Goal: Task Accomplishment & Management: Complete application form

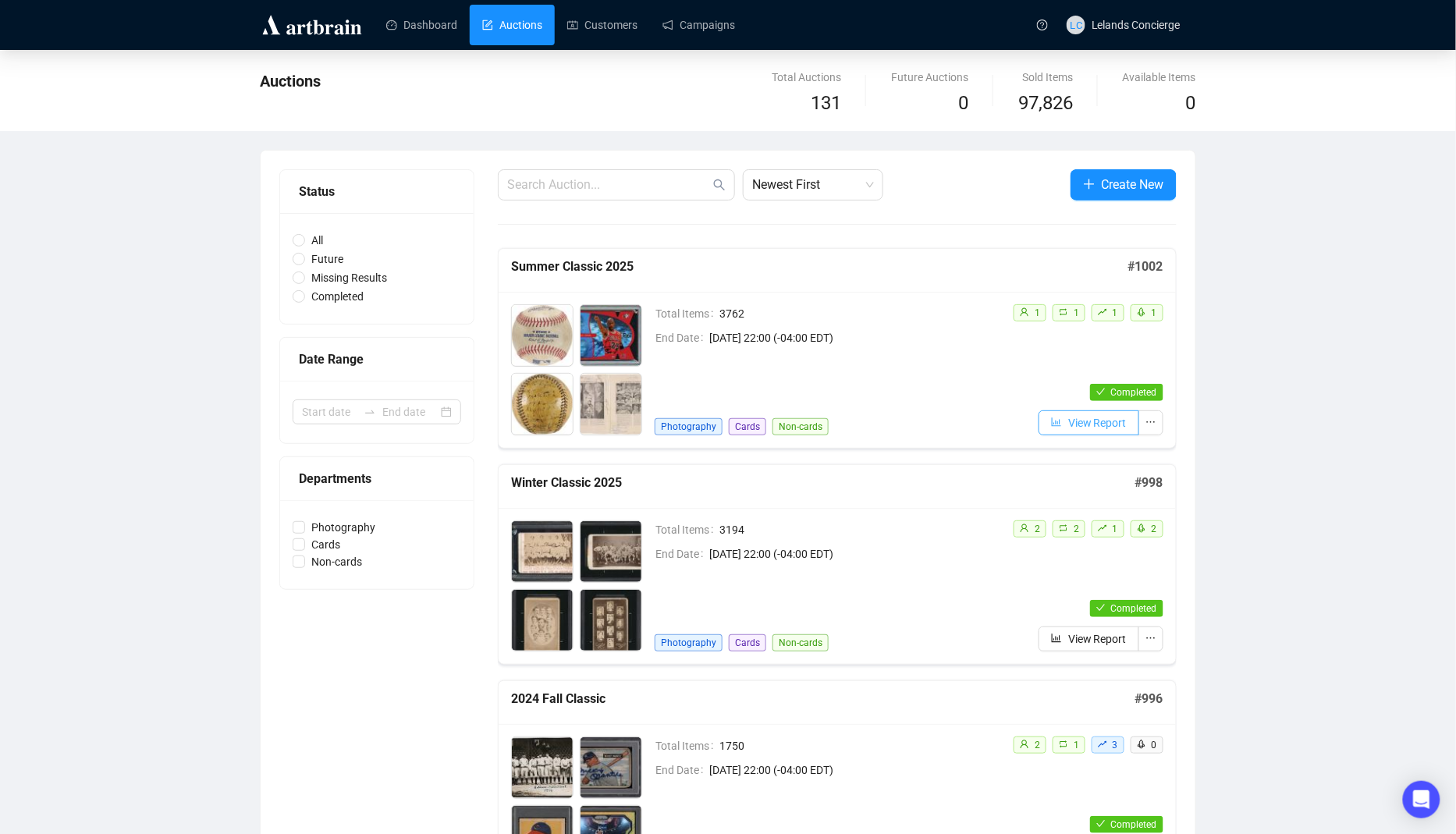
click at [1061, 421] on button "View Report" at bounding box center [1088, 422] width 100 height 25
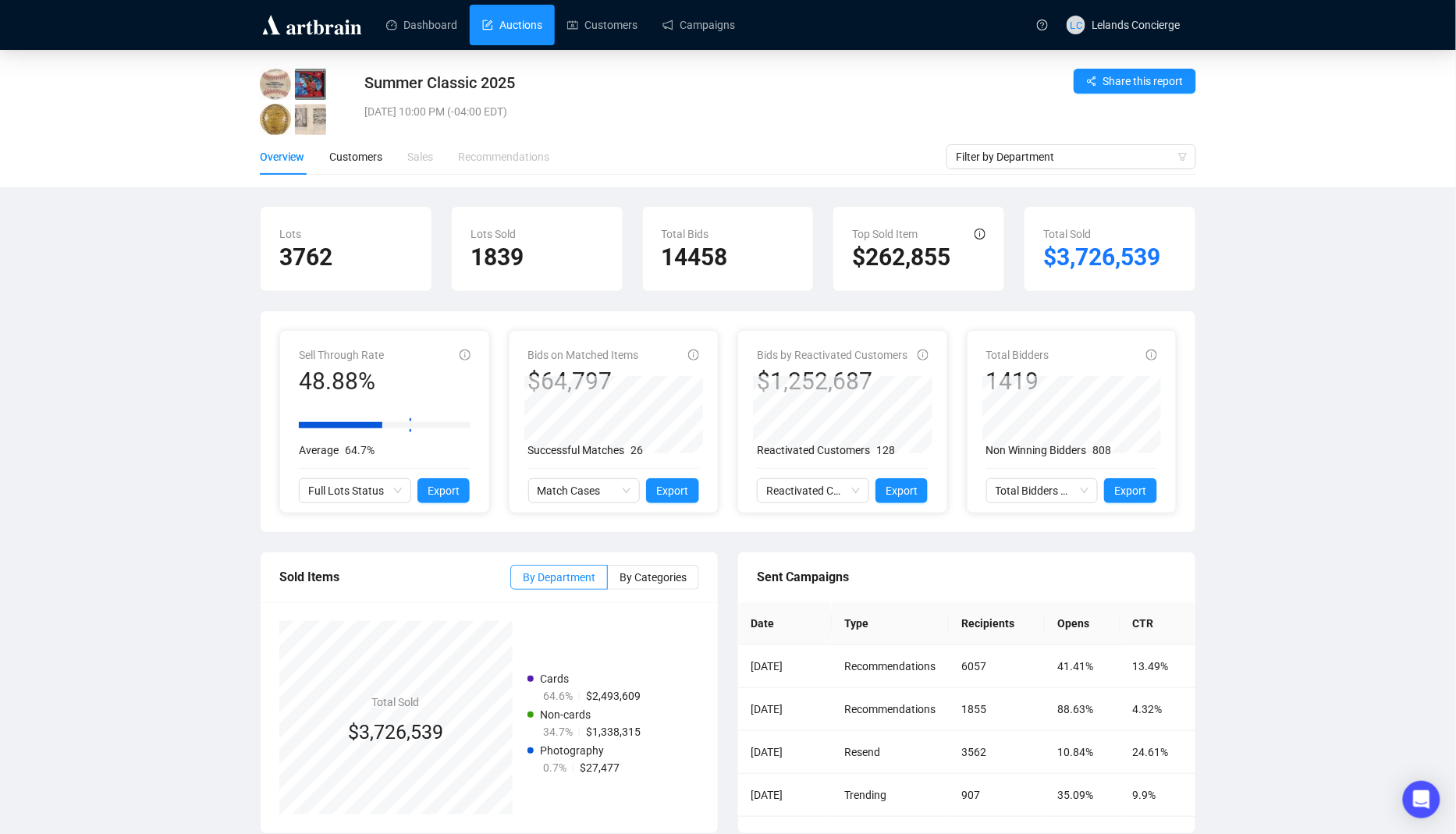
click at [509, 30] on link "Auctions" at bounding box center [513, 25] width 60 height 41
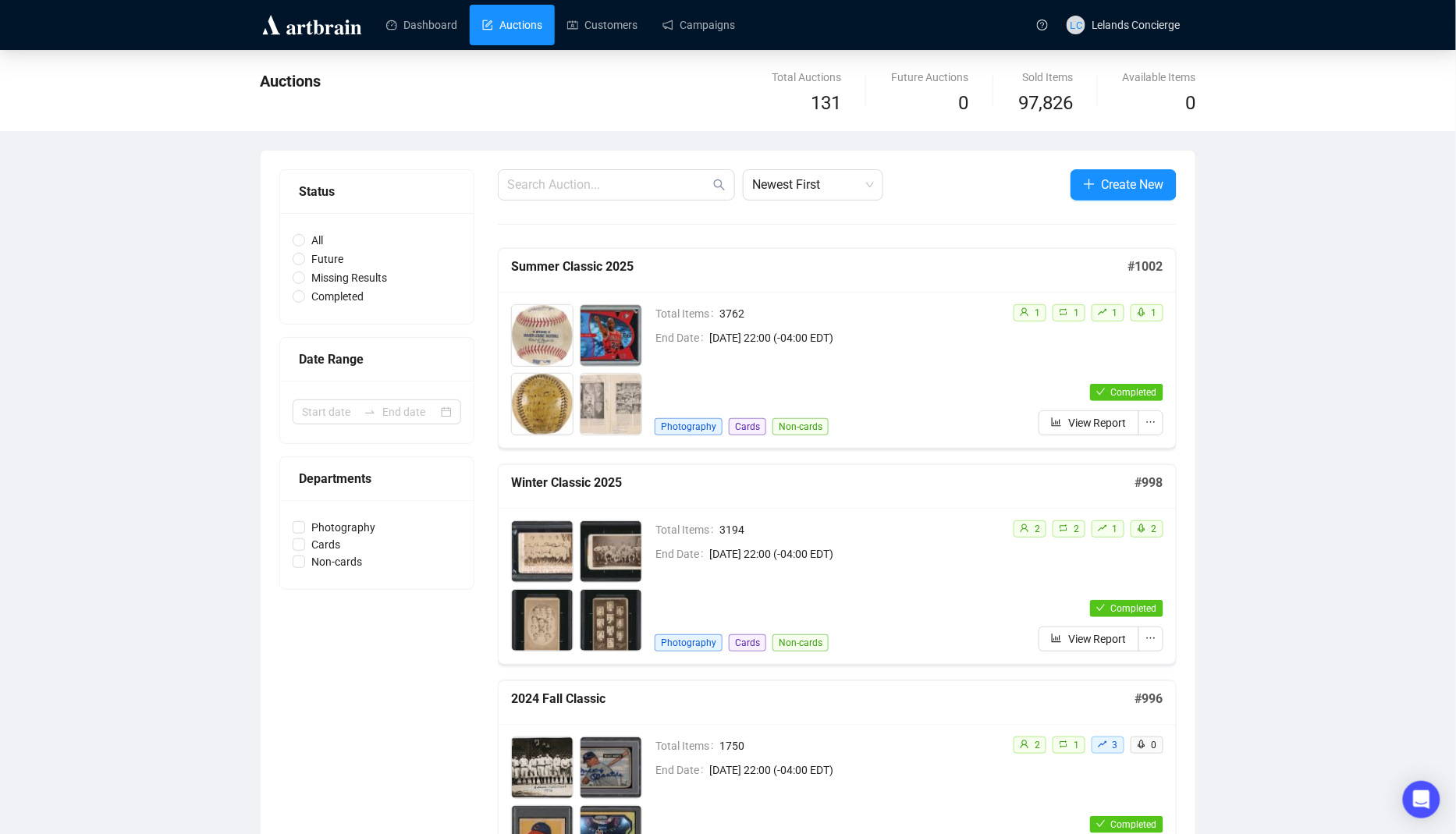
click at [783, 351] on div "Total Items 3762 End Date [DATE] 22:00 (-04:00 EDT) Photography Cards Non-cards" at bounding box center [827, 369] width 346 height 131
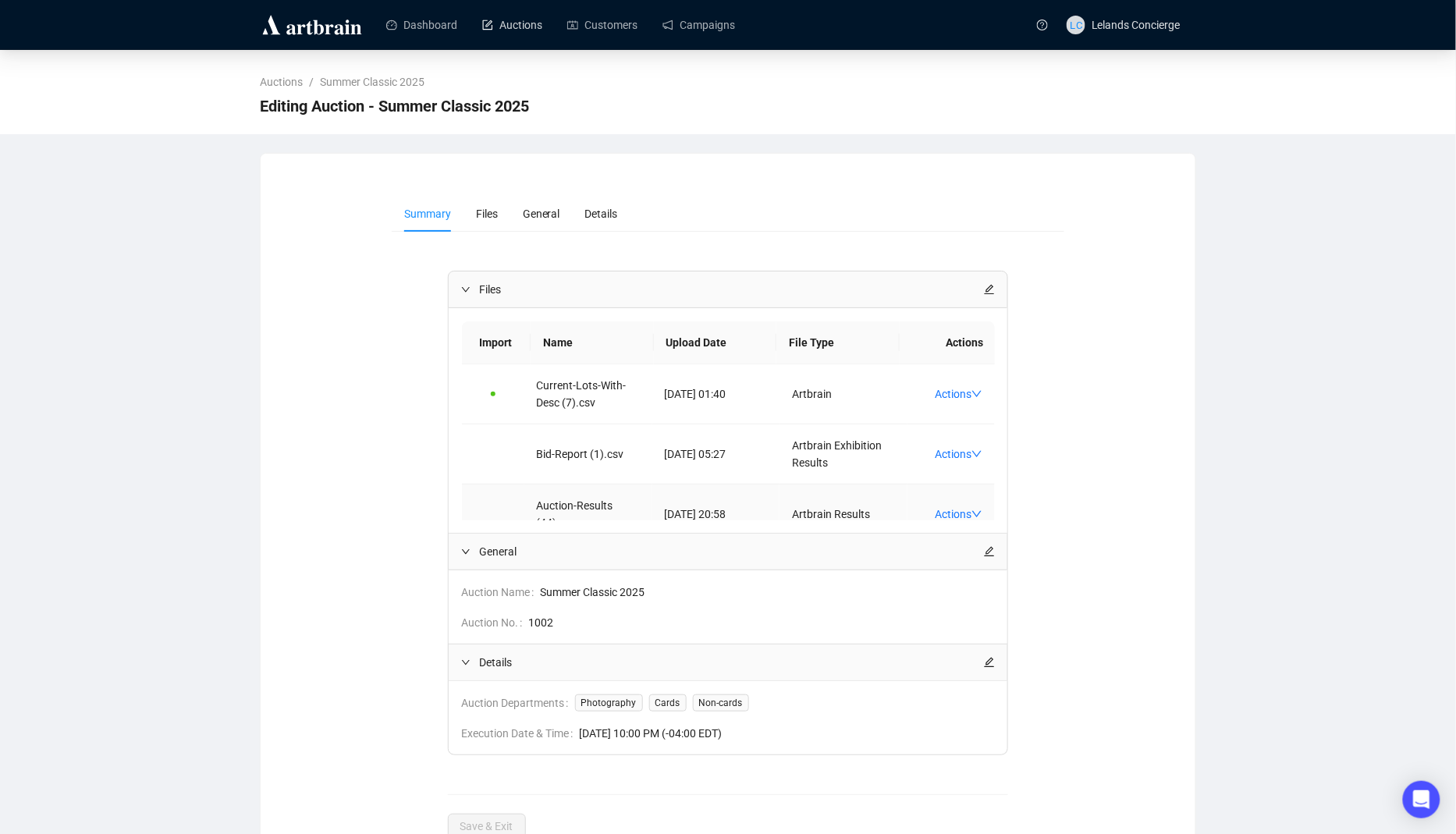
scroll to position [23, 0]
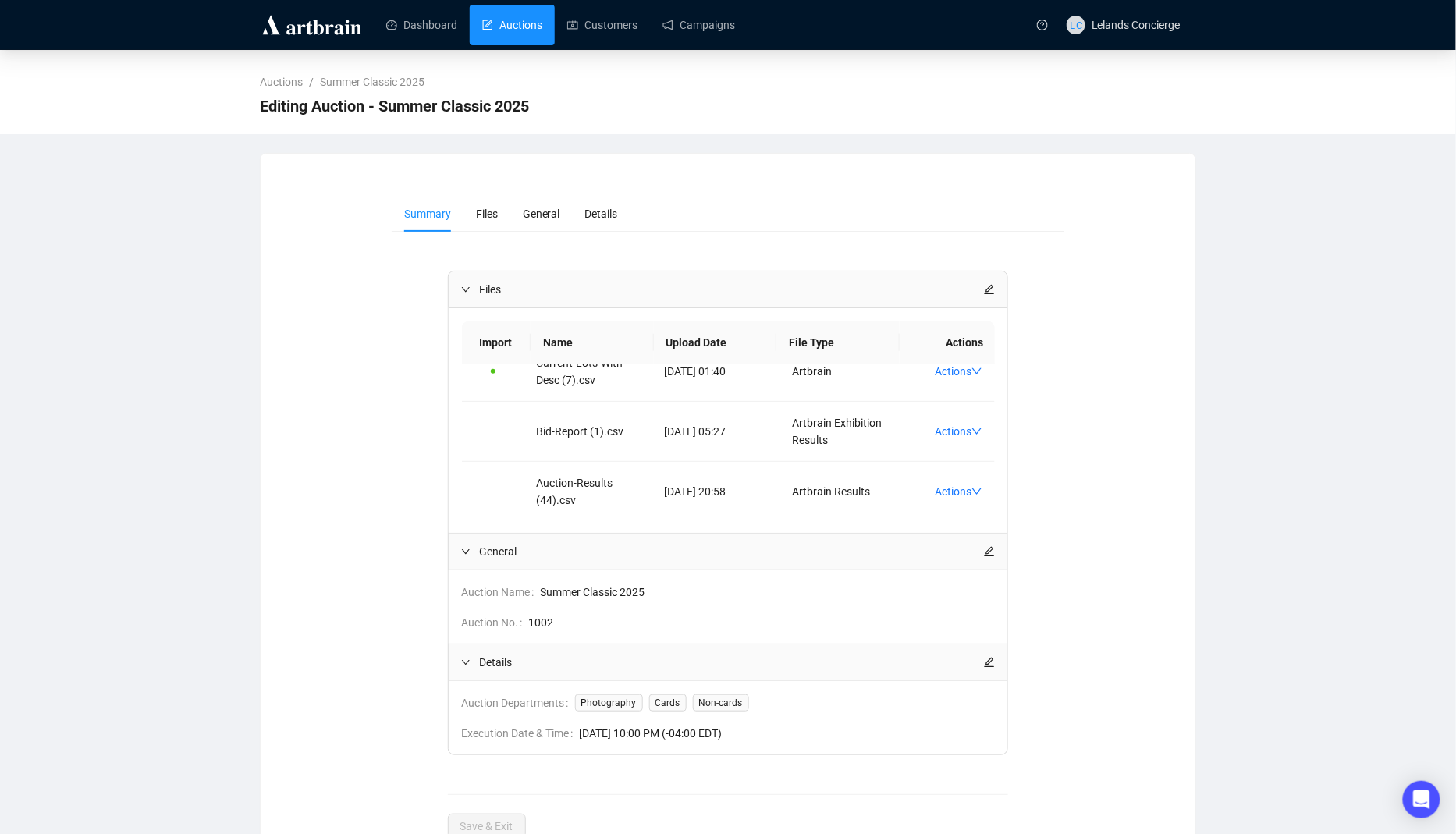
click at [516, 29] on link "Auctions" at bounding box center [513, 25] width 60 height 41
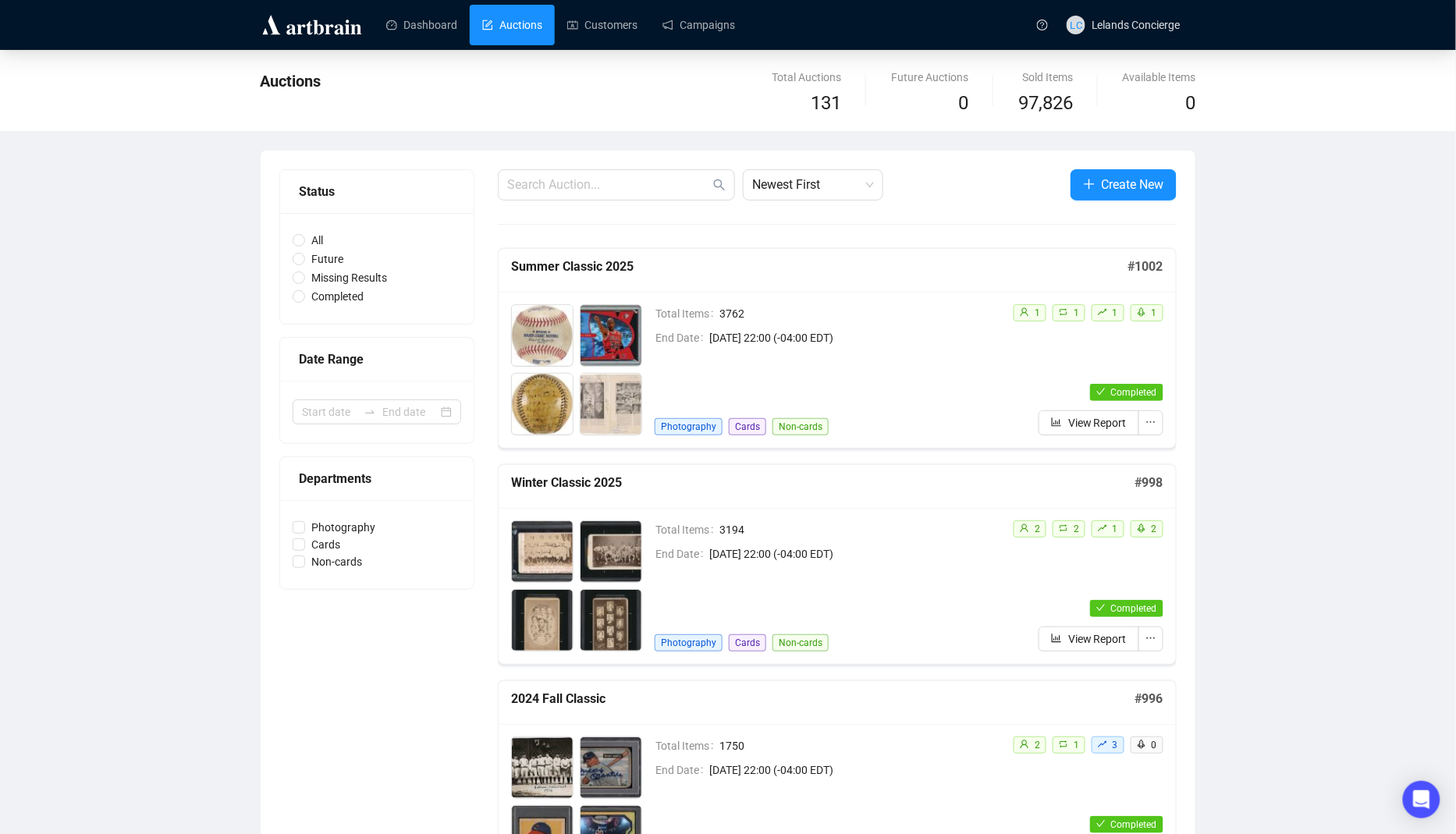
click at [1036, 385] on div "Completed View Report" at bounding box center [1082, 409] width 163 height 51
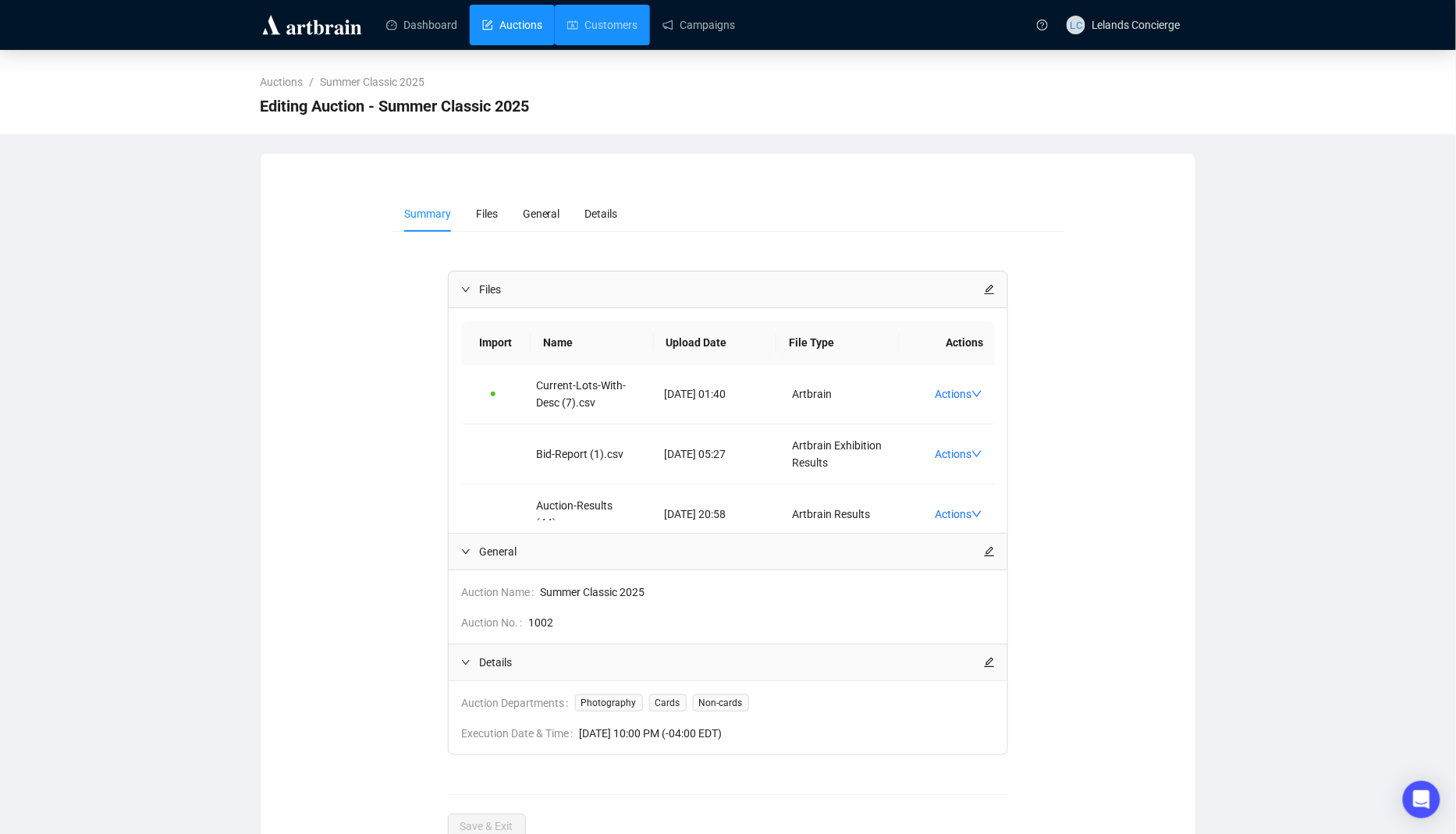
click at [528, 28] on link "Auctions" at bounding box center [513, 25] width 60 height 41
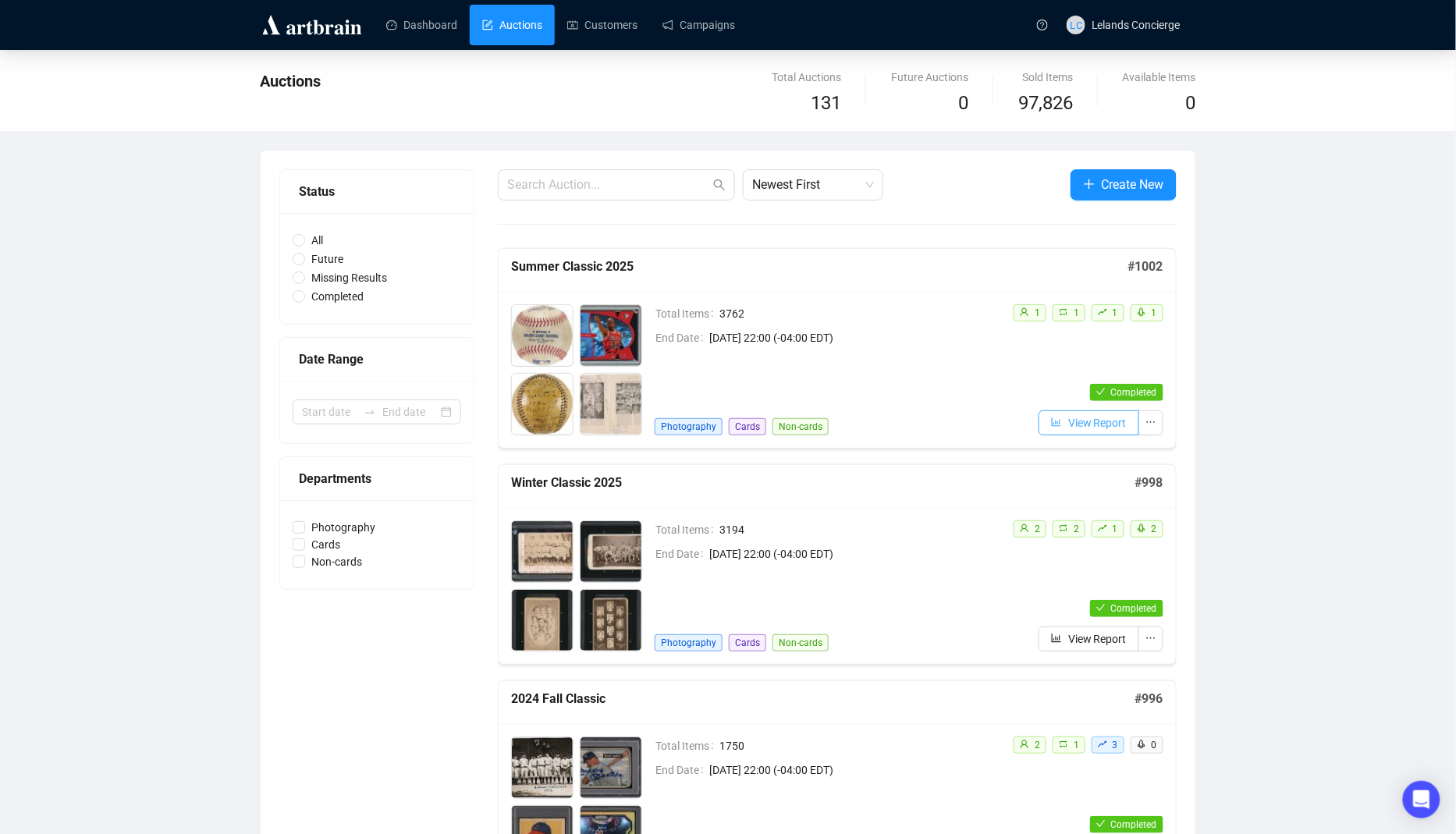
click at [1086, 421] on span "View Report" at bounding box center [1097, 422] width 59 height 17
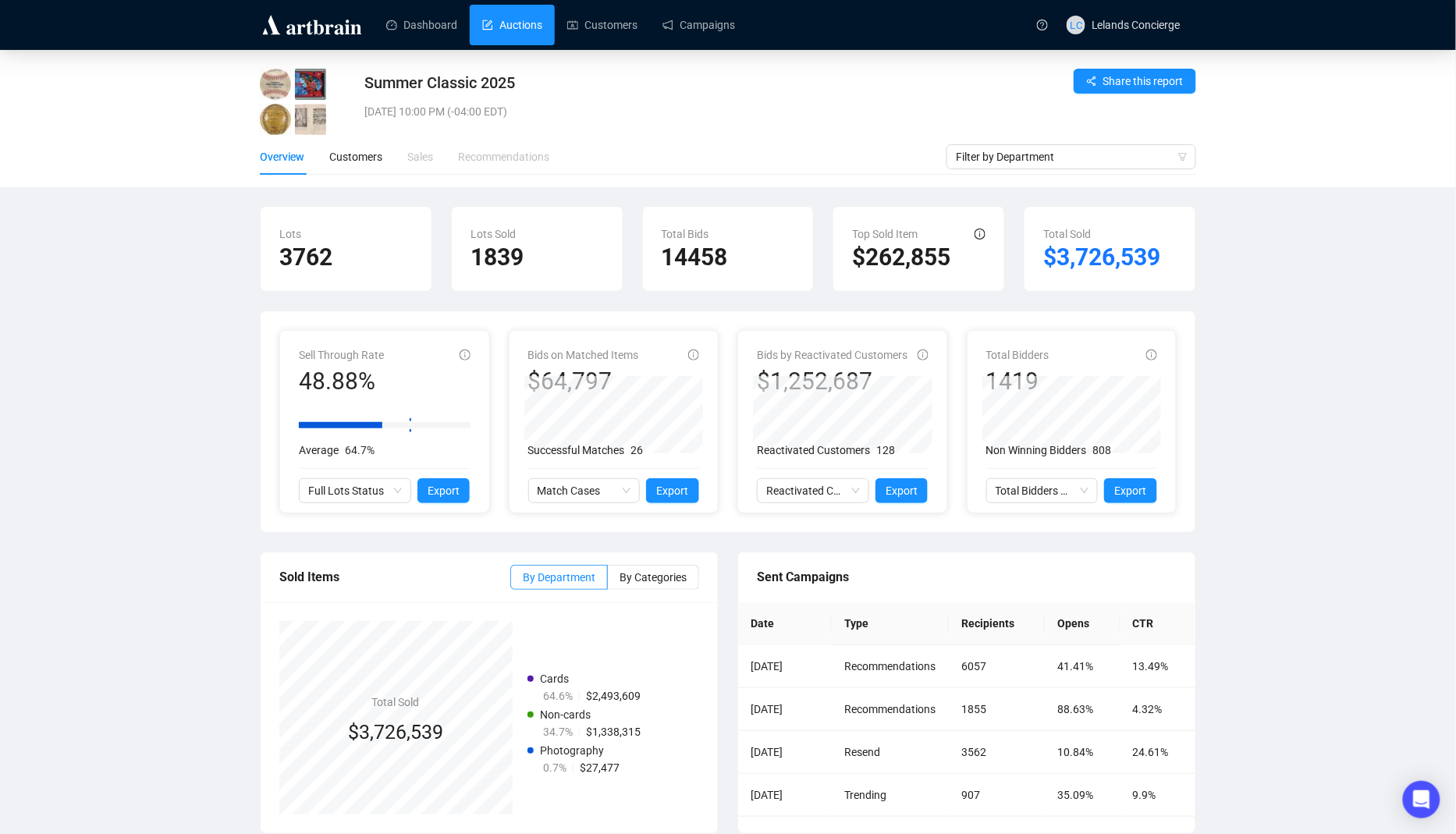
click at [525, 17] on link "Auctions" at bounding box center [513, 25] width 60 height 41
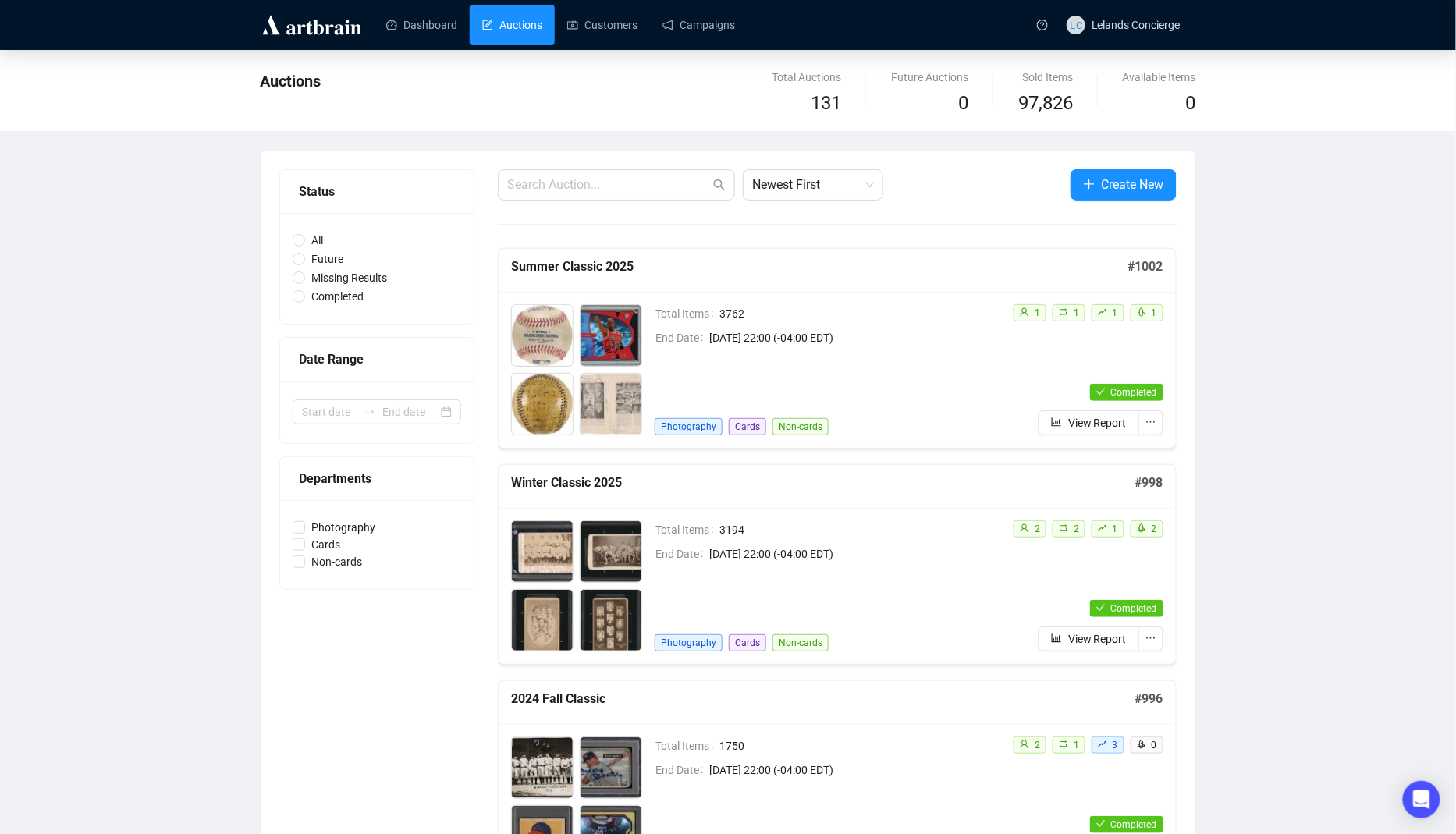
click at [916, 375] on div "Total Items 3762 End Date [DATE] 22:00 (-04:00 EDT) Photography Cards Non-cards" at bounding box center [827, 369] width 346 height 131
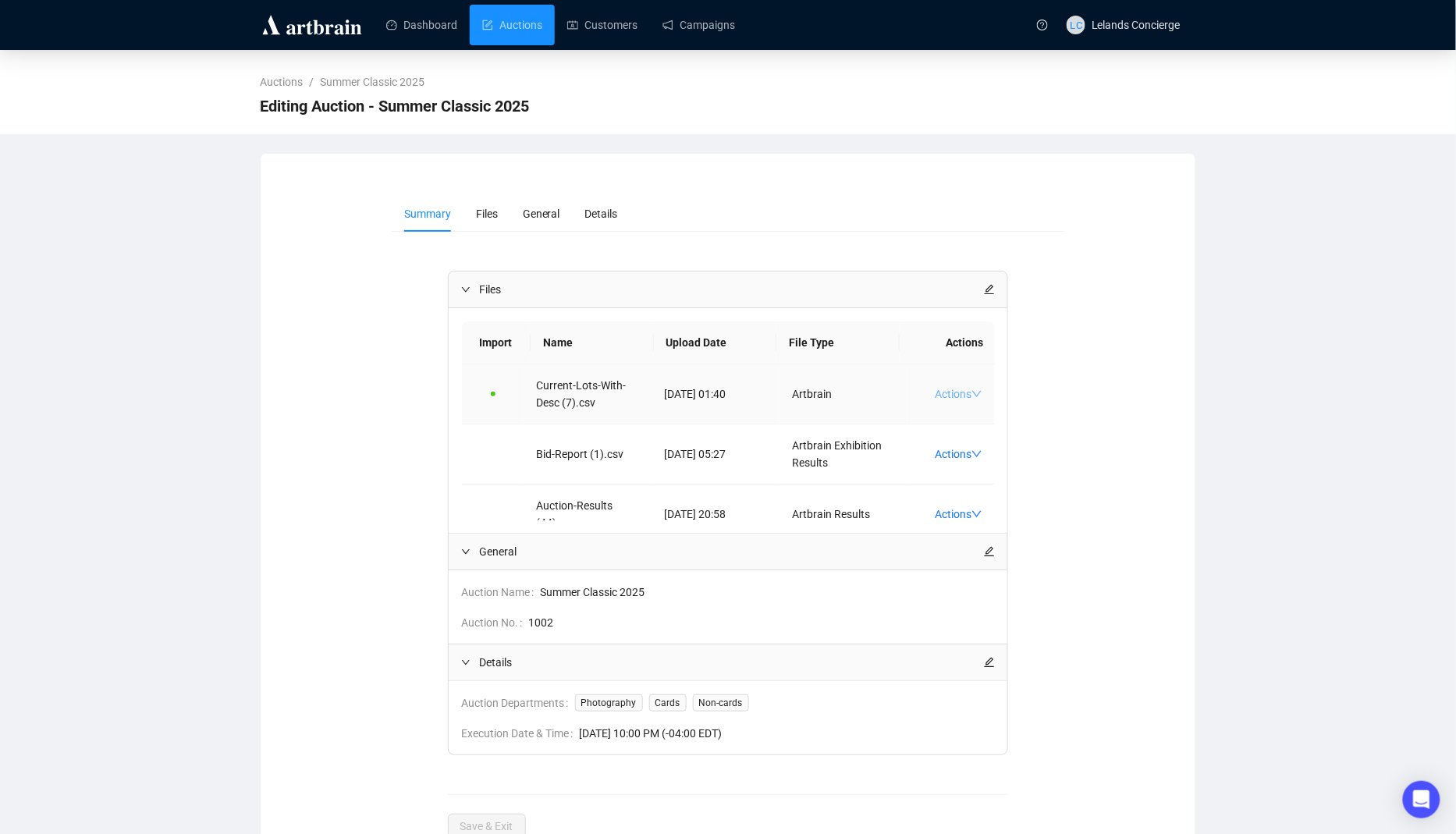
click at [962, 392] on link "Actions" at bounding box center [959, 394] width 47 height 12
click at [1032, 444] on span "Download FF" at bounding box center [995, 442] width 103 height 17
click at [1153, 162] on div "Summary Files General Details Files Import Name Upload Date File Type Actions C…" at bounding box center [728, 518] width 937 height 729
click at [963, 105] on div "Editing Auction - Summer Classic 2025" at bounding box center [728, 106] width 937 height 31
click at [1145, 28] on span "Lelands Concierge" at bounding box center [1136, 24] width 89 height 12
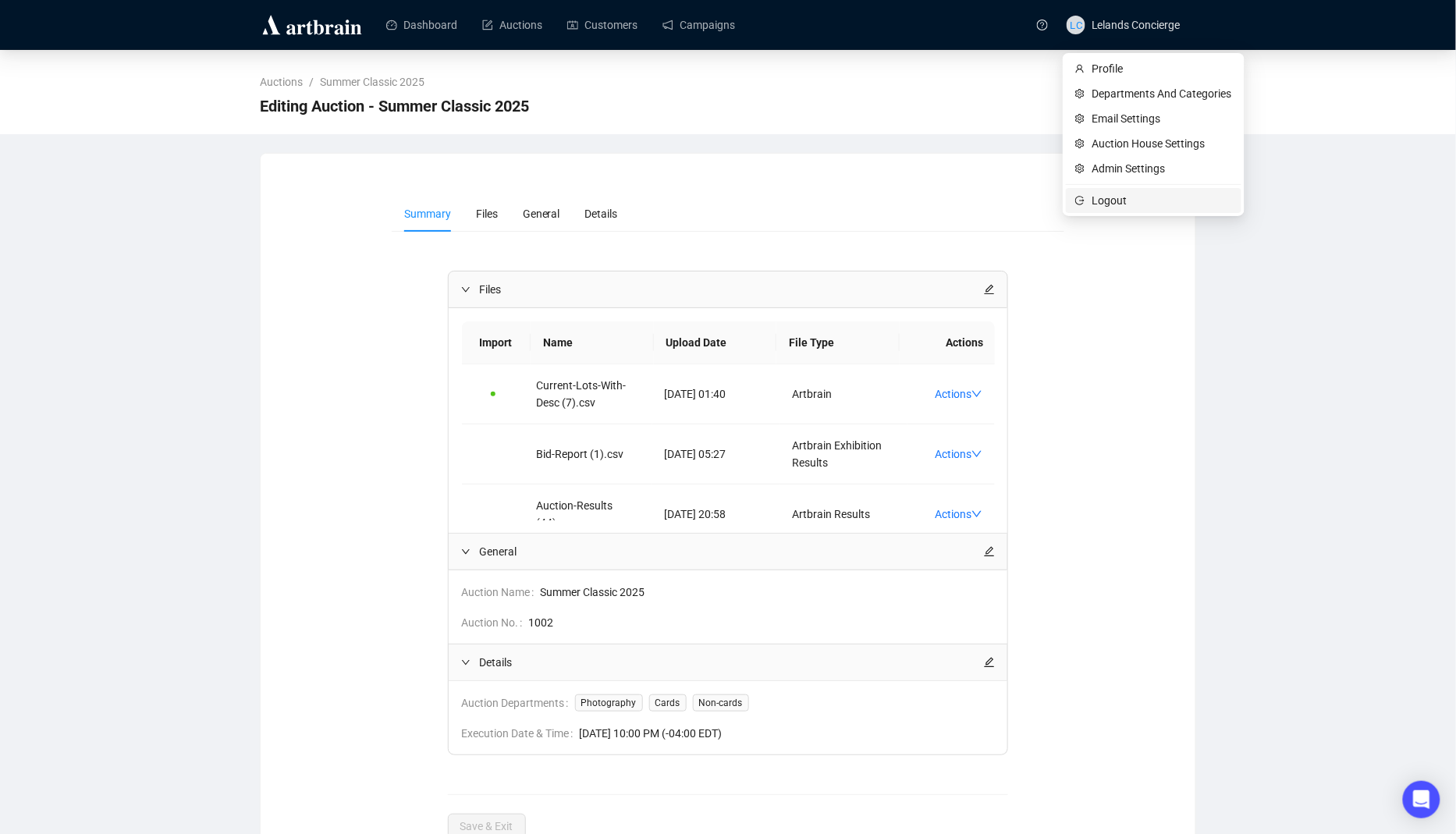
click at [1103, 199] on span "Logout" at bounding box center [1162, 200] width 139 height 17
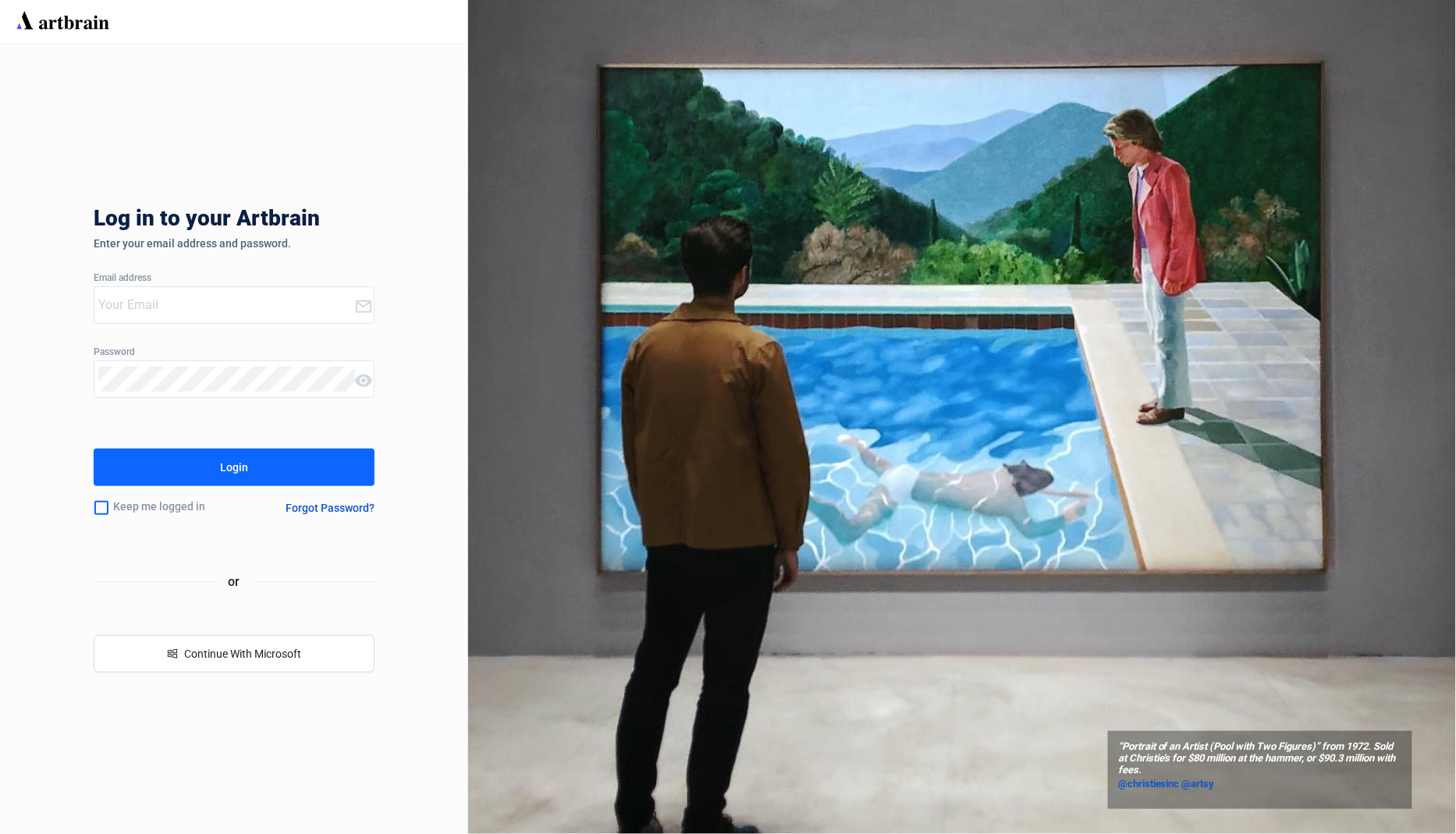
click at [274, 298] on input "email" at bounding box center [227, 305] width 256 height 25
type input "[EMAIL_ADDRESS][DOMAIN_NAME]"
click at [245, 342] on div "Log in to your Artbrain Enter your email address and password. Email address [E…" at bounding box center [234, 439] width 281 height 790
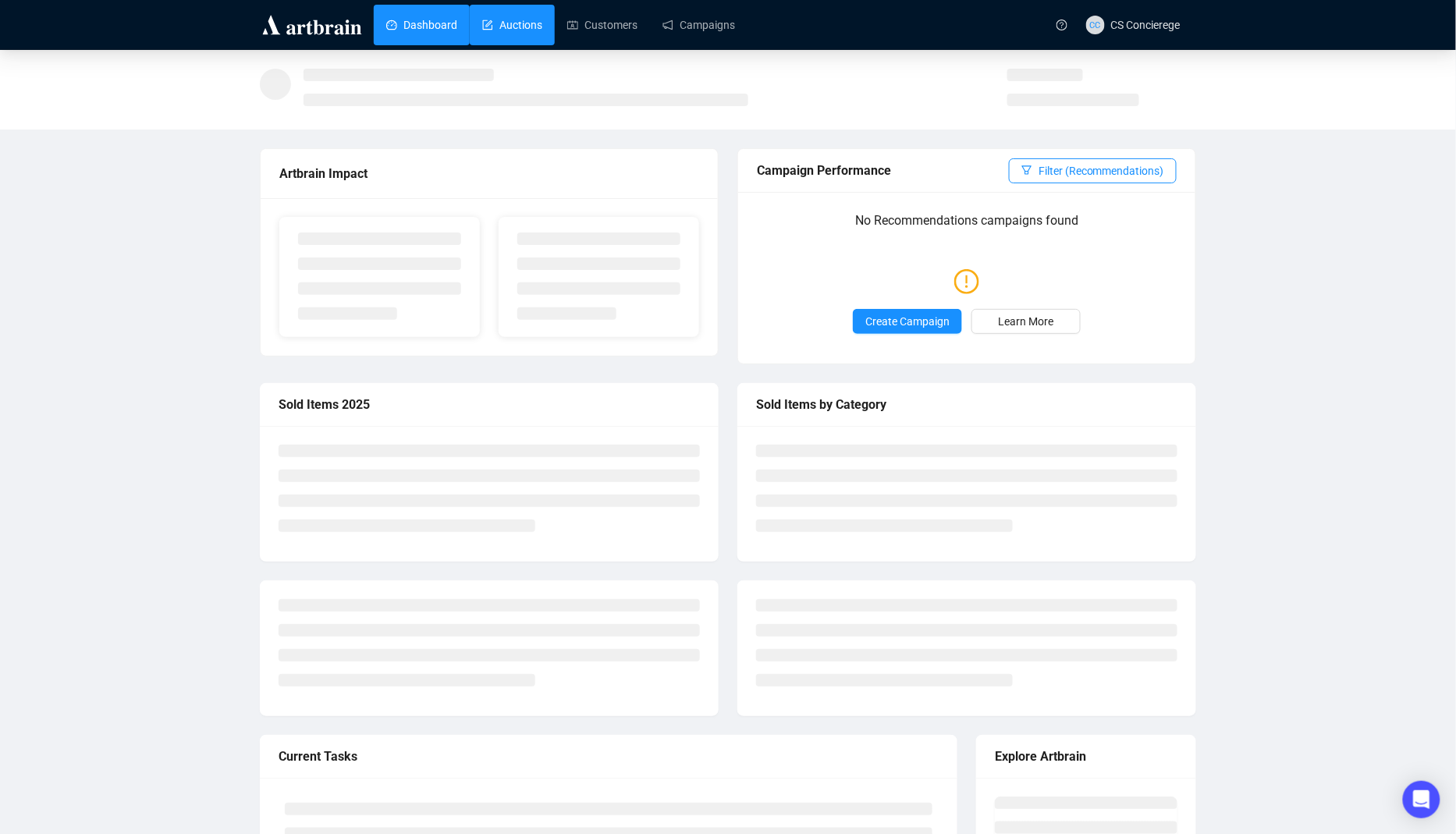
click at [525, 16] on link "Auctions" at bounding box center [513, 25] width 60 height 41
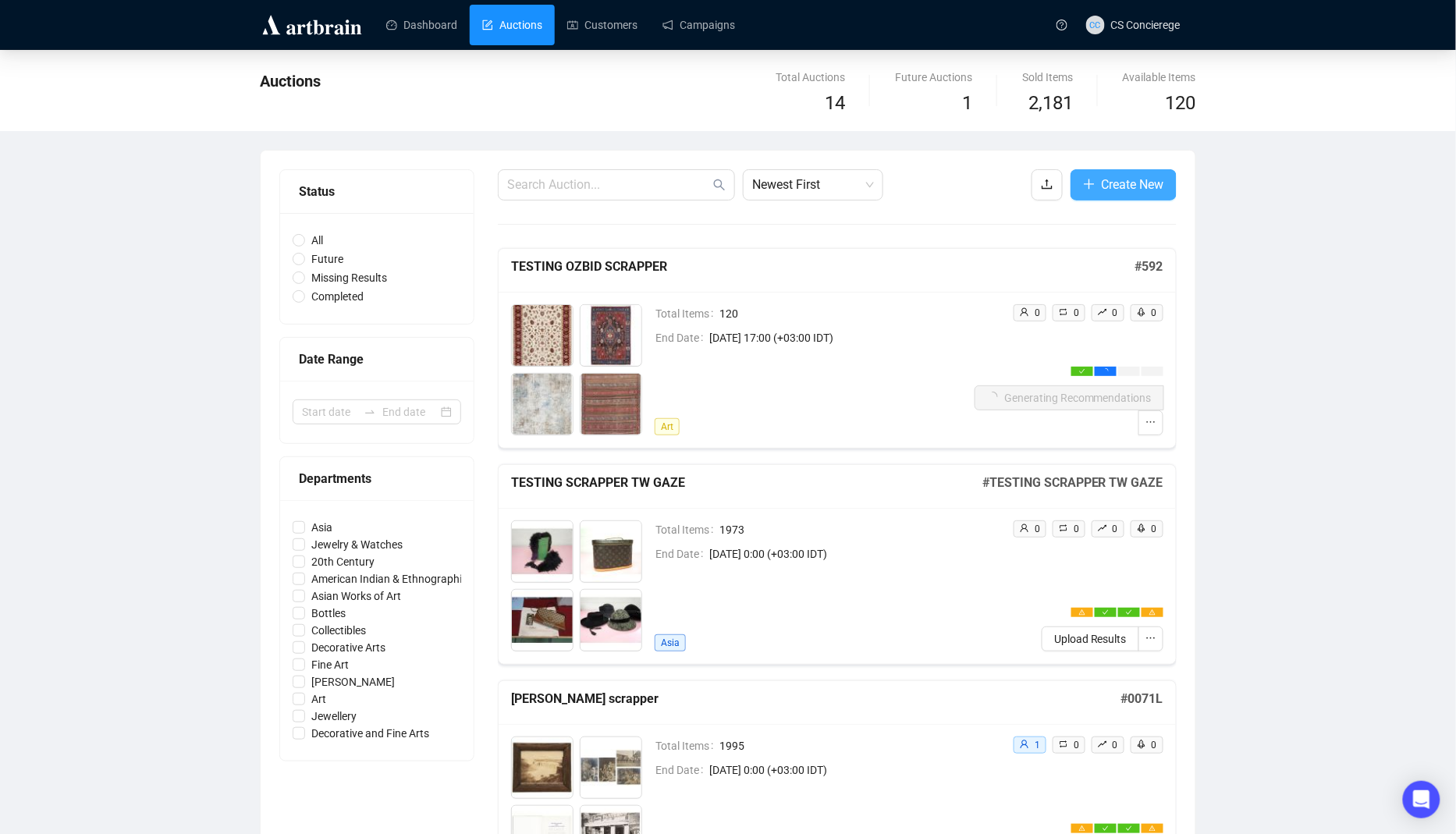
click at [1106, 179] on span "Create New" at bounding box center [1133, 184] width 63 height 20
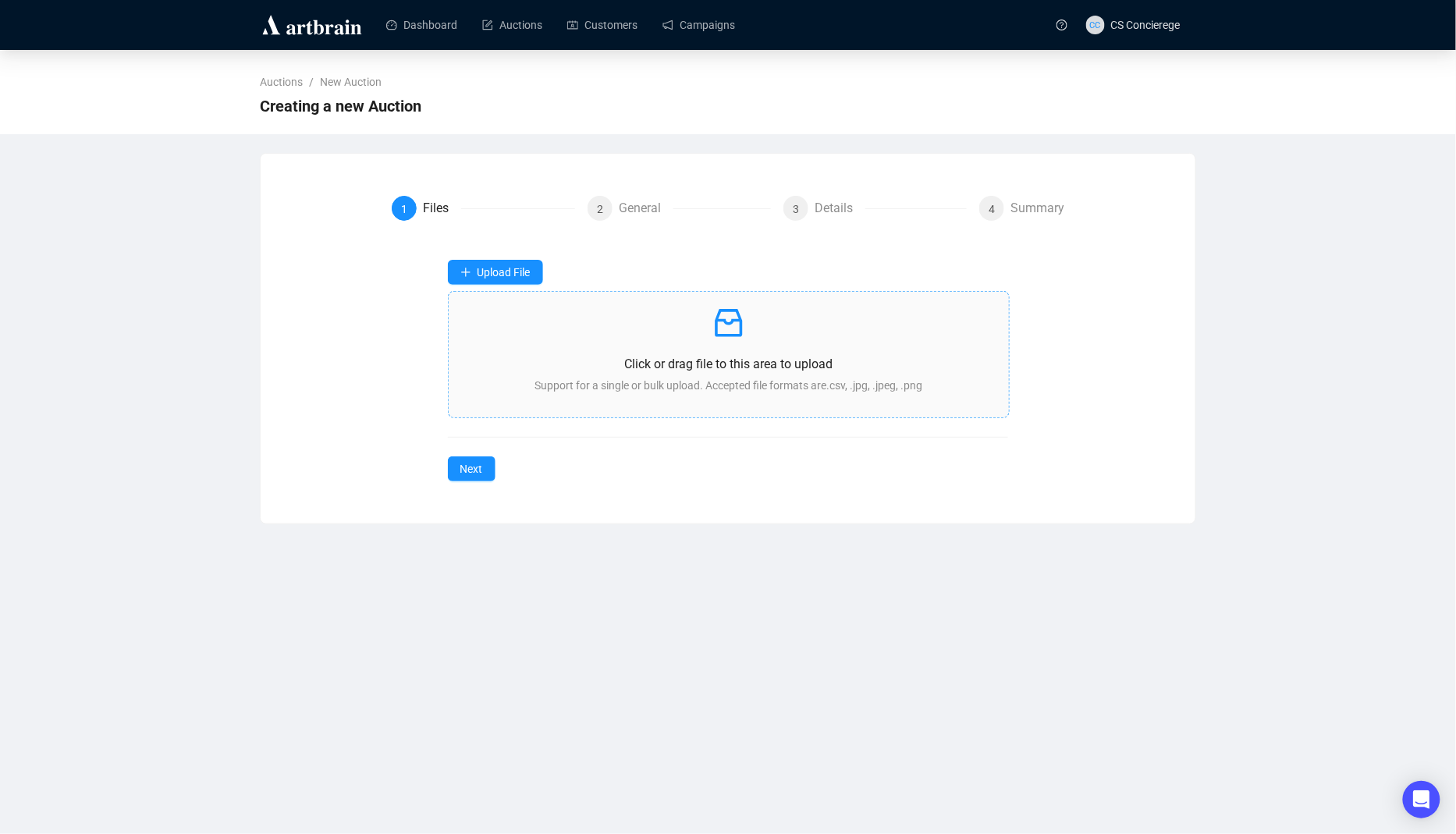
click at [603, 370] on p "Click or drag file to this area to upload" at bounding box center [730, 364] width 536 height 20
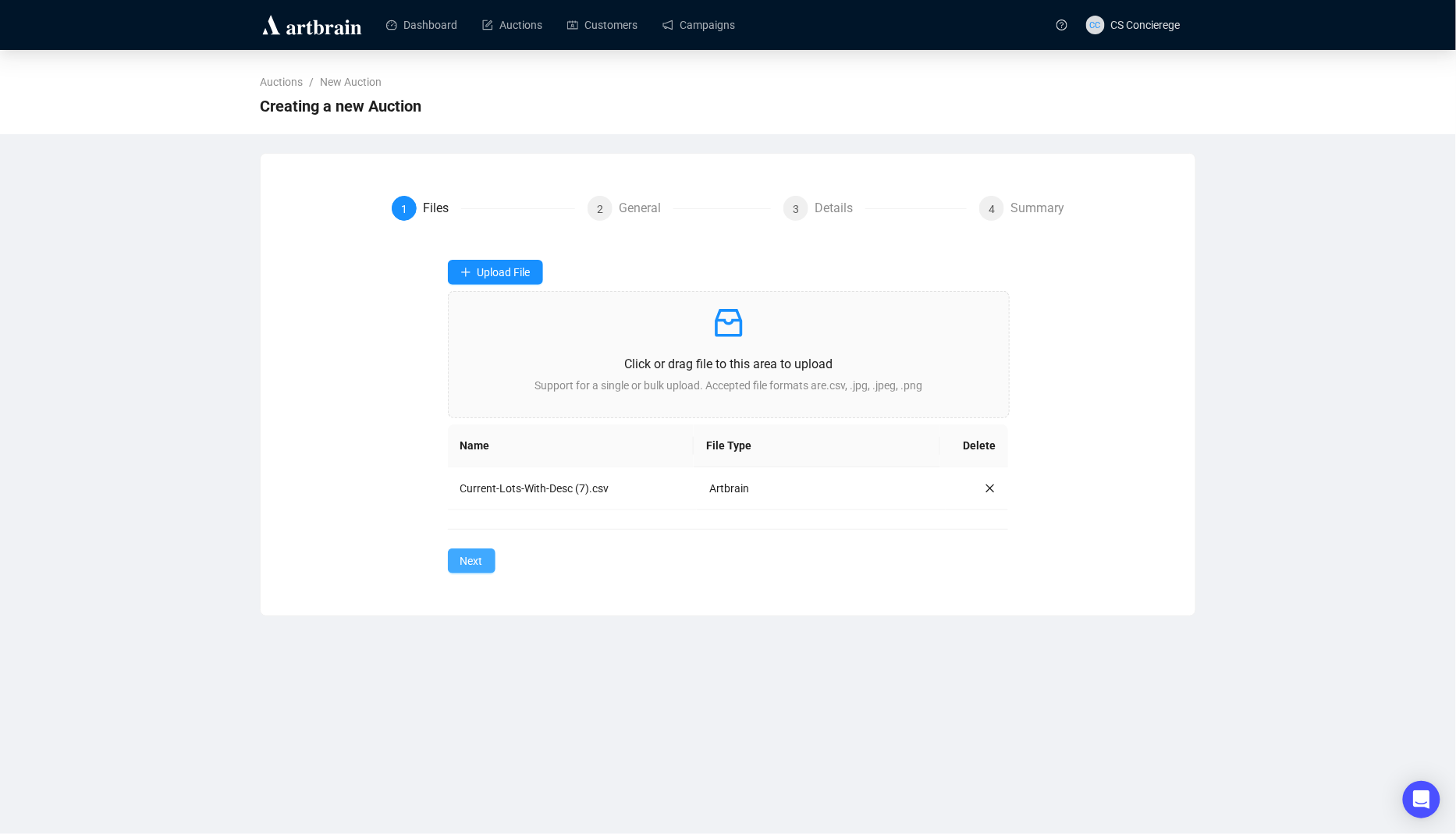
click at [466, 562] on span "Next" at bounding box center [472, 561] width 23 height 17
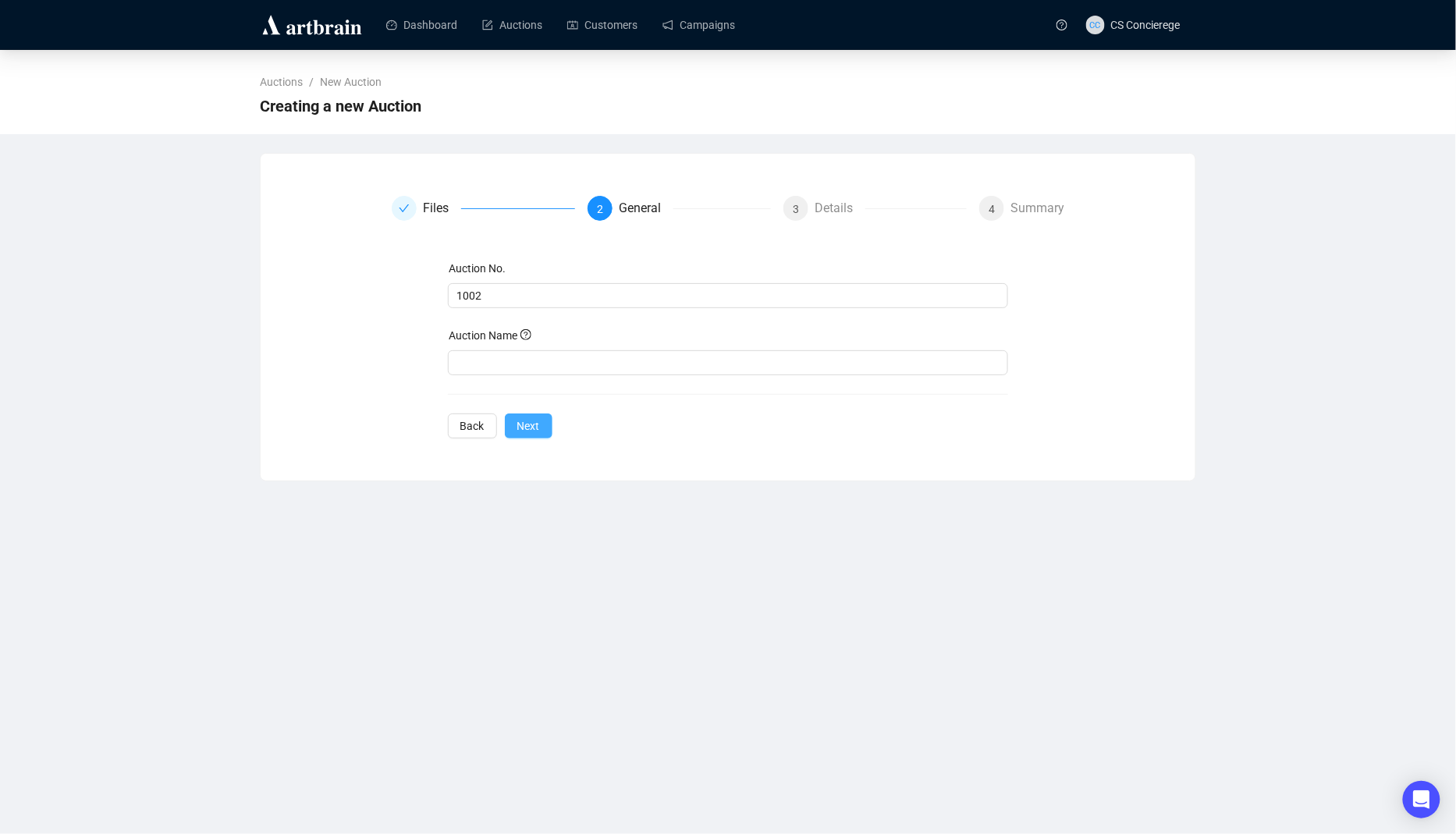
click at [534, 423] on span "Next" at bounding box center [529, 426] width 23 height 17
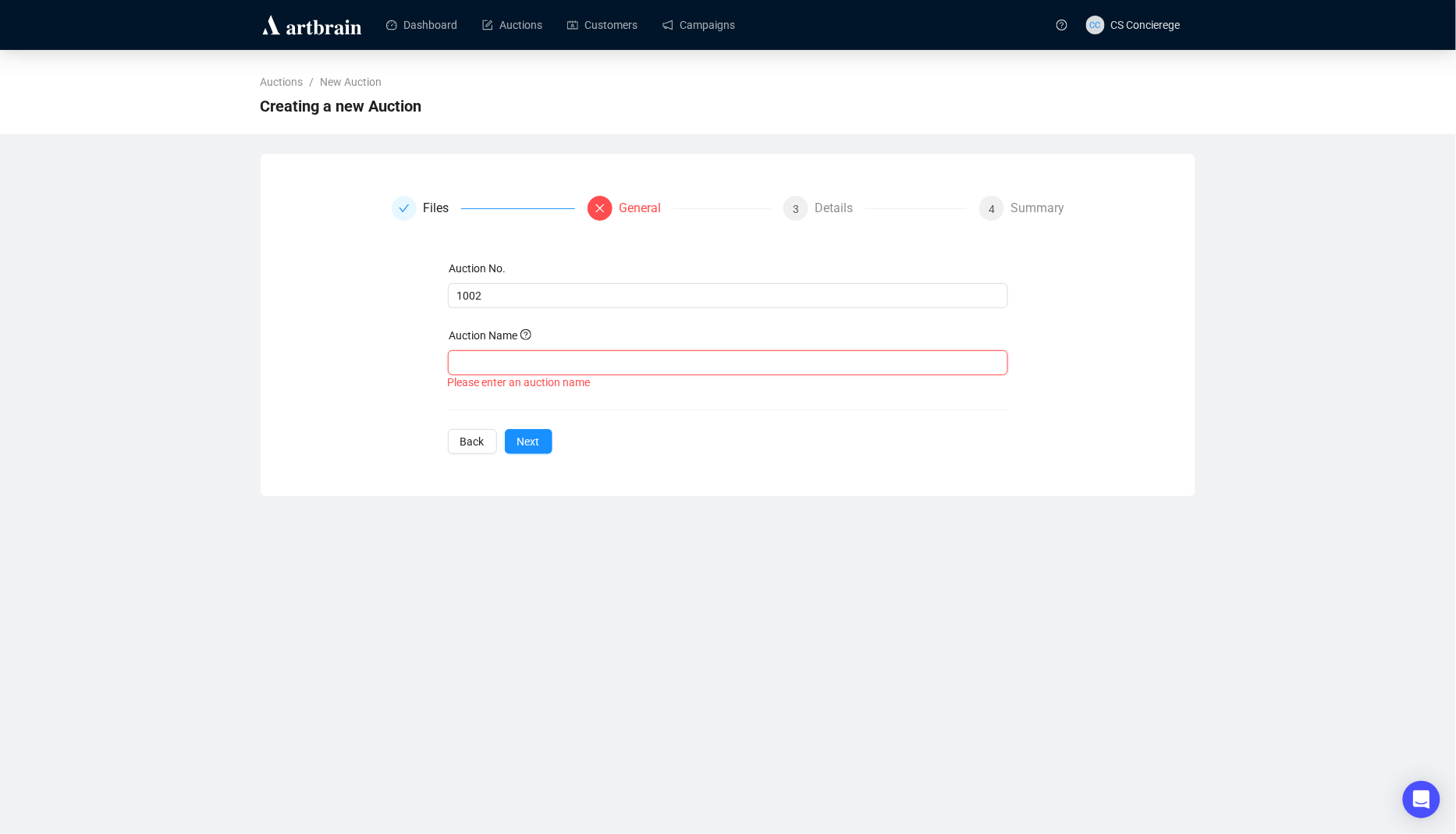
click at [501, 361] on input "text" at bounding box center [728, 363] width 561 height 25
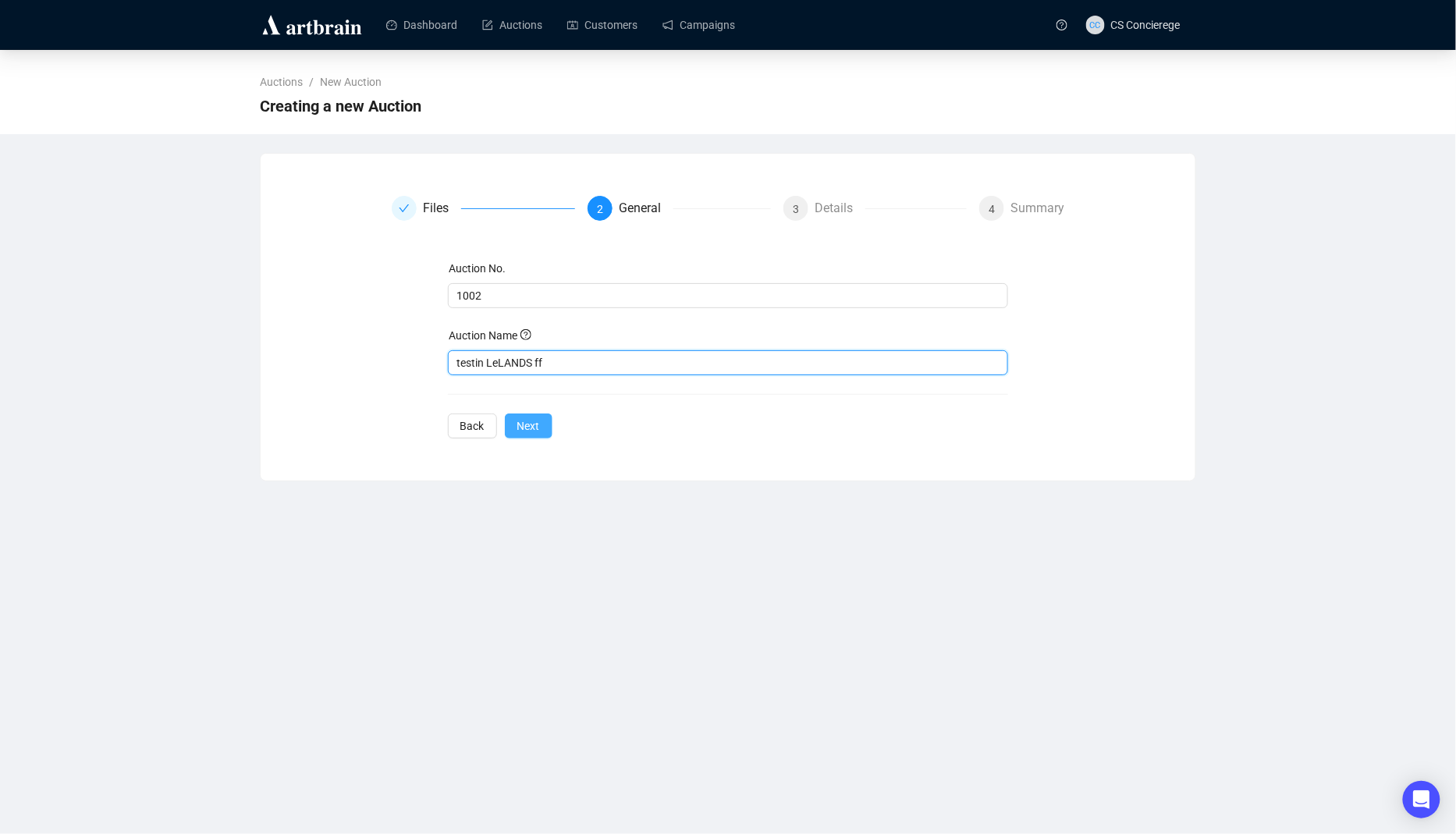
type input "testin LeLANDS ff"
click at [539, 421] on span "Next" at bounding box center [529, 426] width 23 height 17
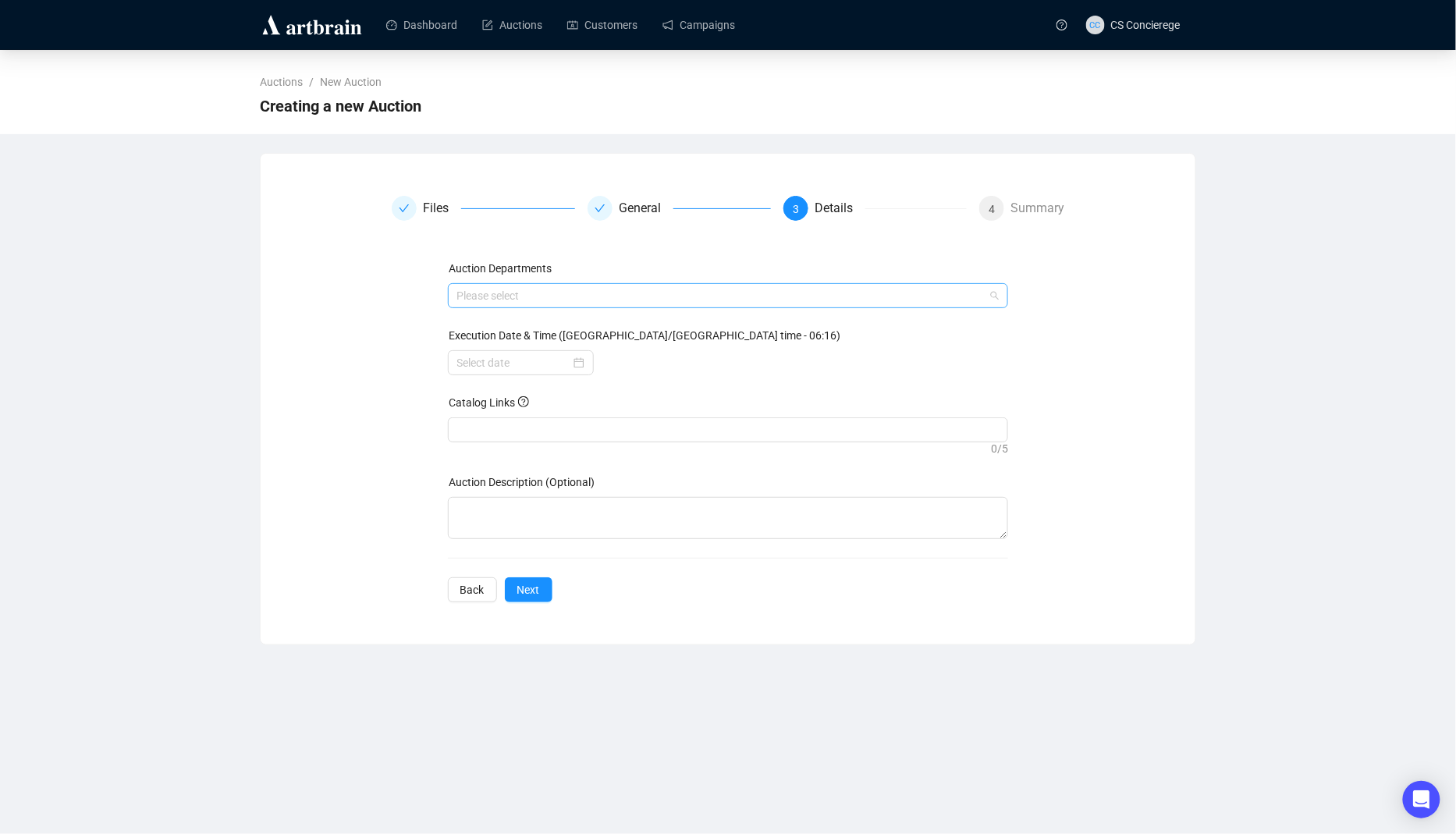
click at [605, 293] on div at bounding box center [720, 295] width 538 height 22
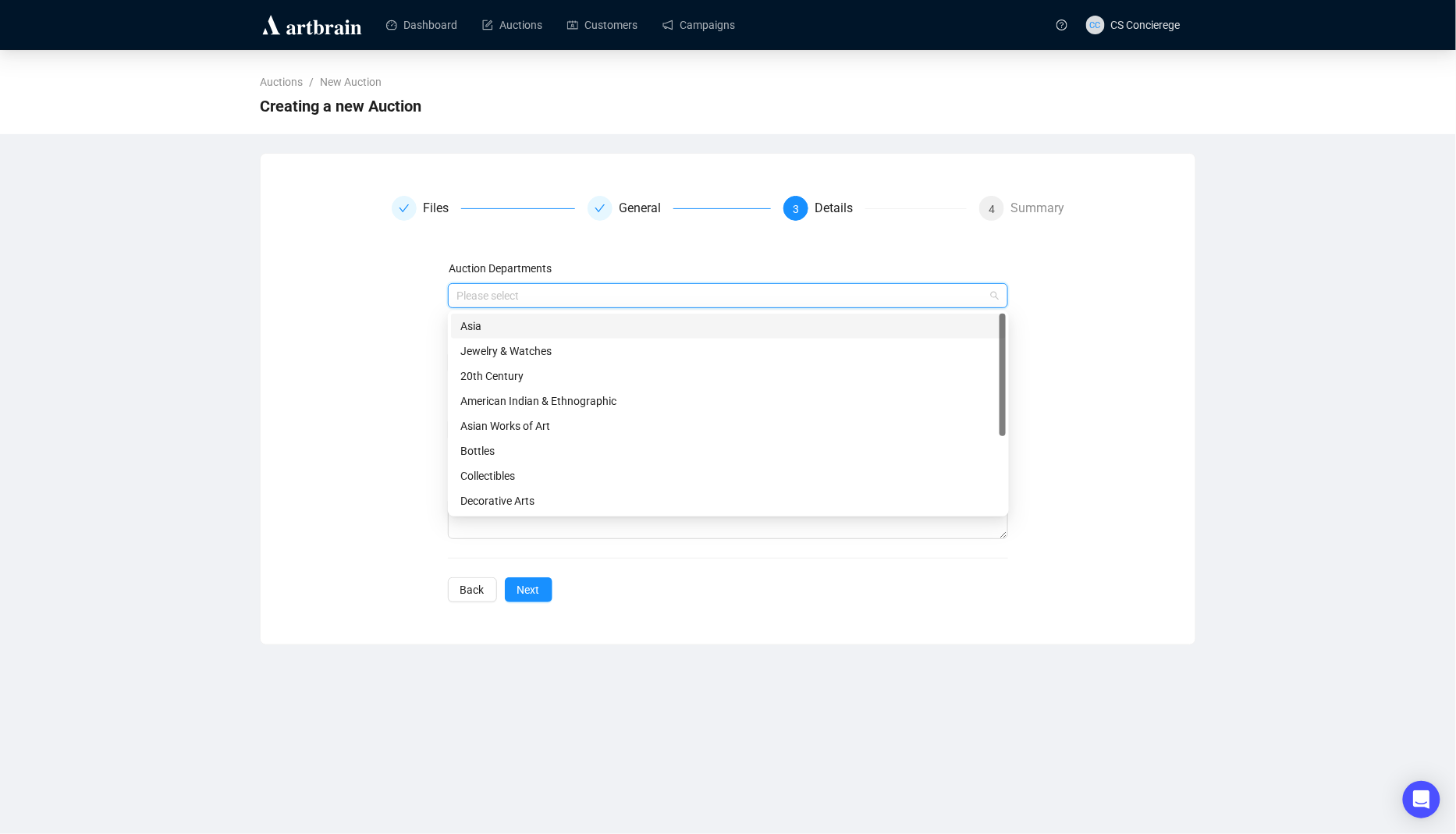
click at [607, 324] on div "Asia" at bounding box center [729, 326] width 536 height 17
click at [299, 561] on div "Files General 3 Details 4 Summary Auction Departments Asia Execution Date & Tim…" at bounding box center [728, 399] width 898 height 407
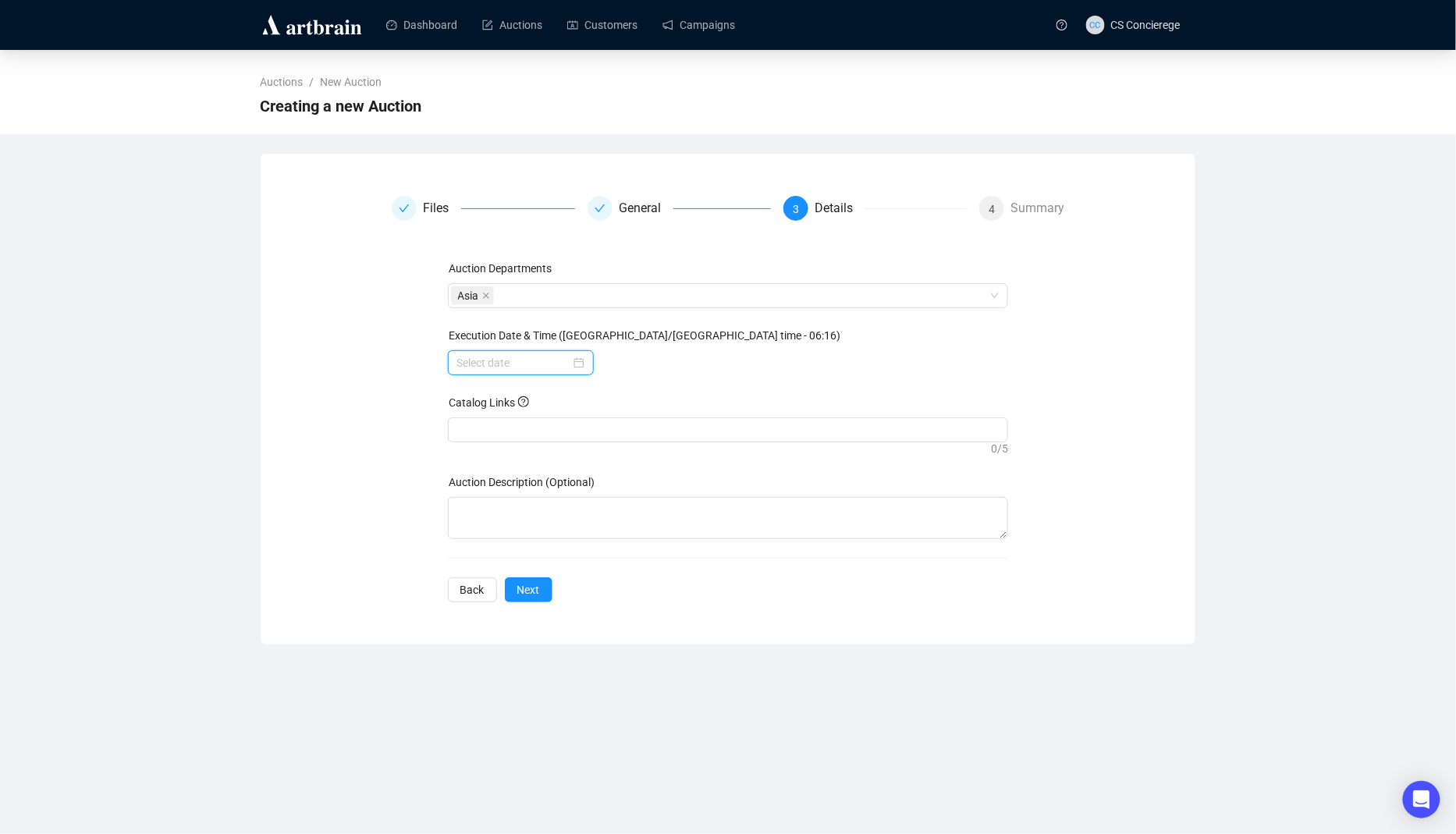
click at [514, 355] on input at bounding box center [514, 363] width 113 height 17
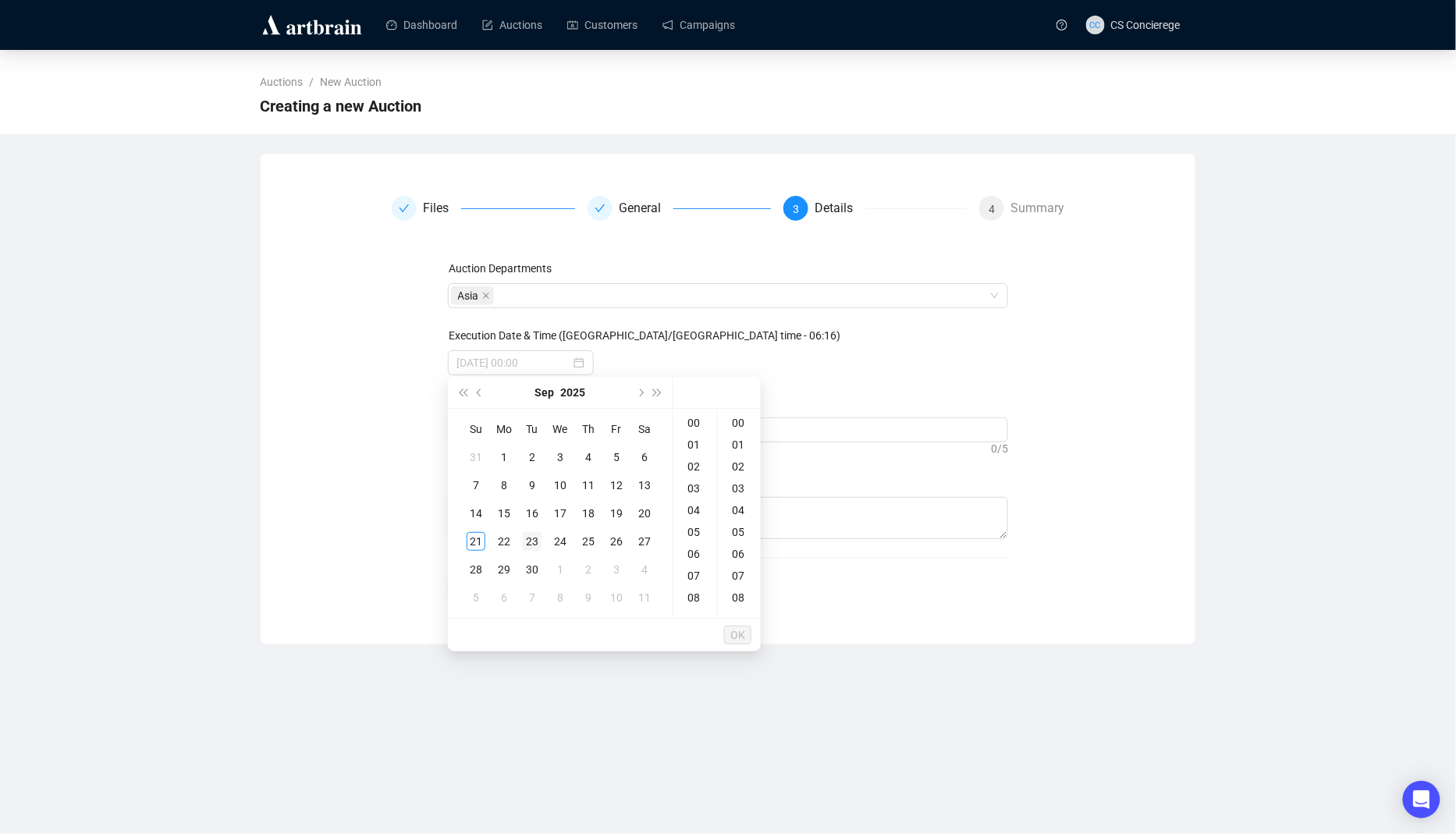
click at [544, 538] on td "23" at bounding box center [532, 541] width 28 height 28
click at [531, 570] on div "30" at bounding box center [532, 569] width 19 height 19
type input "[DATE] 00:00"
click at [745, 636] on button "OK" at bounding box center [738, 635] width 28 height 19
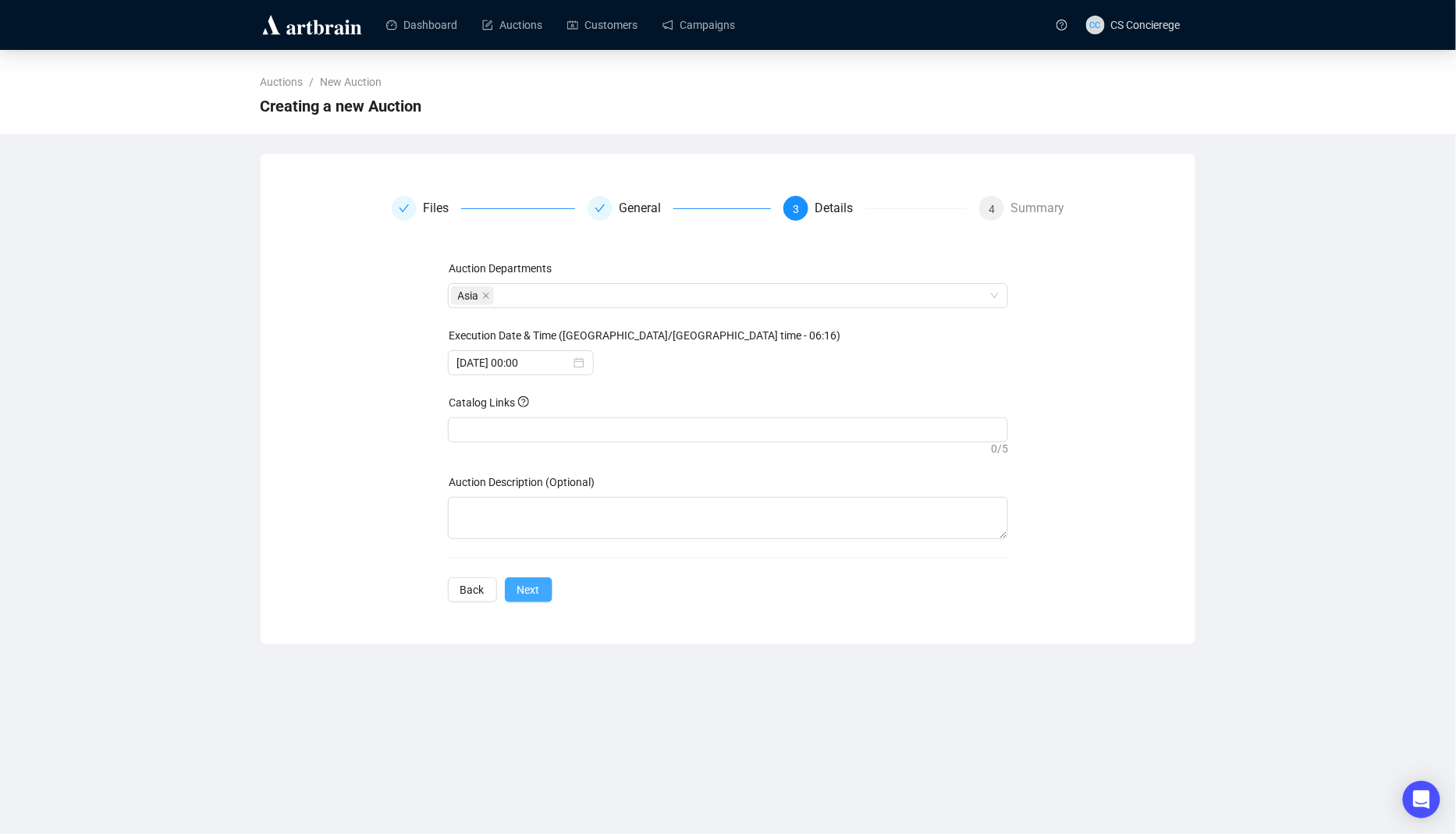
click at [513, 590] on button "Next" at bounding box center [528, 589] width 47 height 25
click at [514, 410] on div "Catalog Links" at bounding box center [728, 405] width 561 height 24
click at [514, 419] on div at bounding box center [728, 430] width 555 height 22
paste input "[URL][DOMAIN_NAME][DATE]"
type input "[URL][DOMAIN_NAME][DATE]"
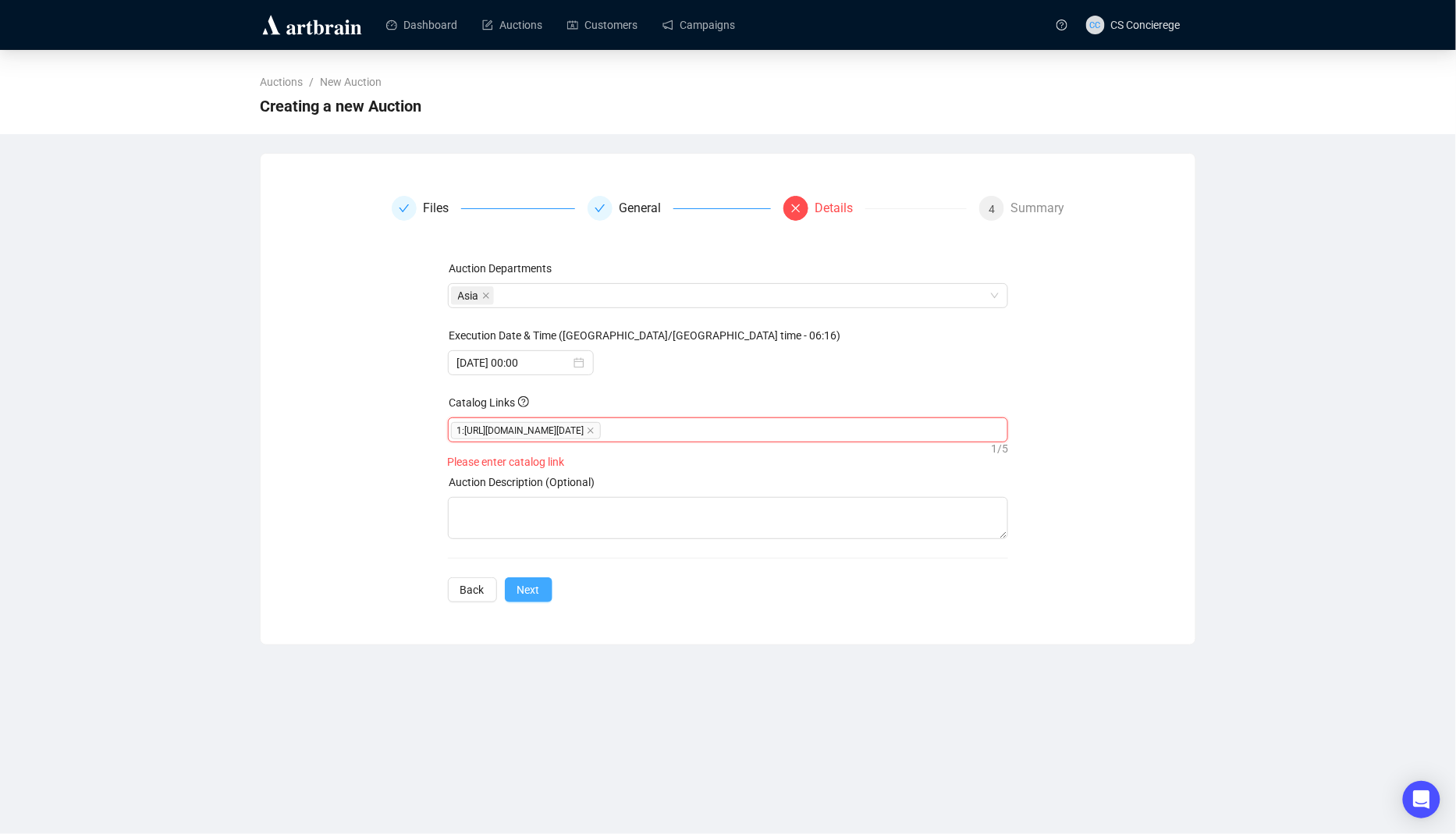
click at [529, 591] on span "Next" at bounding box center [529, 589] width 23 height 17
click at [536, 585] on span "Next" at bounding box center [529, 589] width 23 height 17
click at [753, 426] on div "1 : [URL][DOMAIN_NAME][DATE]" at bounding box center [728, 430] width 555 height 22
click at [601, 428] on span "1 : [URL][DOMAIN_NAME][DATE]" at bounding box center [526, 430] width 150 height 17
click at [594, 428] on icon "close" at bounding box center [591, 431] width 8 height 8
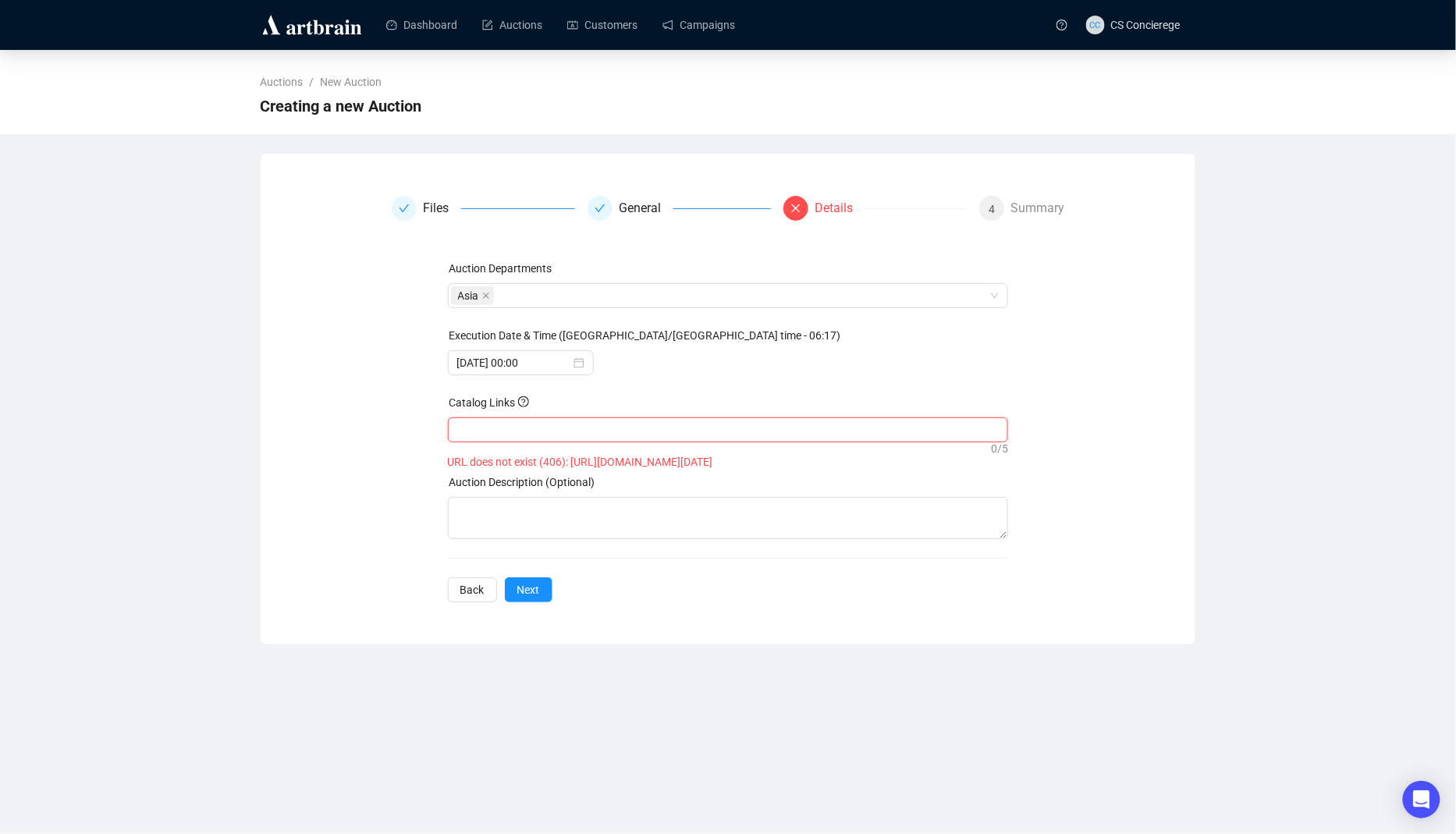
paste input "[URL][DOMAIN_NAME]"
type input "[URL][DOMAIN_NAME]"
click at [531, 567] on div "Auction Departments Asia Execution Date & Time ([GEOGRAPHIC_DATA]/[GEOGRAPHIC_D…" at bounding box center [728, 431] width 561 height 342
click at [531, 587] on span "Next" at bounding box center [529, 589] width 23 height 17
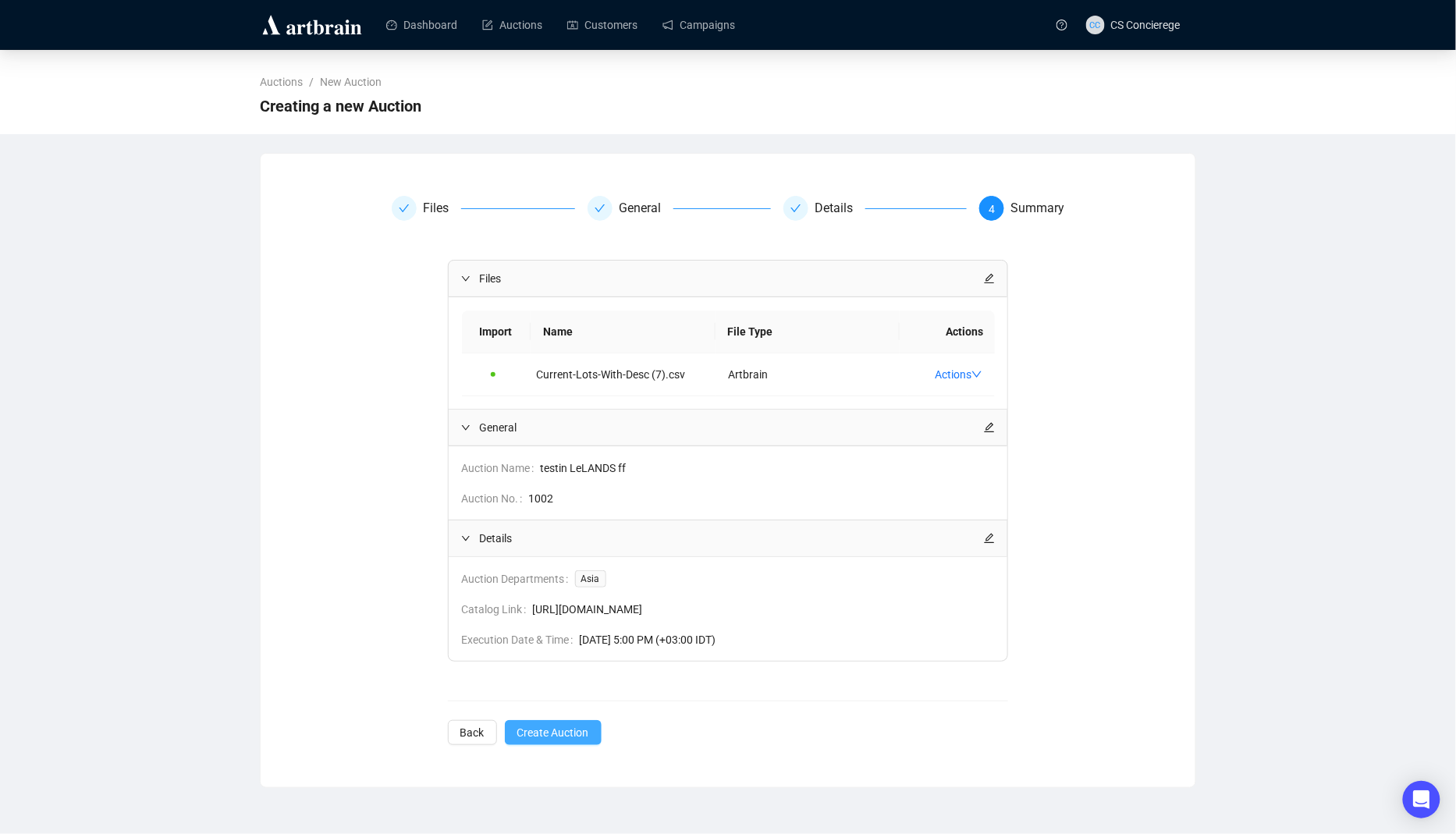
click at [541, 741] on span "Create Auction" at bounding box center [554, 732] width 72 height 17
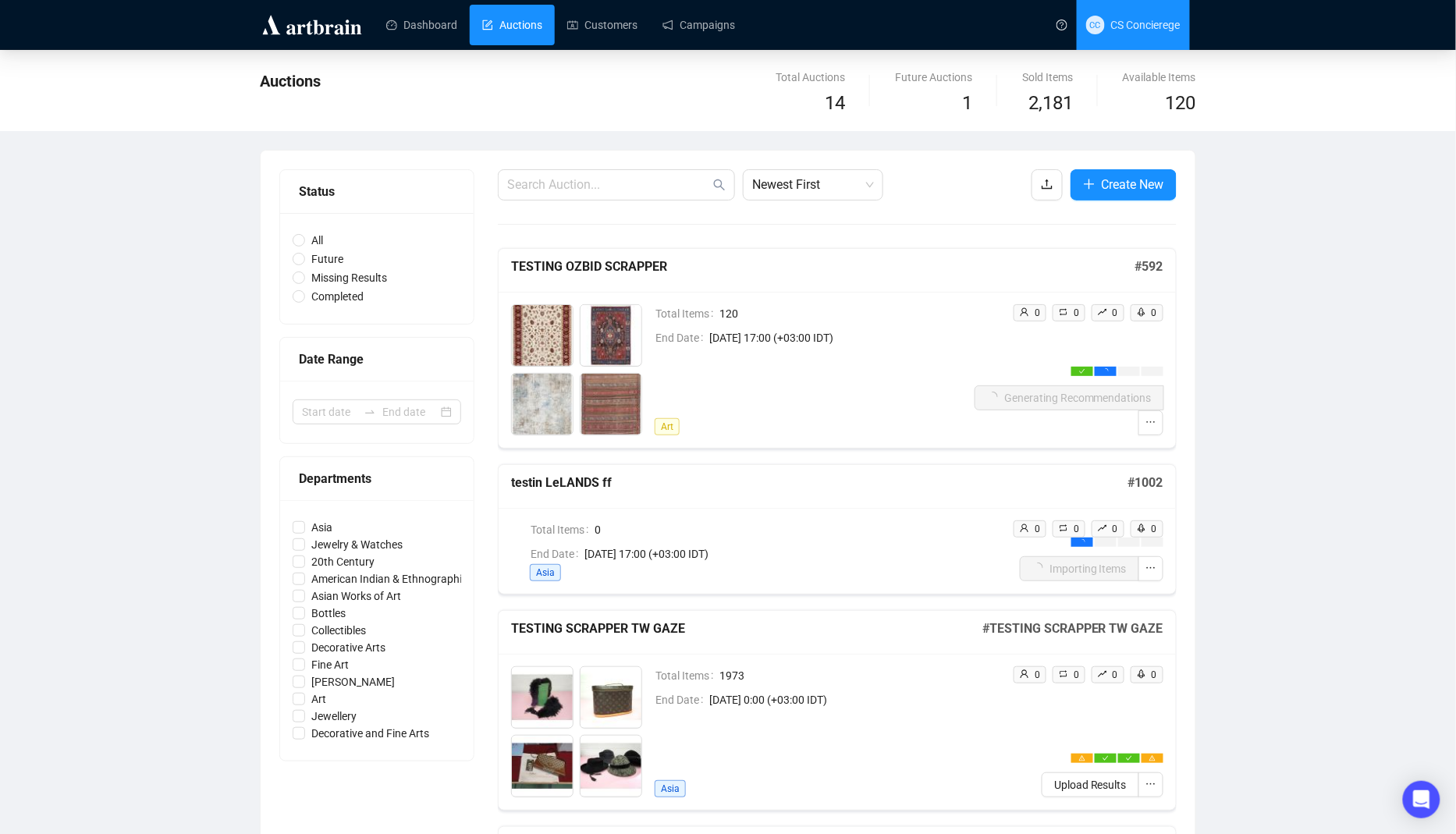
click at [1153, 38] on span "CC CS Concierege" at bounding box center [1133, 24] width 95 height 50
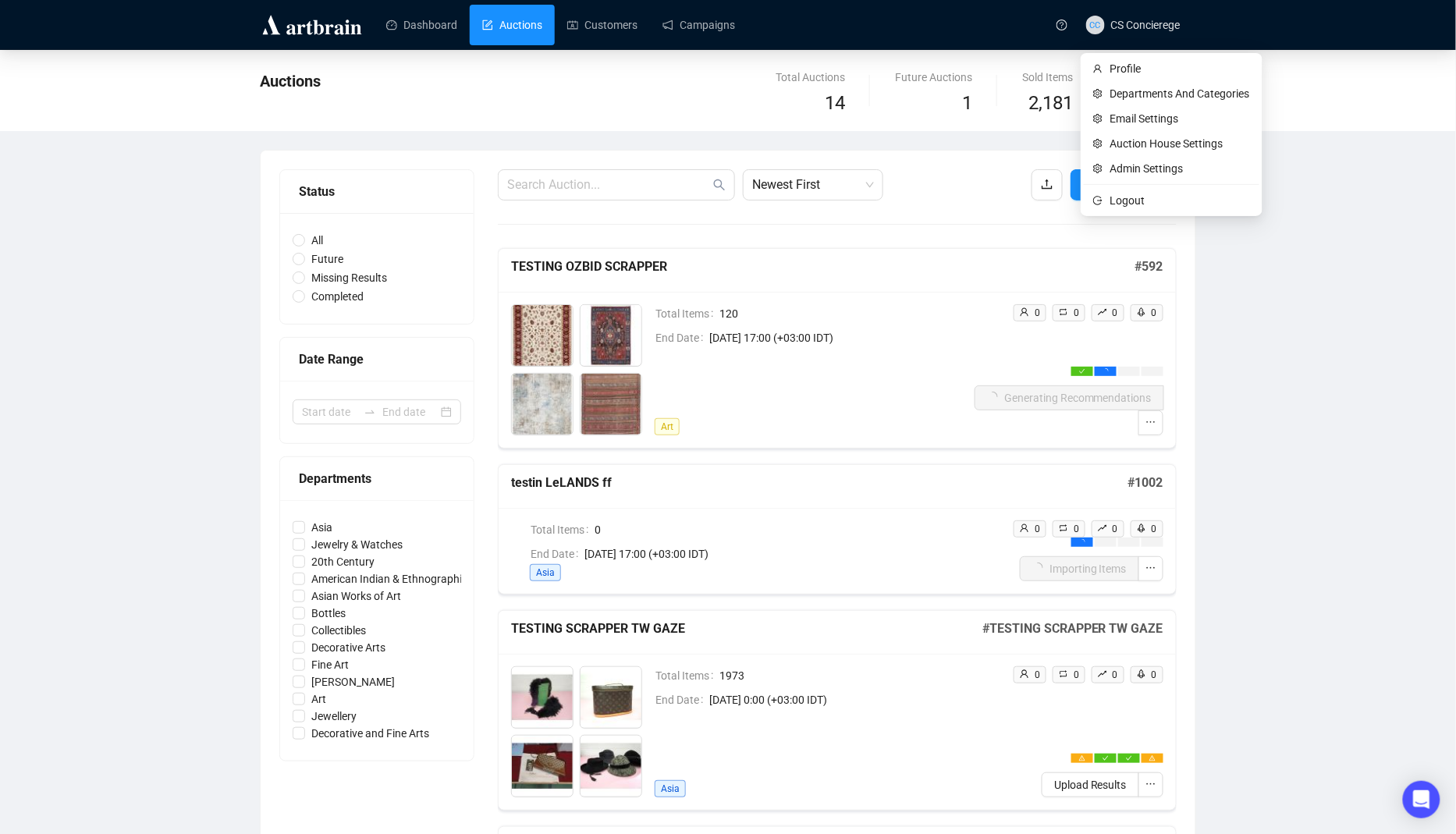
click at [1121, 187] on ul "Profile Departments And Categories Email Settings Auction House Settings Admin …" at bounding box center [1171, 135] width 182 height 163
click at [1102, 201] on icon "logout" at bounding box center [1097, 200] width 9 height 9
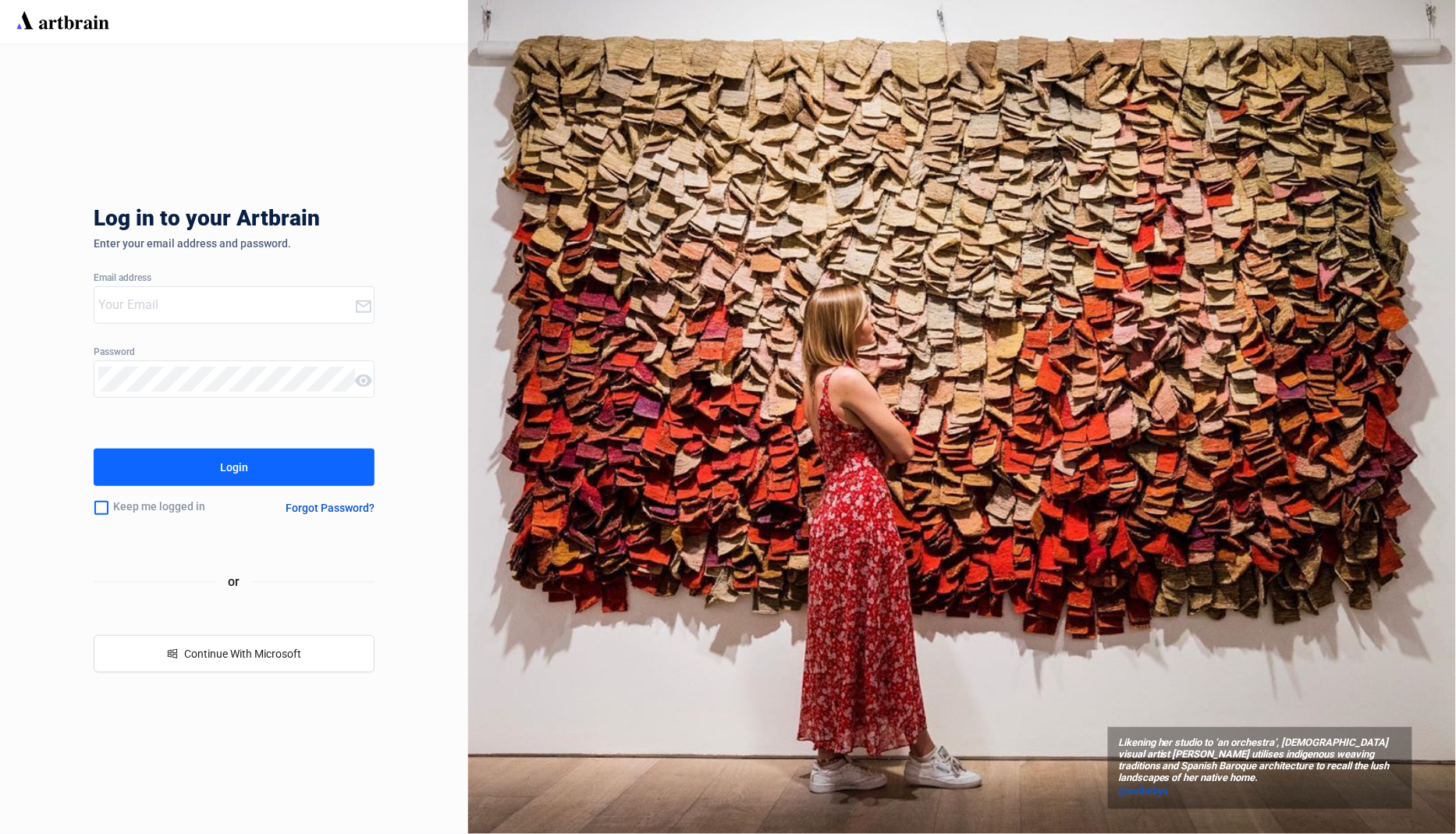
click at [261, 305] on input "email" at bounding box center [227, 305] width 256 height 25
type input "[EMAIL_ADDRESS][DOMAIN_NAME]"
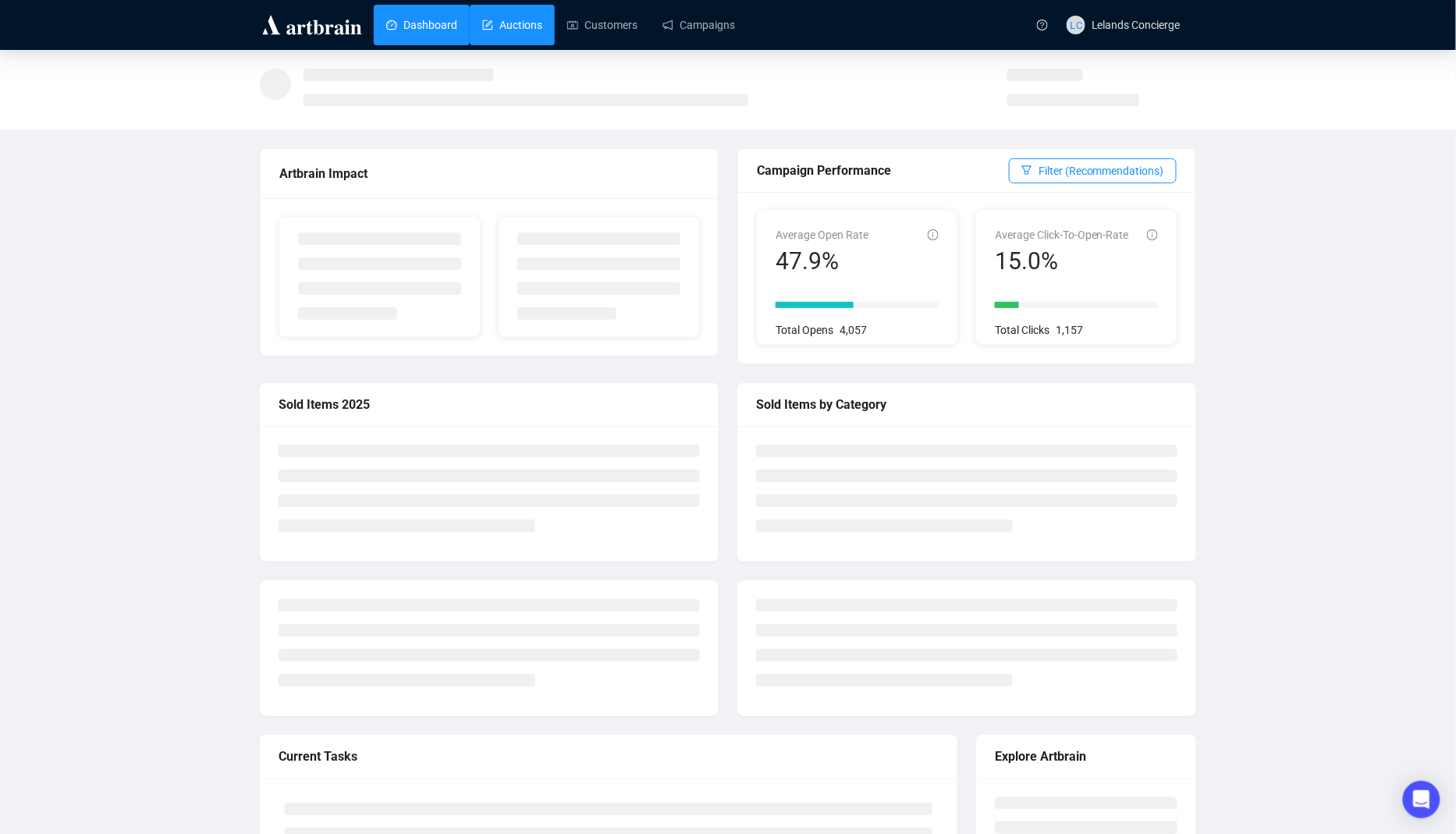
click at [542, 24] on link "Auctions" at bounding box center [513, 25] width 60 height 41
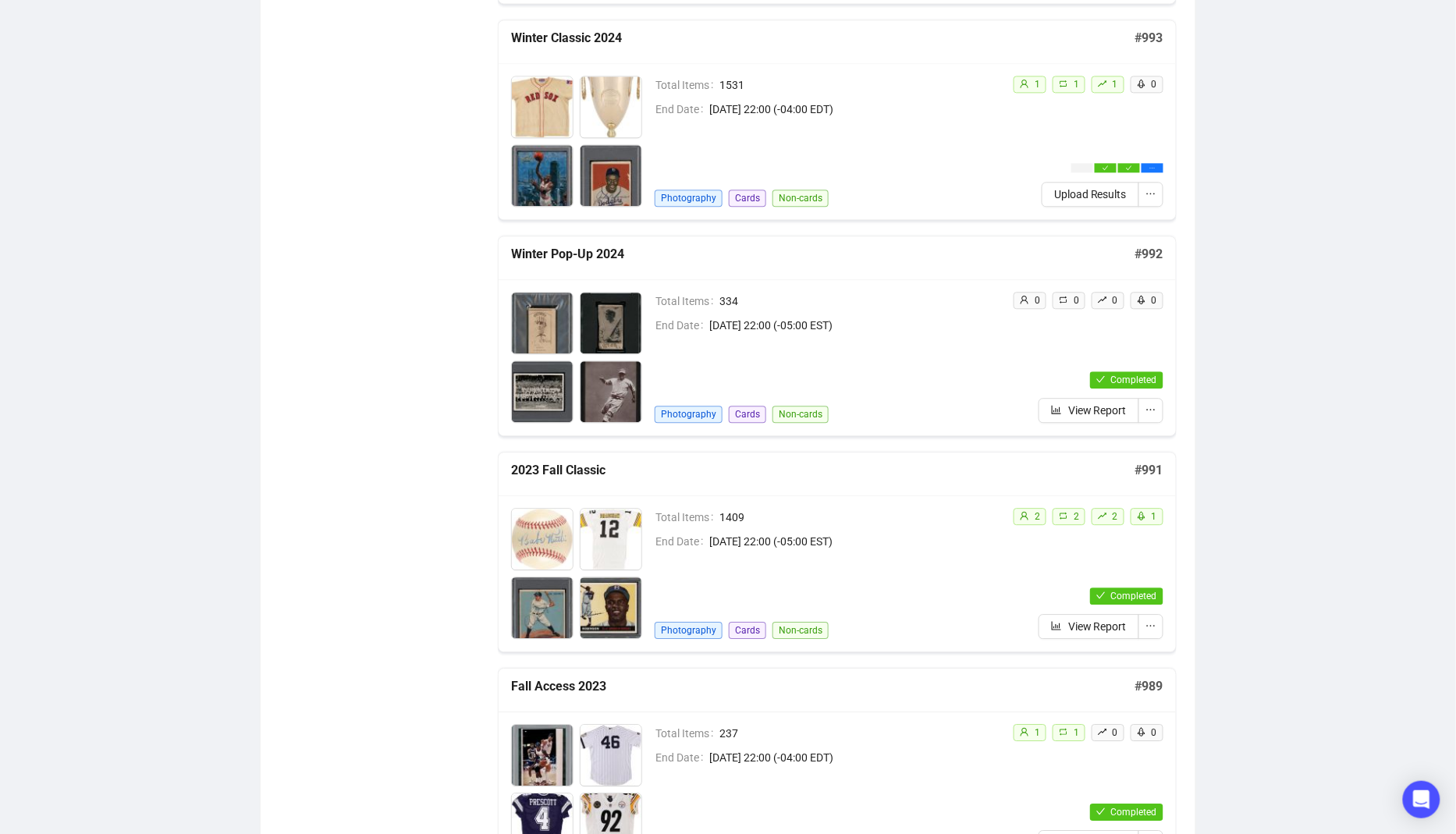
scroll to position [1285, 0]
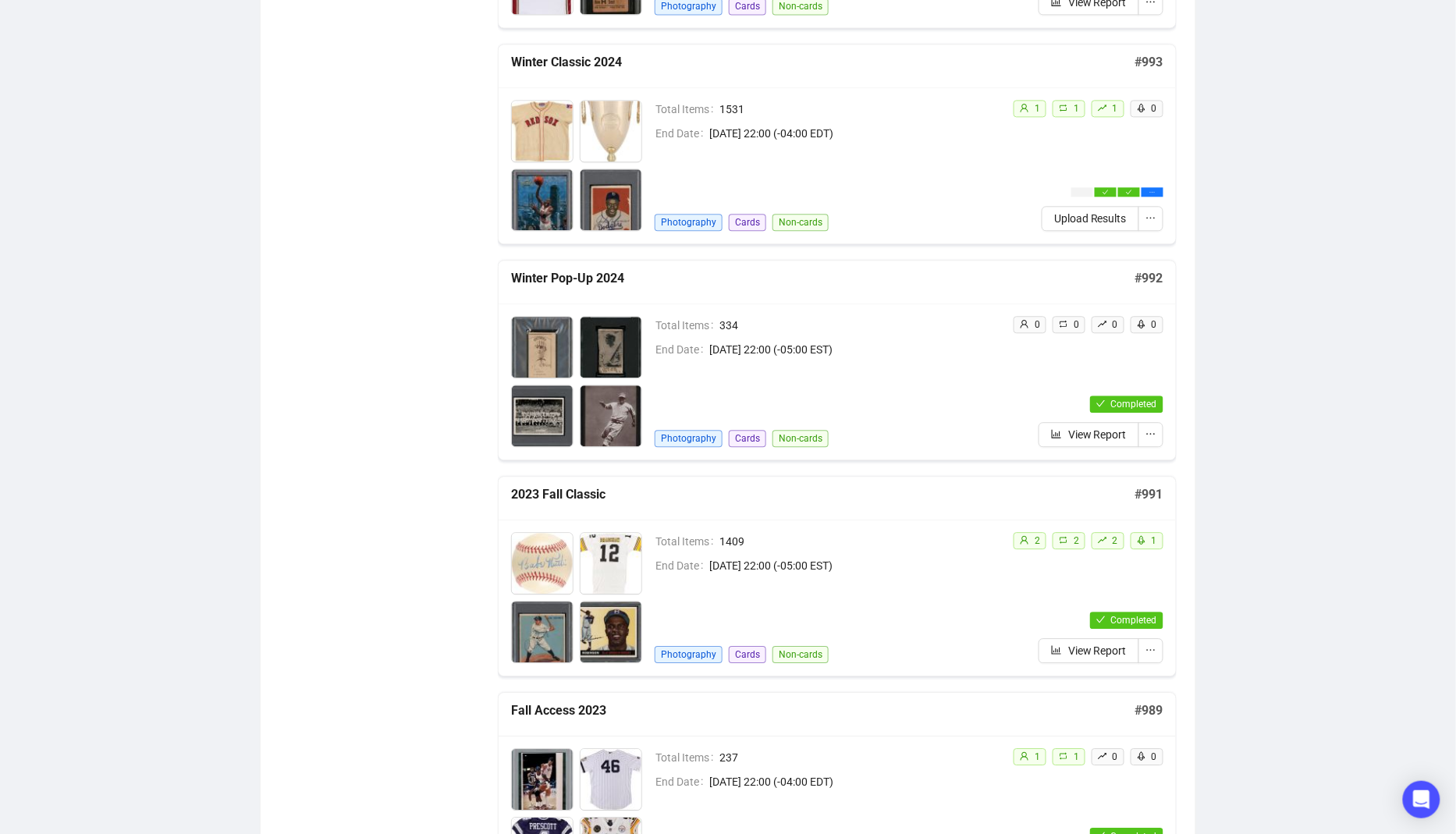
click at [902, 329] on td "Total Items 334" at bounding box center [827, 329] width 346 height 24
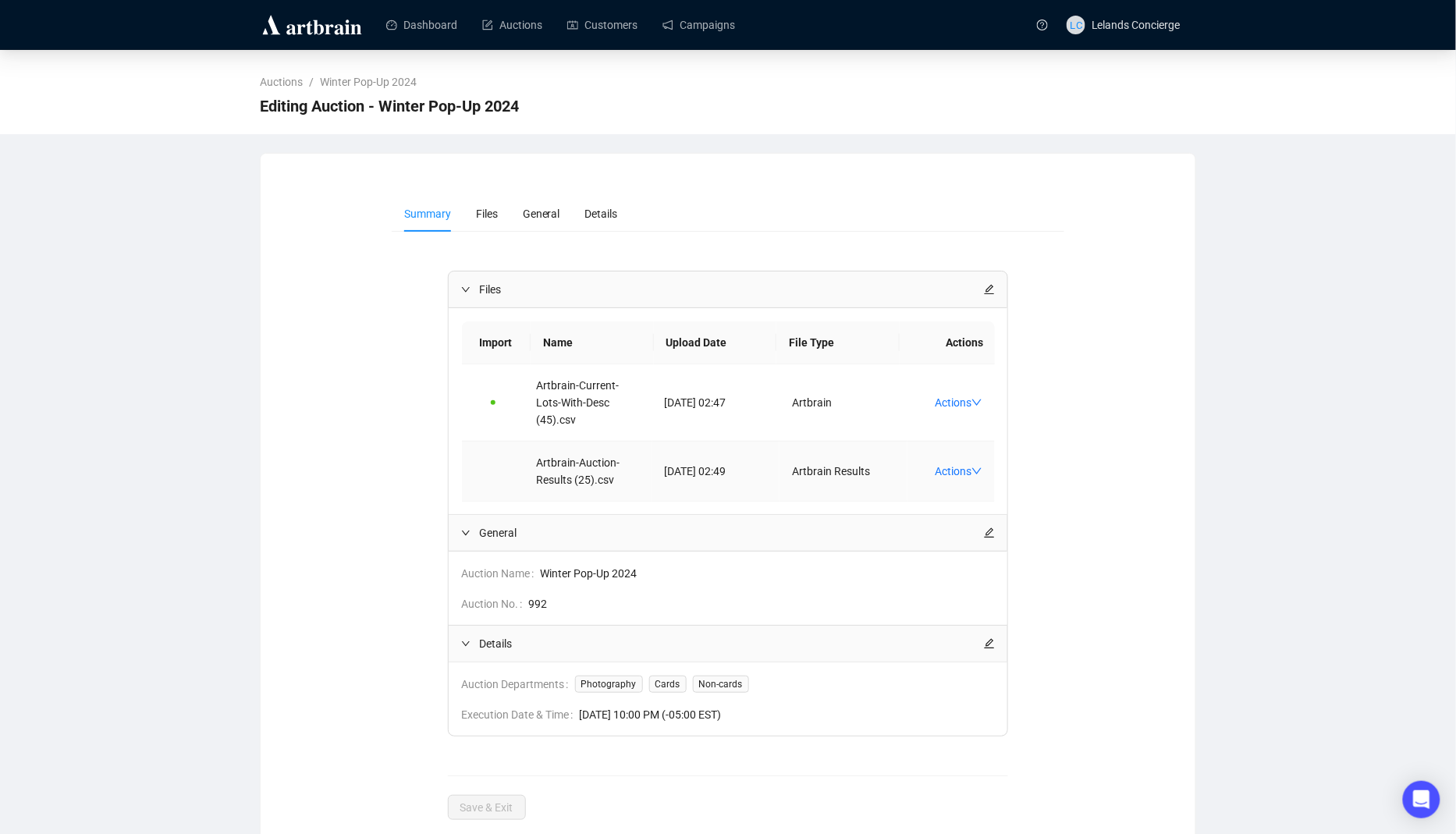
scroll to position [24, 0]
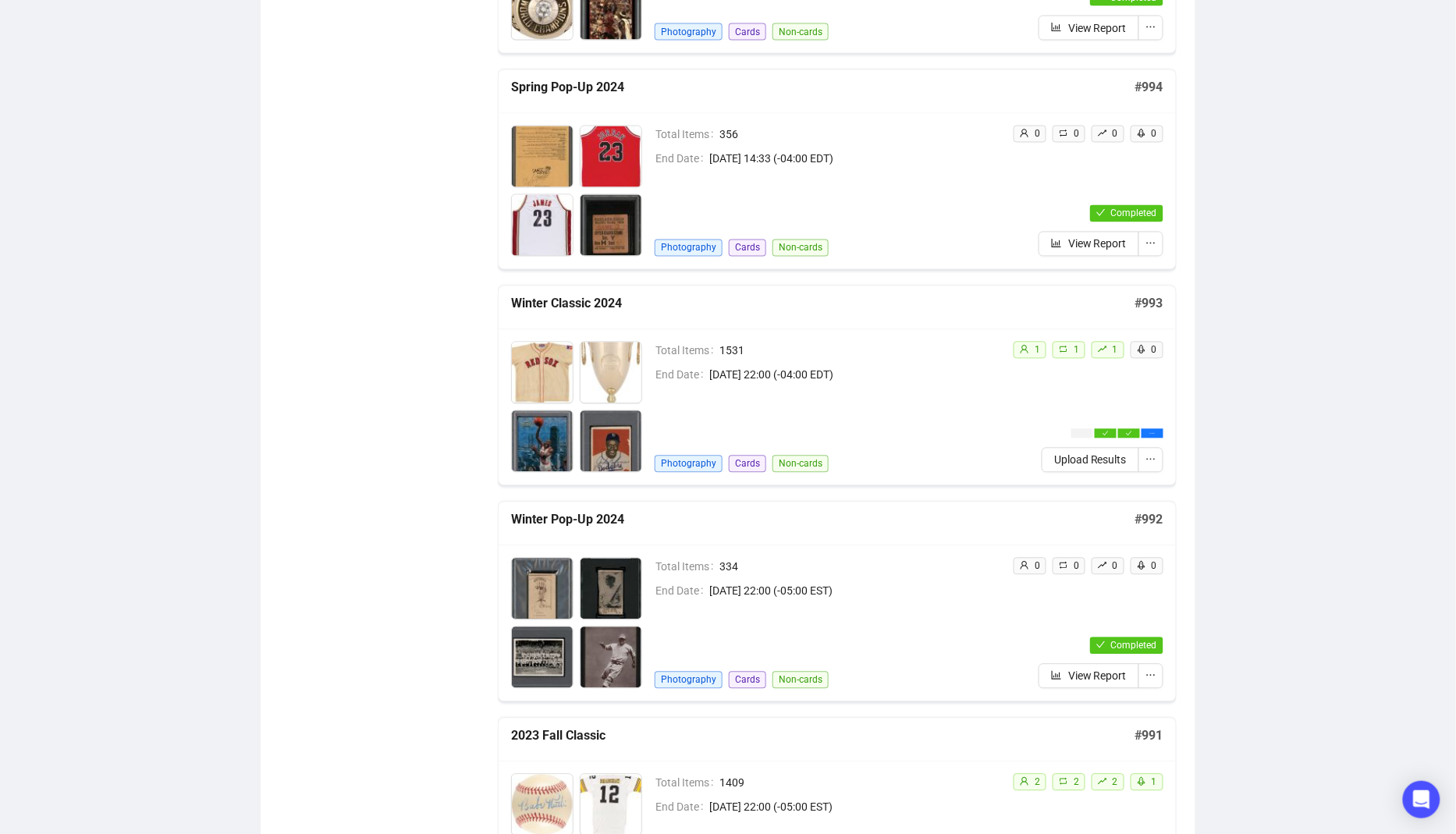
scroll to position [1031, 0]
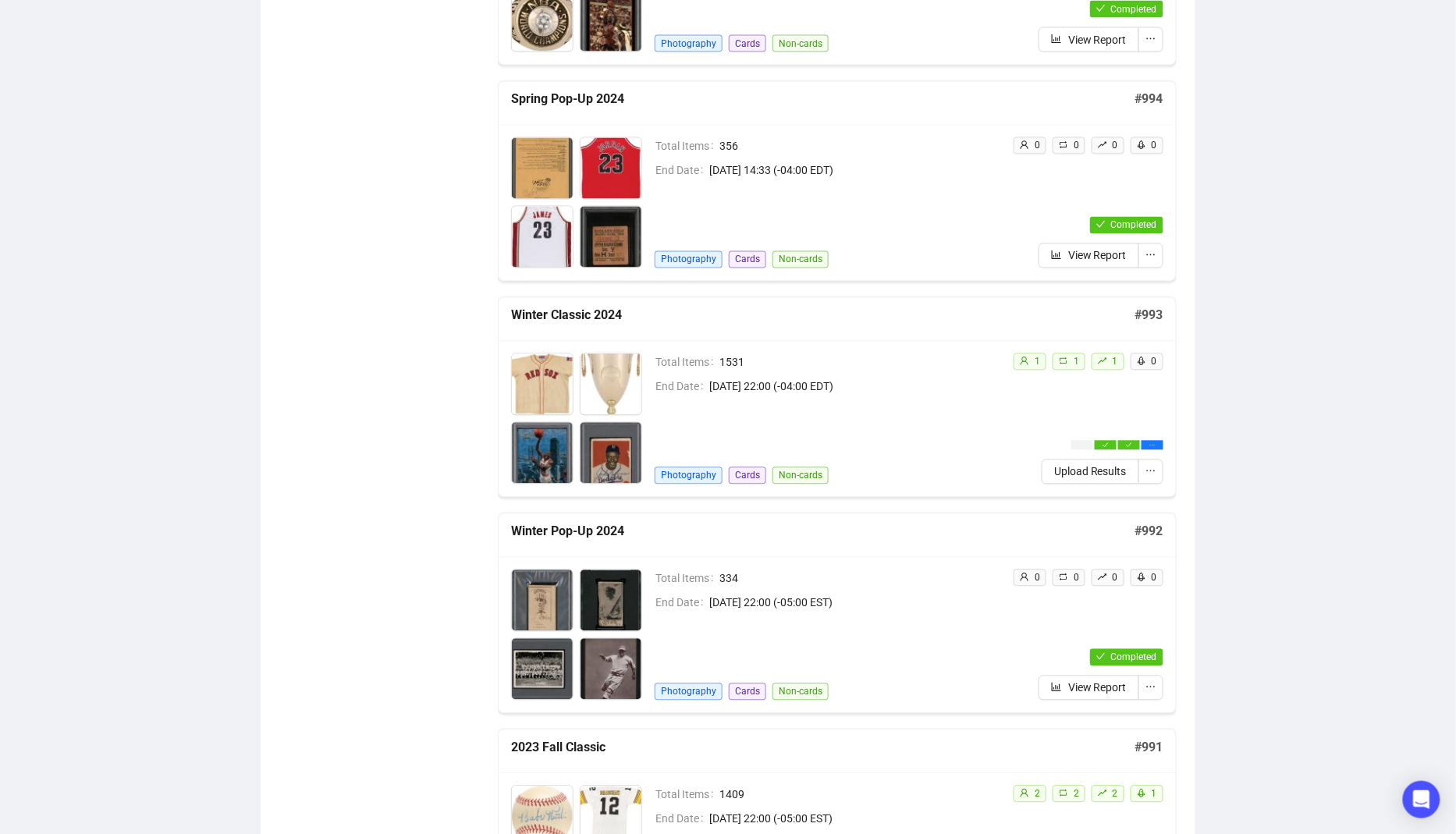
click at [898, 186] on div "Total Items 356 End Date [DATE] 14:33 (-04:00 EDT) Photography Cards Non-cards" at bounding box center [827, 202] width 346 height 131
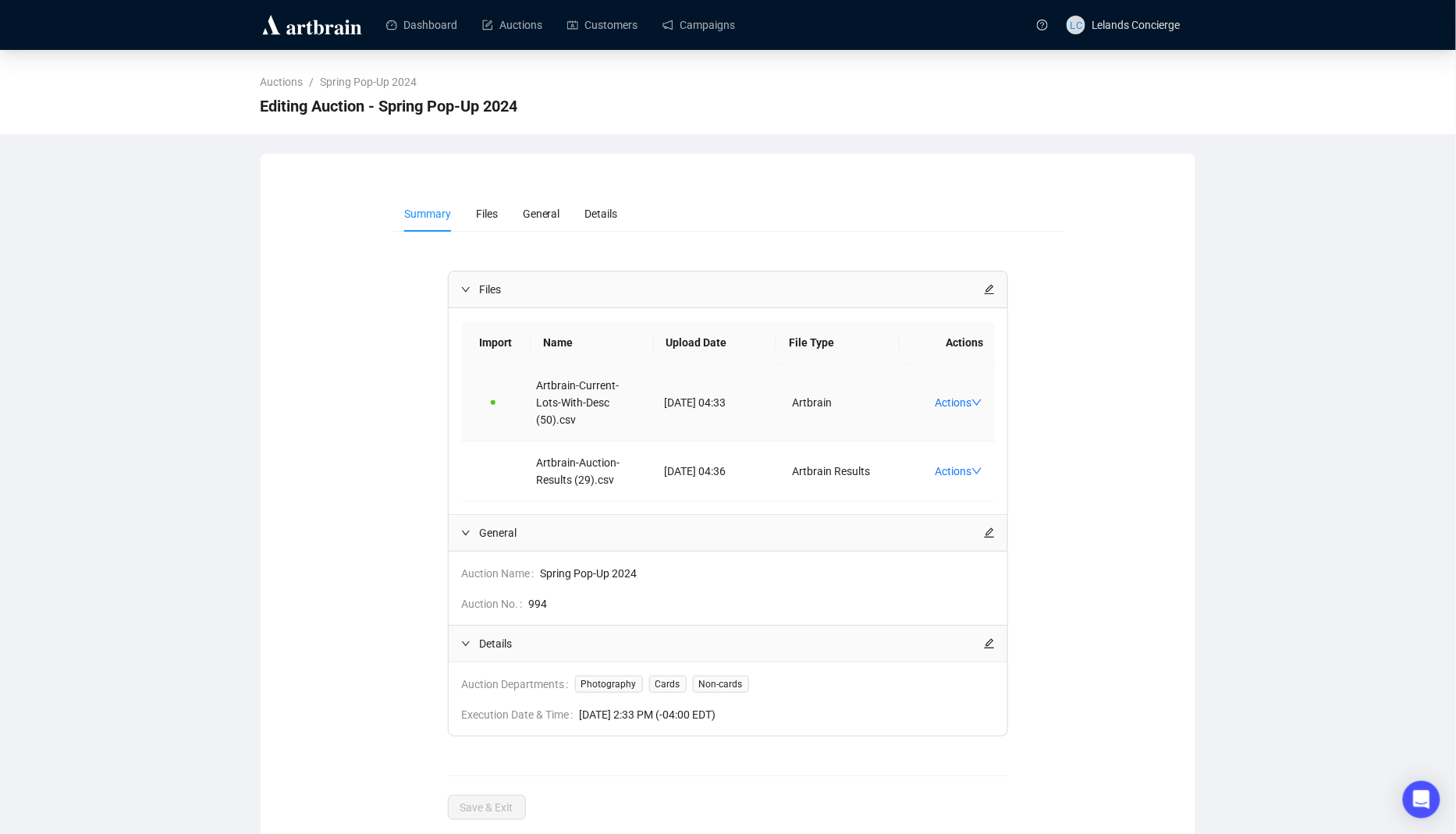
scroll to position [24, 0]
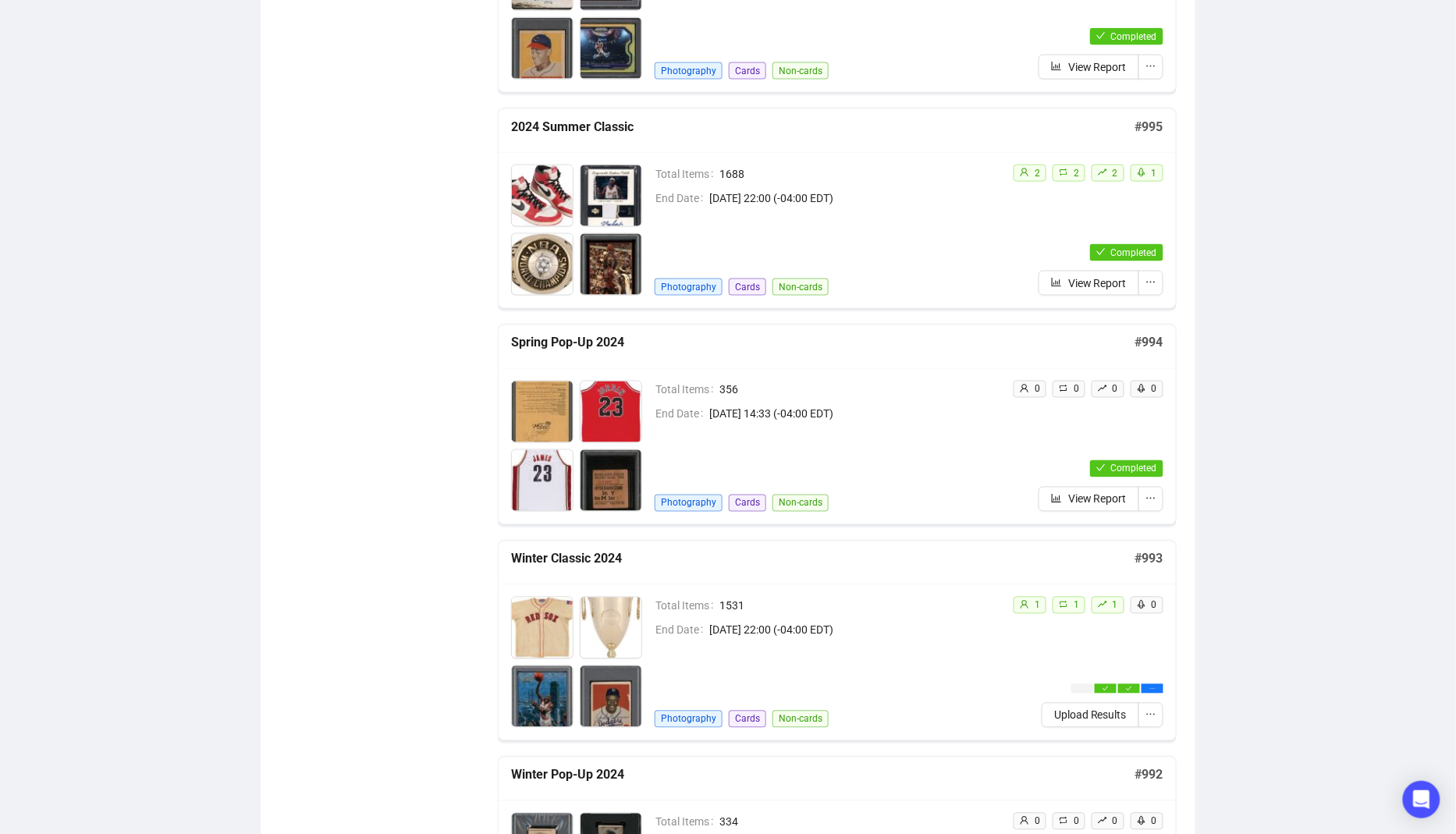
scroll to position [785, 0]
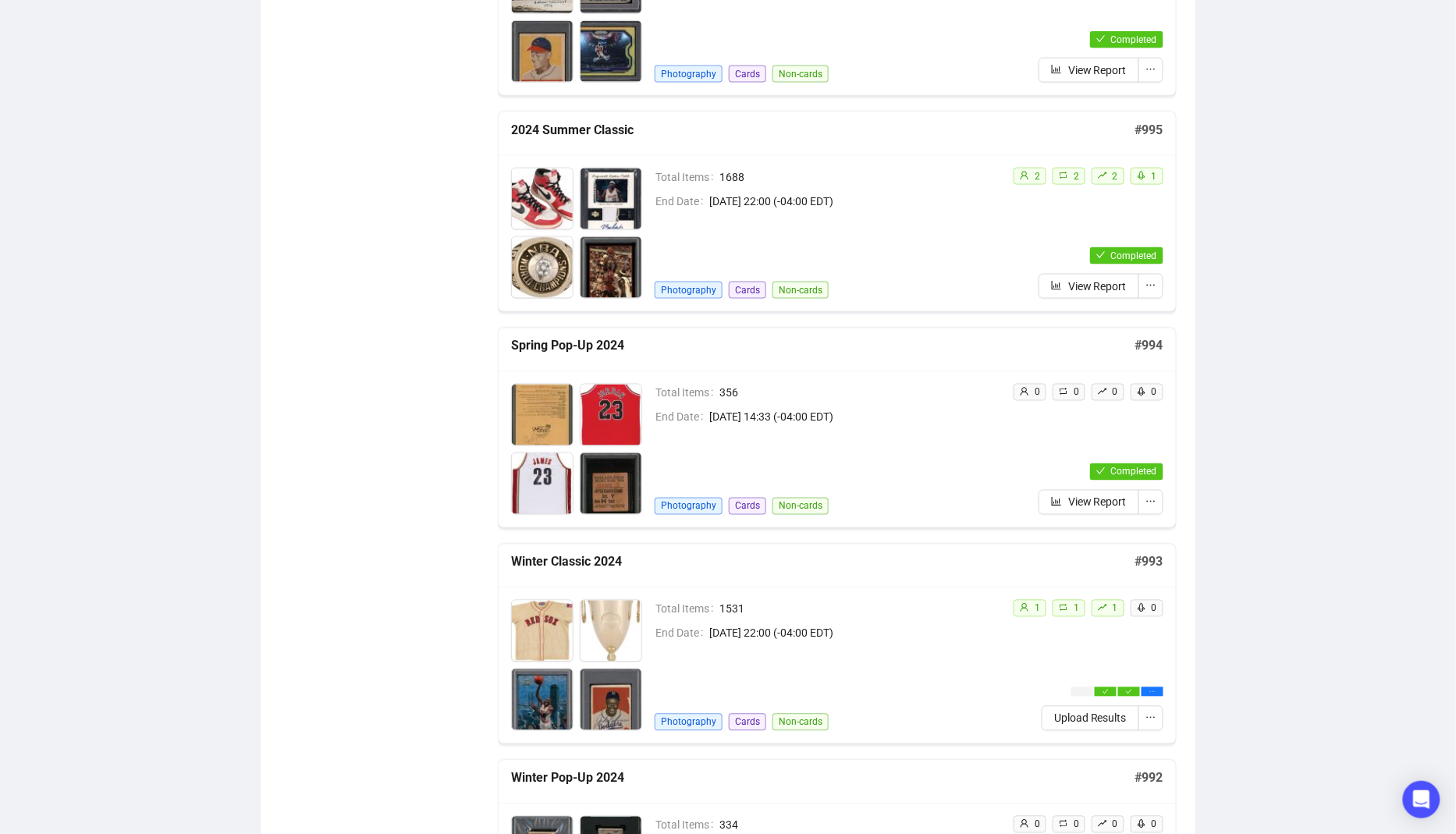
click at [844, 376] on div "Total Items 356 End Date [DATE] 14:33 (-04:00 EDT) Photography Cards Non-cards …" at bounding box center [837, 449] width 677 height 156
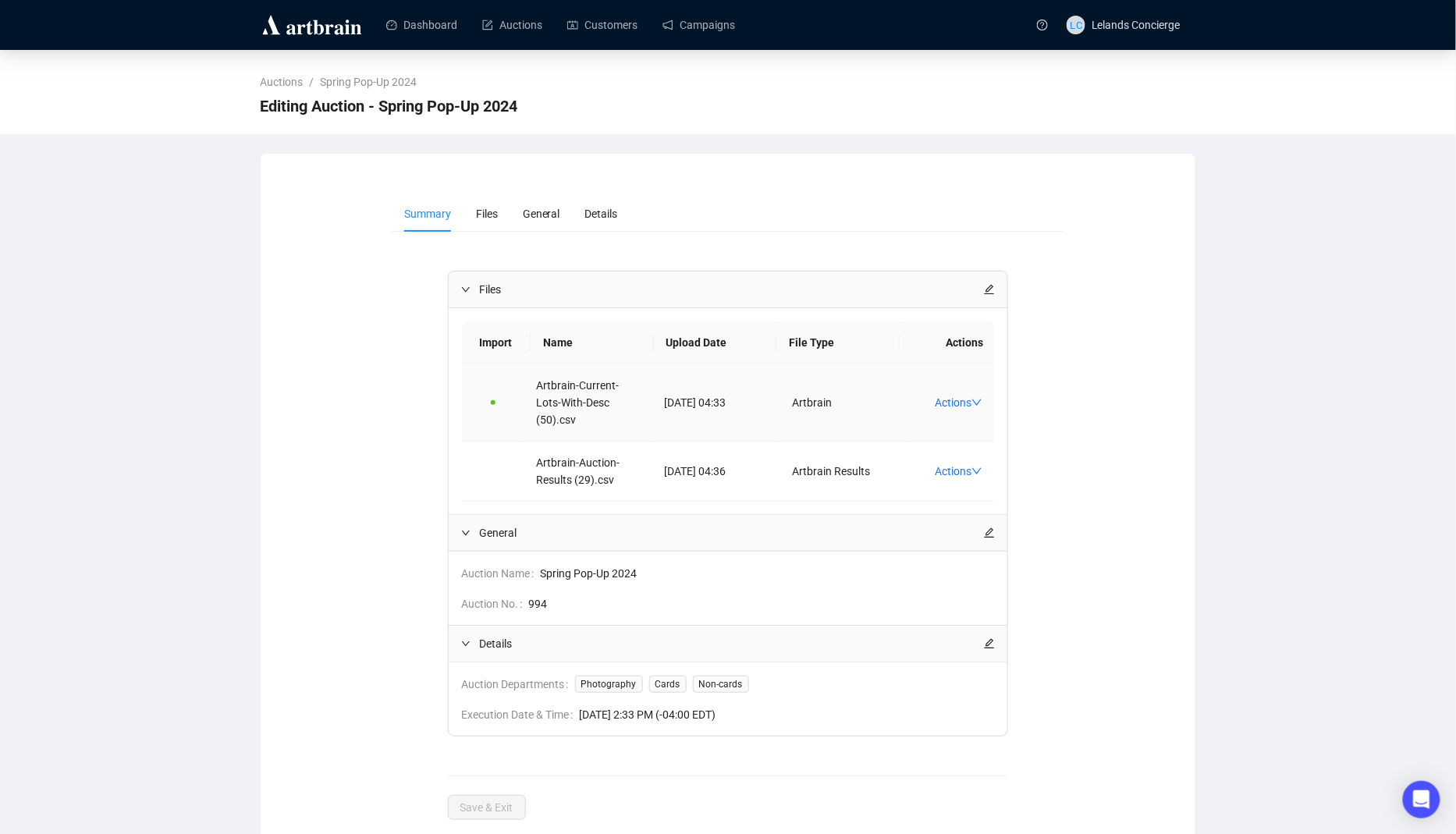
scroll to position [24, 0]
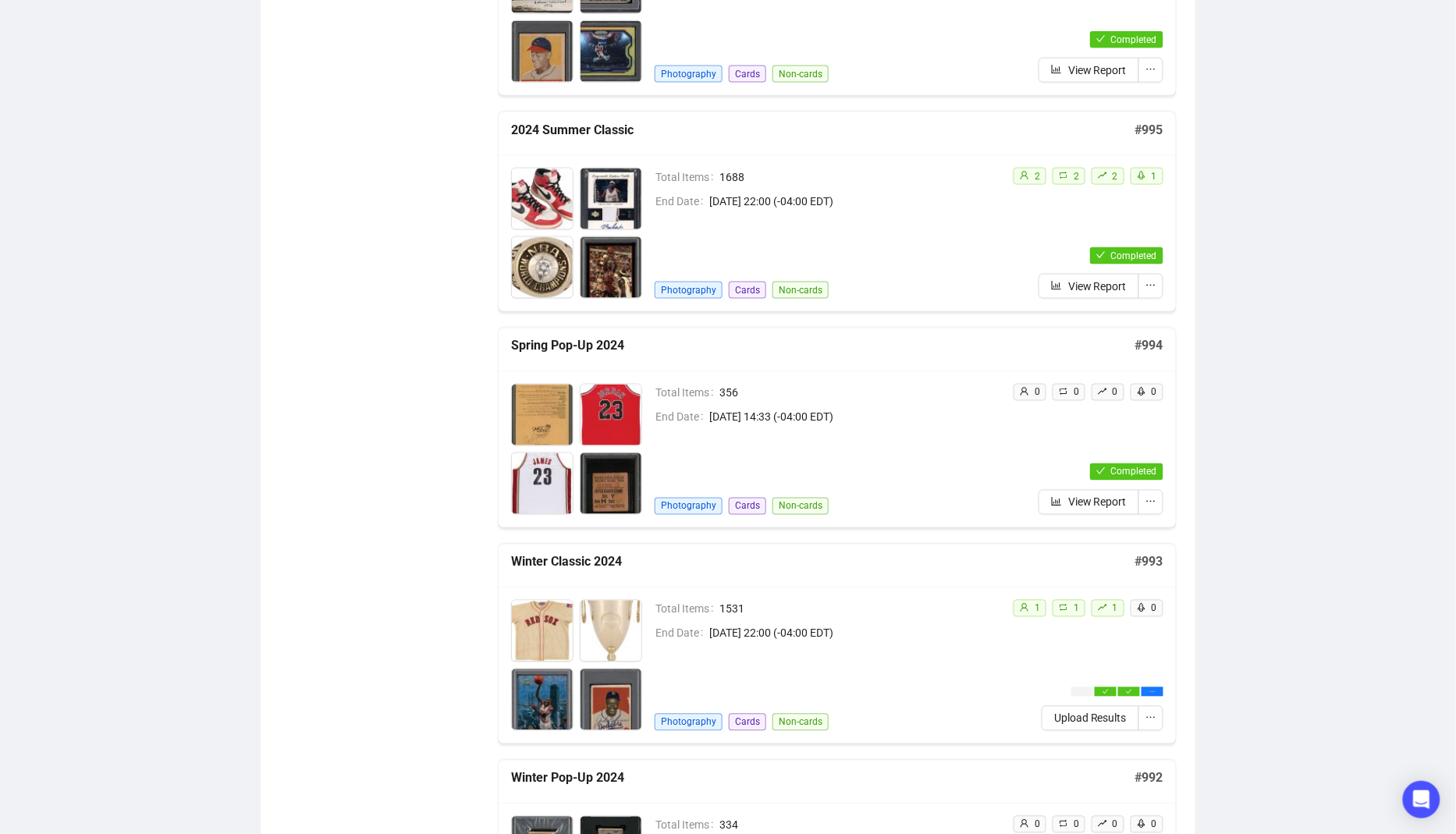
scroll to position [786, 0]
click at [859, 183] on td "Total Items 1688" at bounding box center [827, 179] width 346 height 24
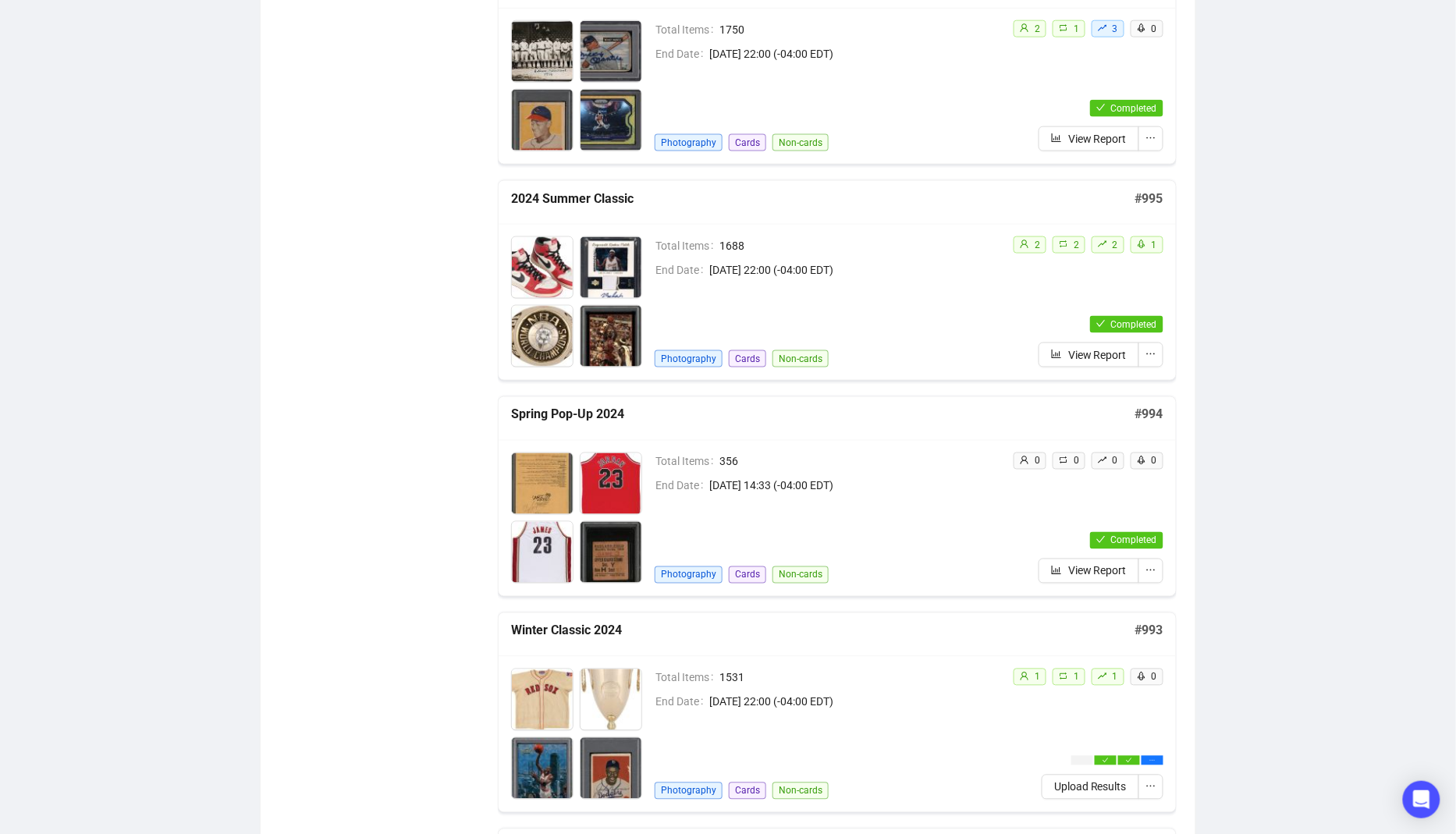
scroll to position [545, 0]
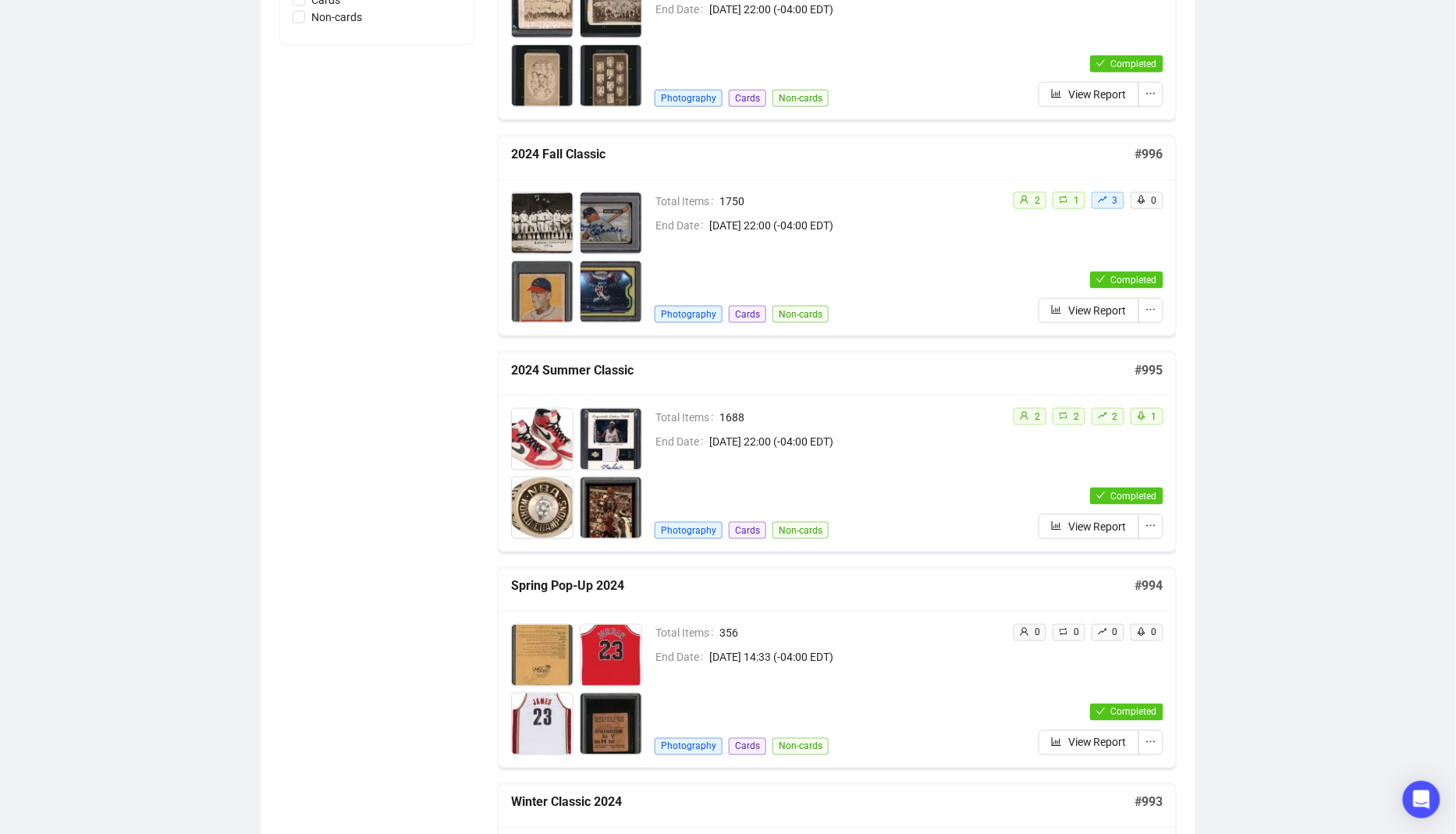
click at [856, 217] on span "[DATE] 22:00 (-04:00 EDT)" at bounding box center [854, 225] width 291 height 17
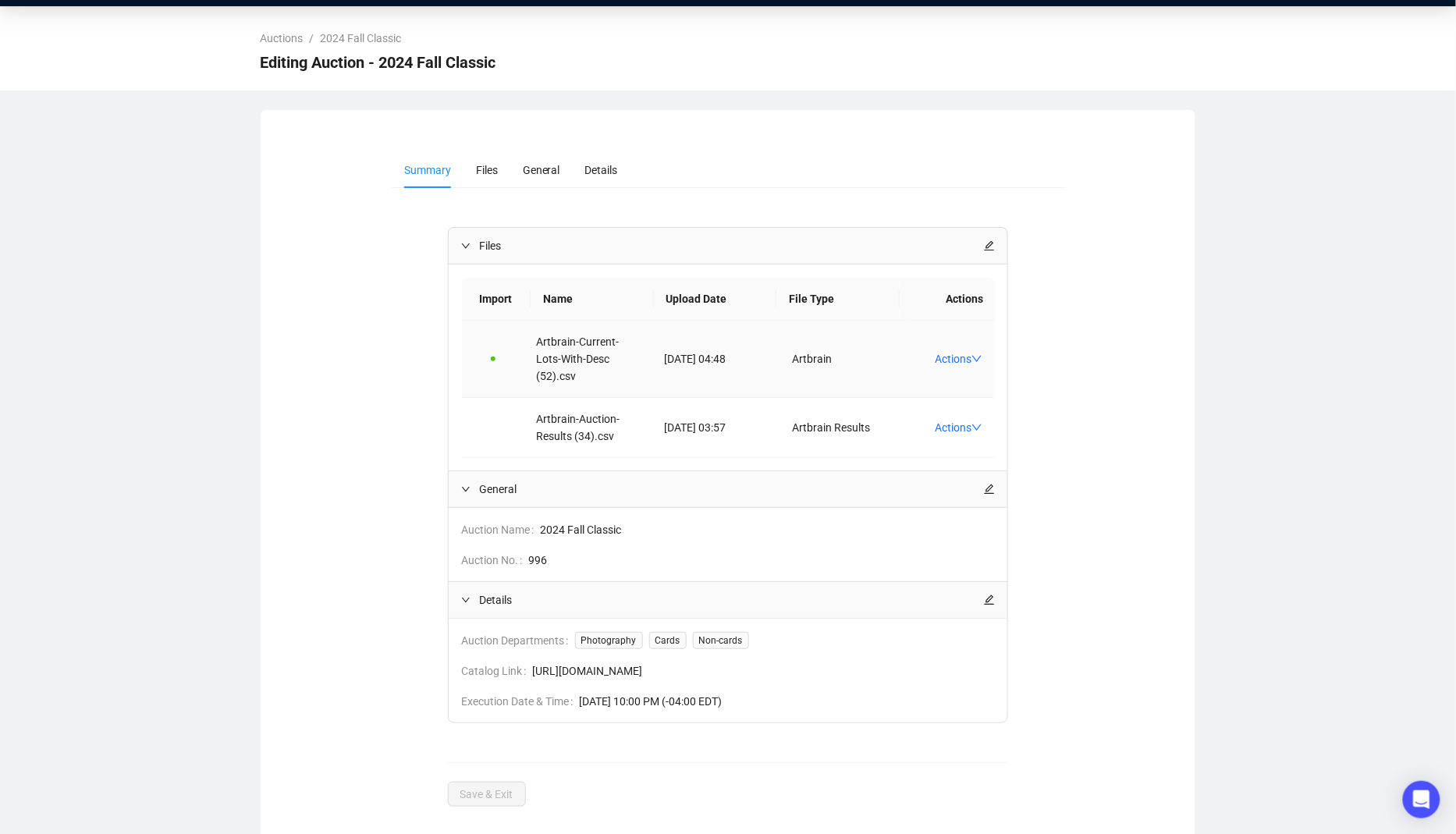
scroll to position [54, 0]
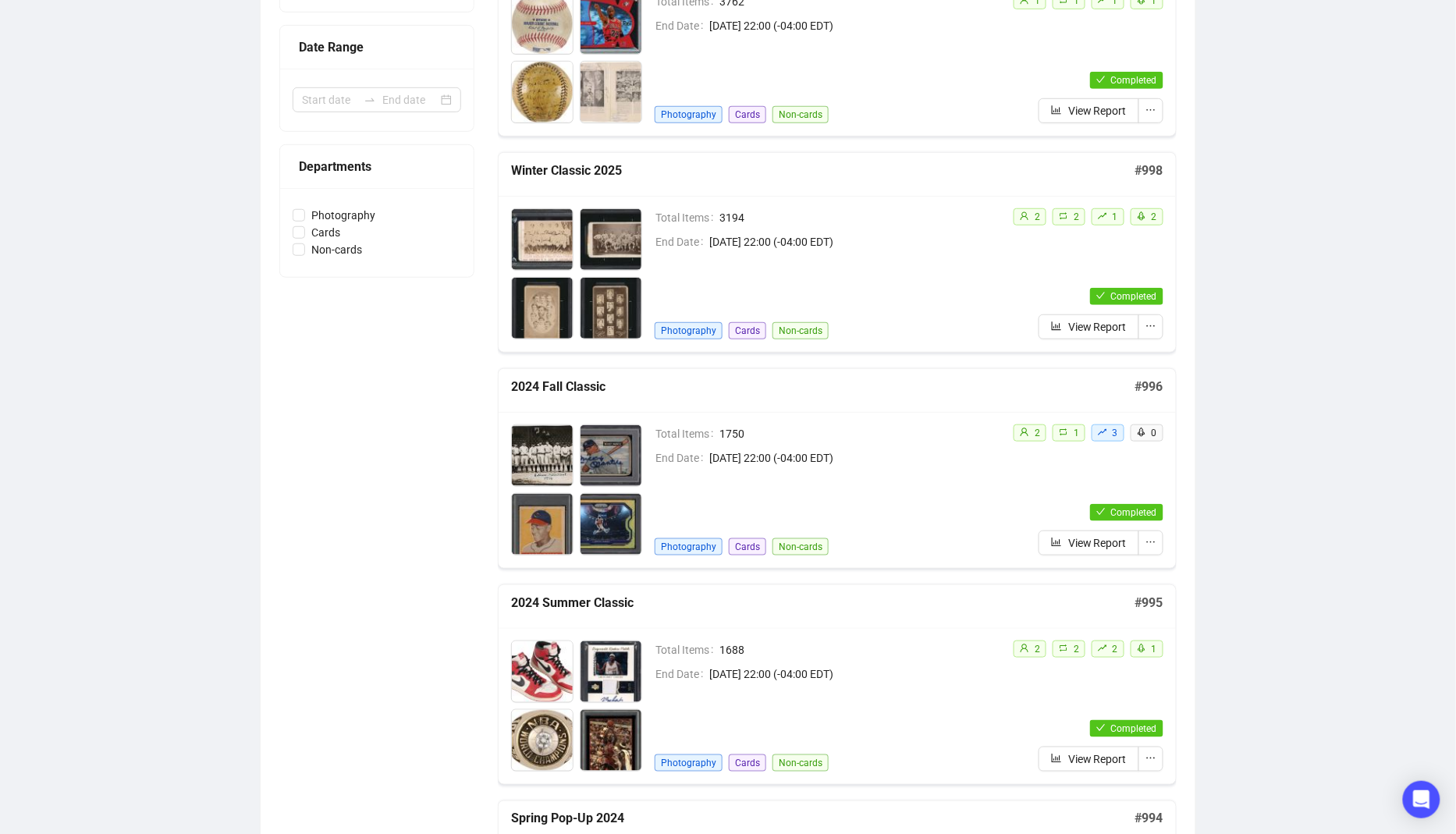
scroll to position [263, 0]
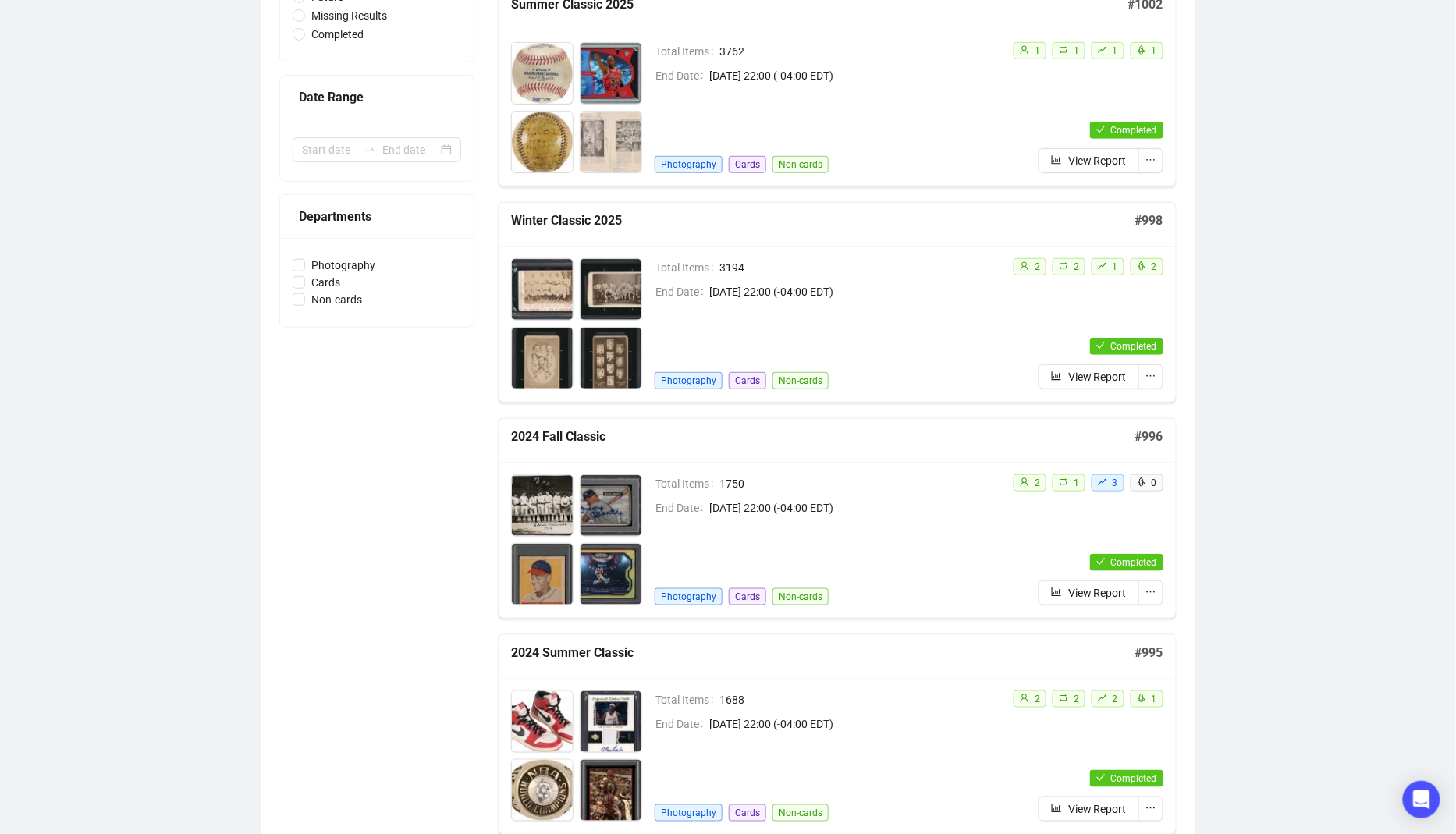
click at [882, 294] on span "[DATE] 22:00 (-04:00 EDT)" at bounding box center [854, 291] width 291 height 17
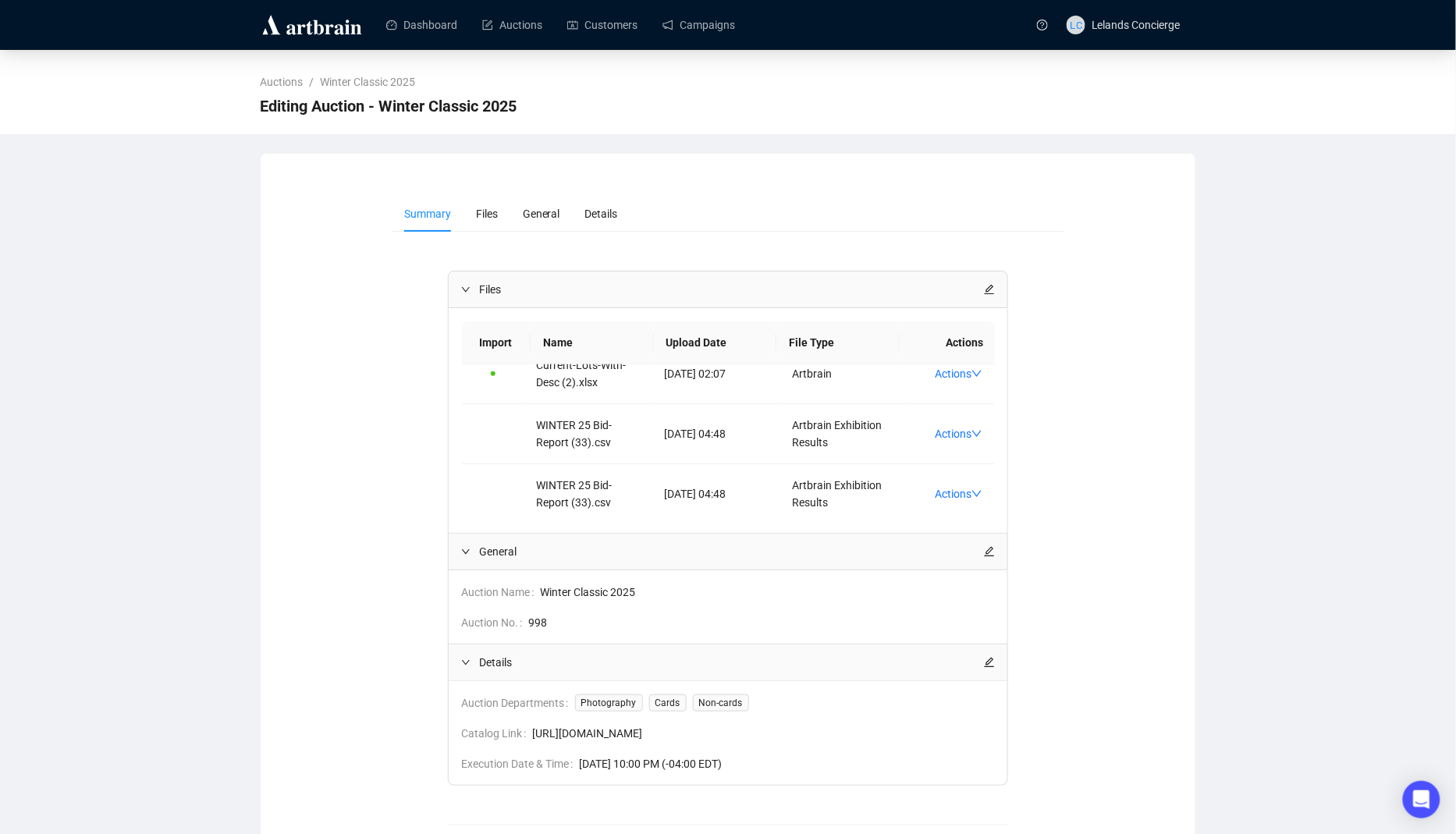
scroll to position [82, 0]
click at [1084, 30] on span "LC Lelands Concierge" at bounding box center [1123, 24] width 114 height 50
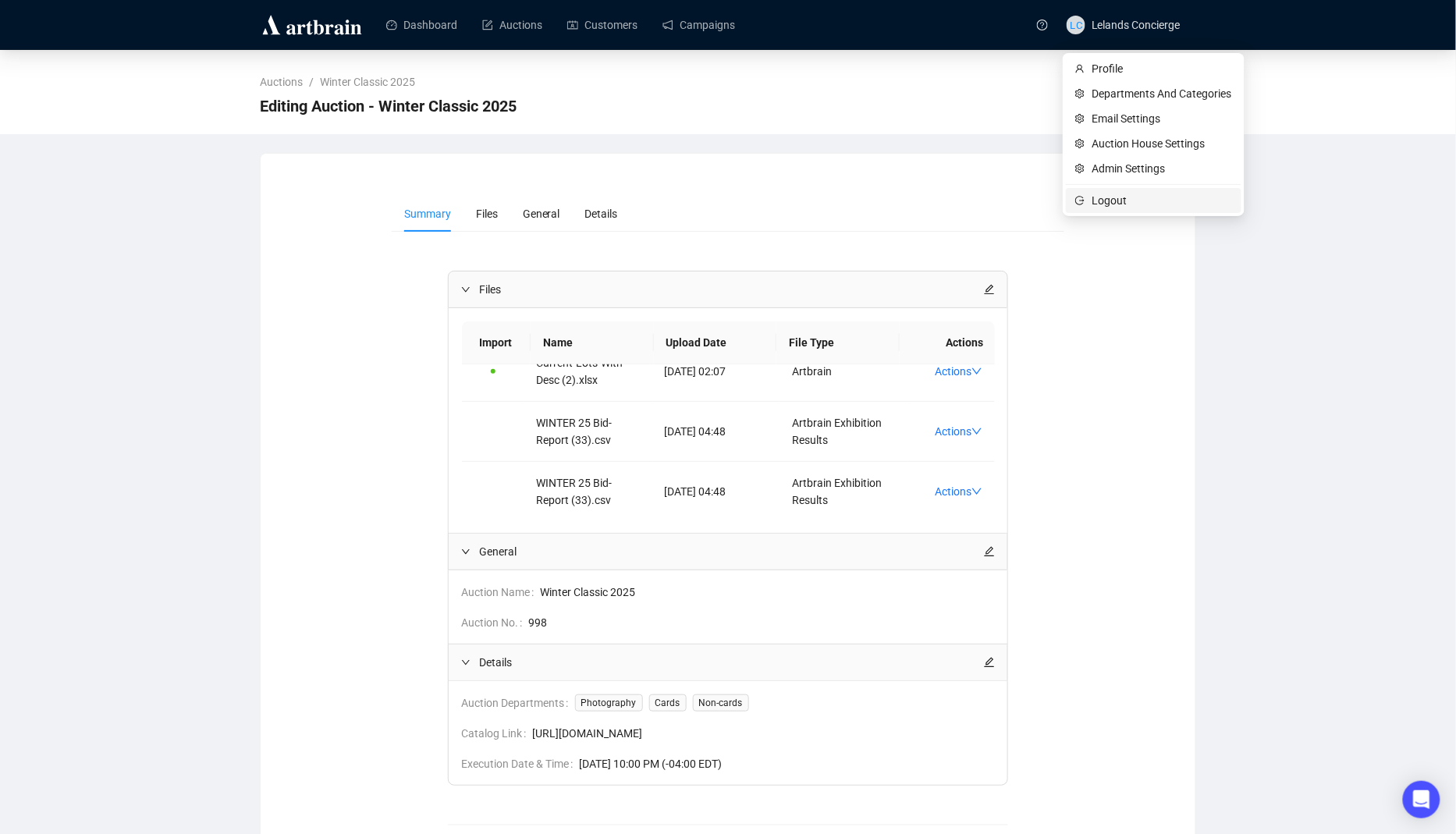
click at [1076, 192] on li "Logout" at bounding box center [1154, 201] width 175 height 25
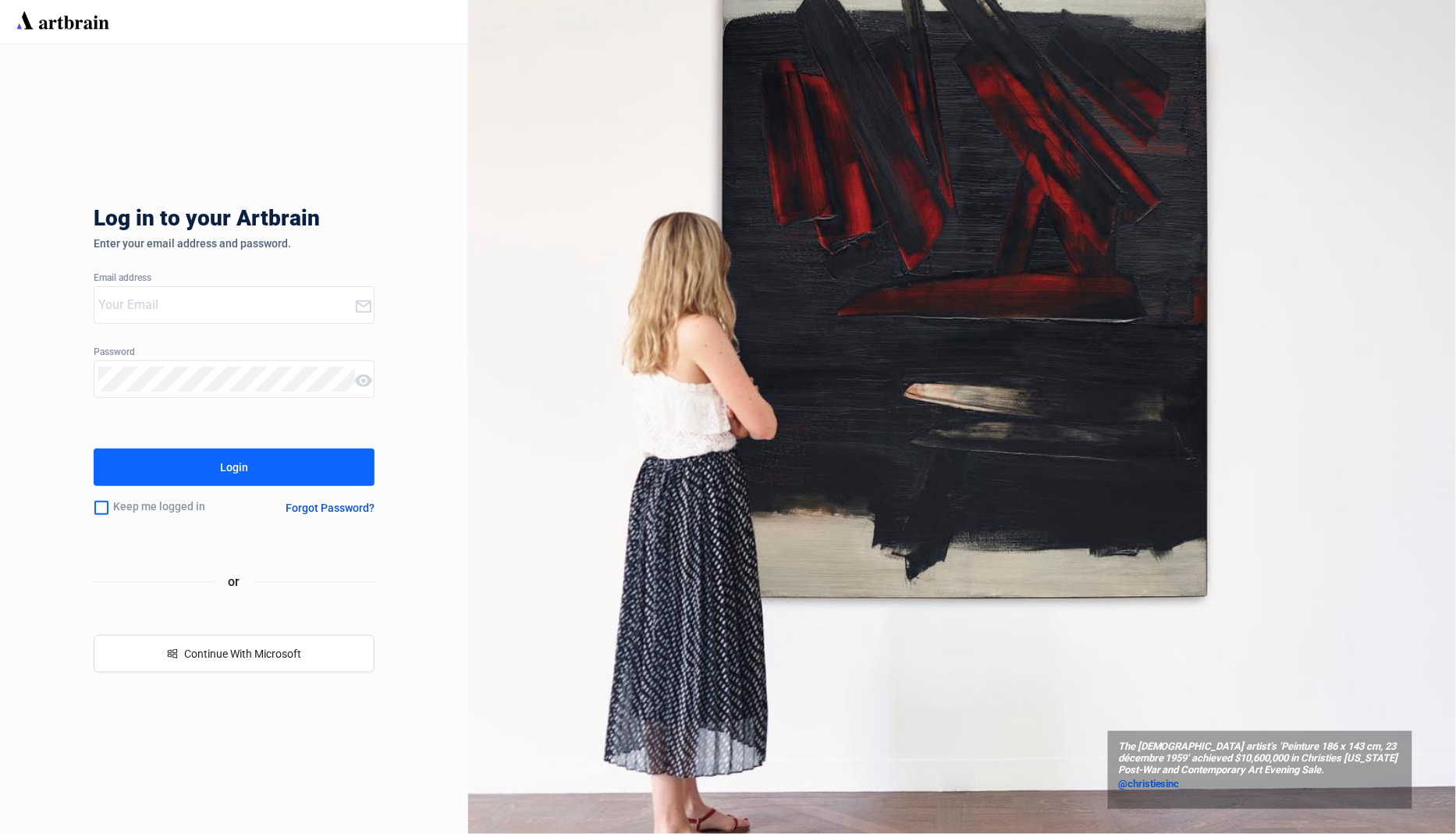
click at [304, 320] on div at bounding box center [224, 305] width 260 height 36
type input "[EMAIL_ADDRESS][DOMAIN_NAME]"
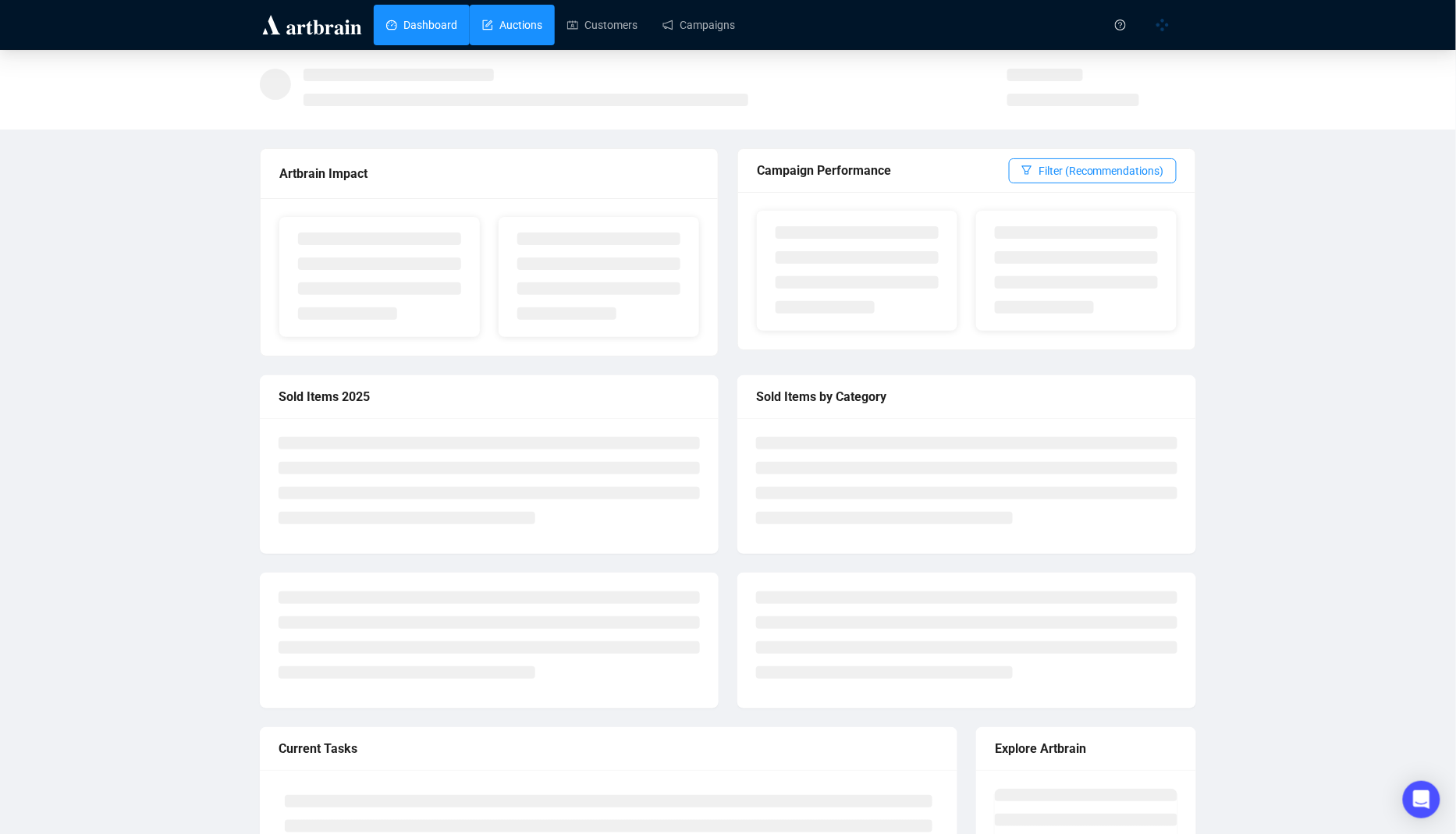
click at [496, 15] on link "Auctions" at bounding box center [513, 25] width 60 height 41
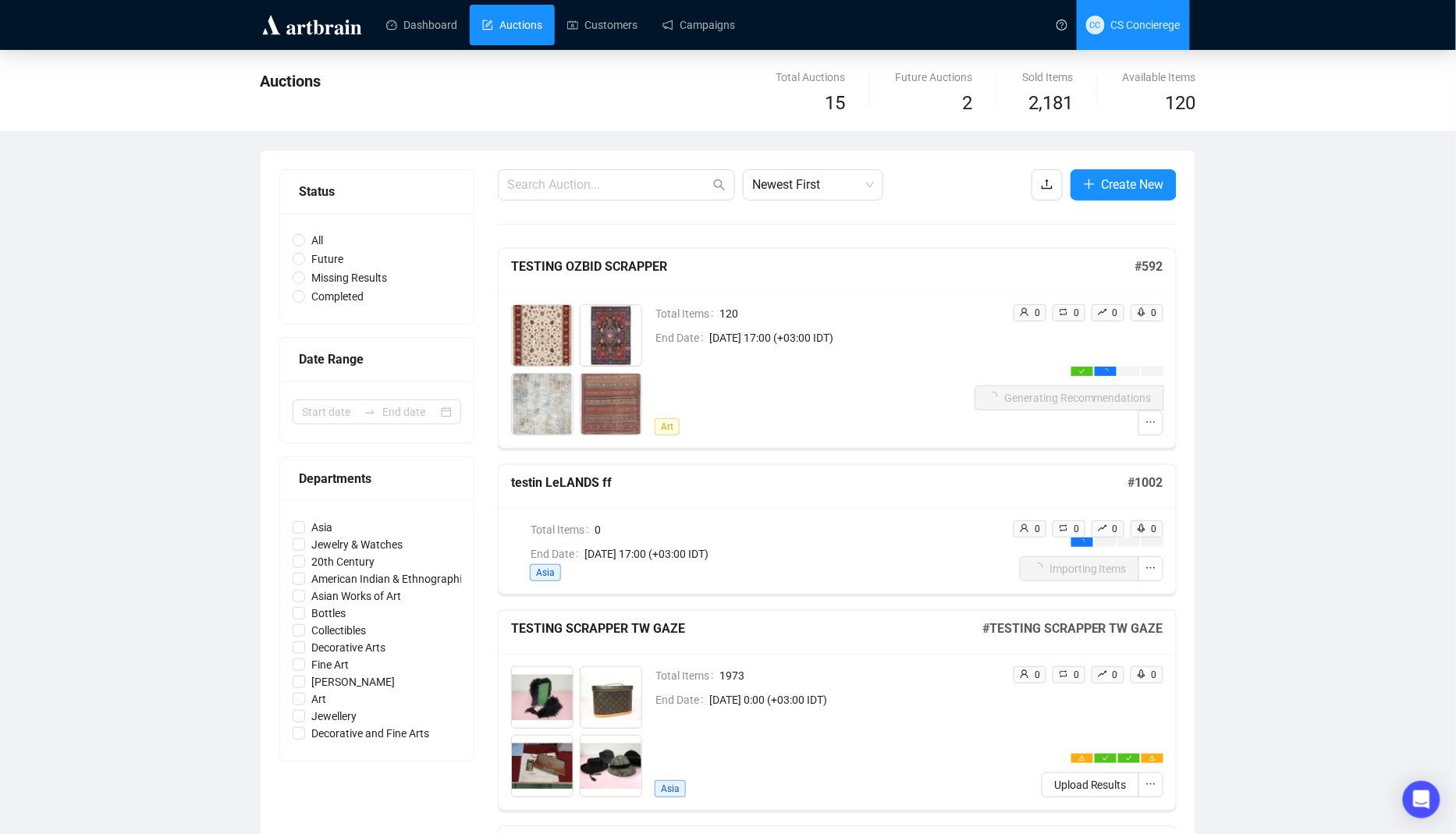
click at [1124, 33] on span "CC CS Concierege" at bounding box center [1133, 24] width 95 height 50
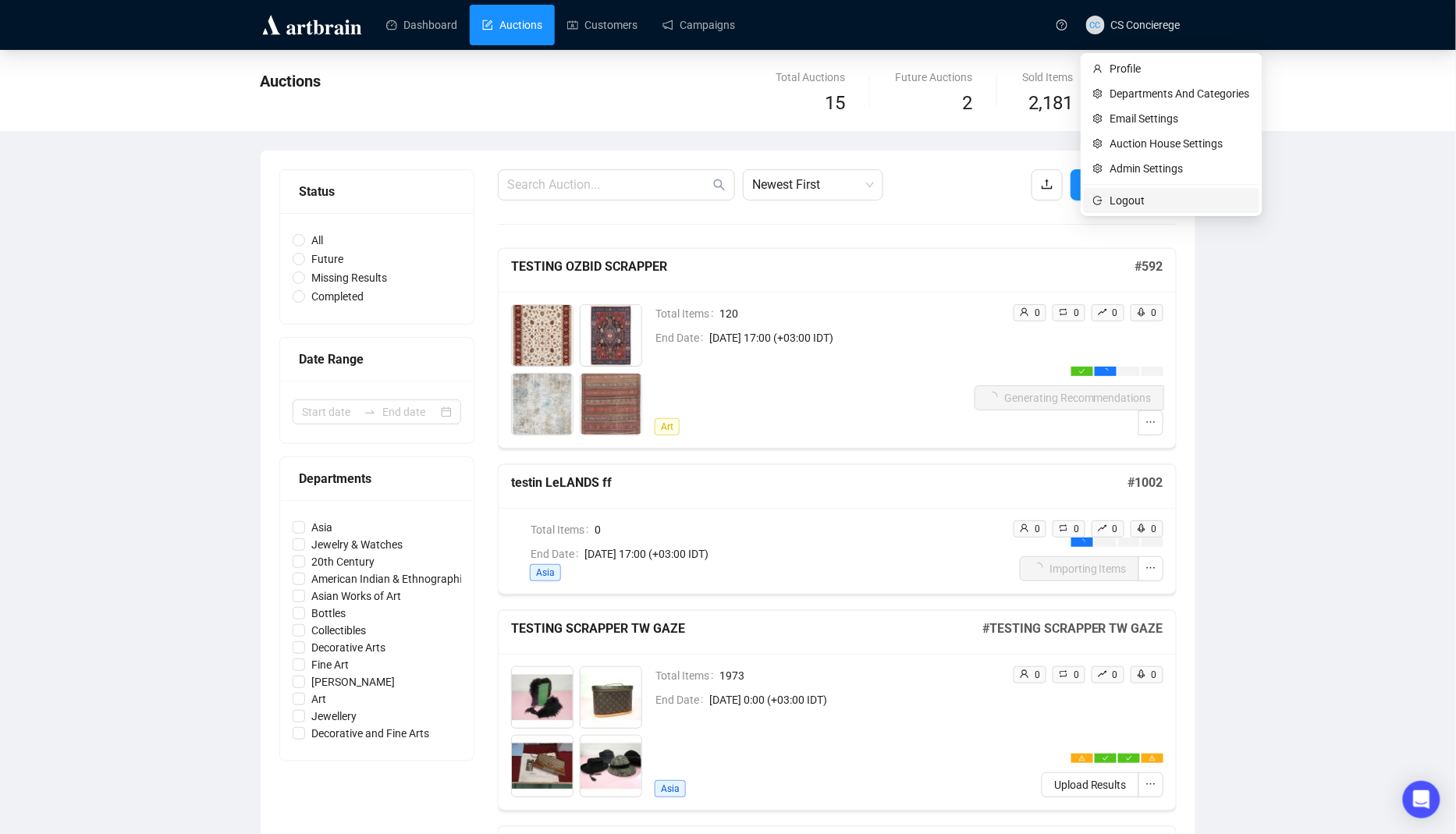
click at [1124, 193] on span "Logout" at bounding box center [1180, 200] width 139 height 17
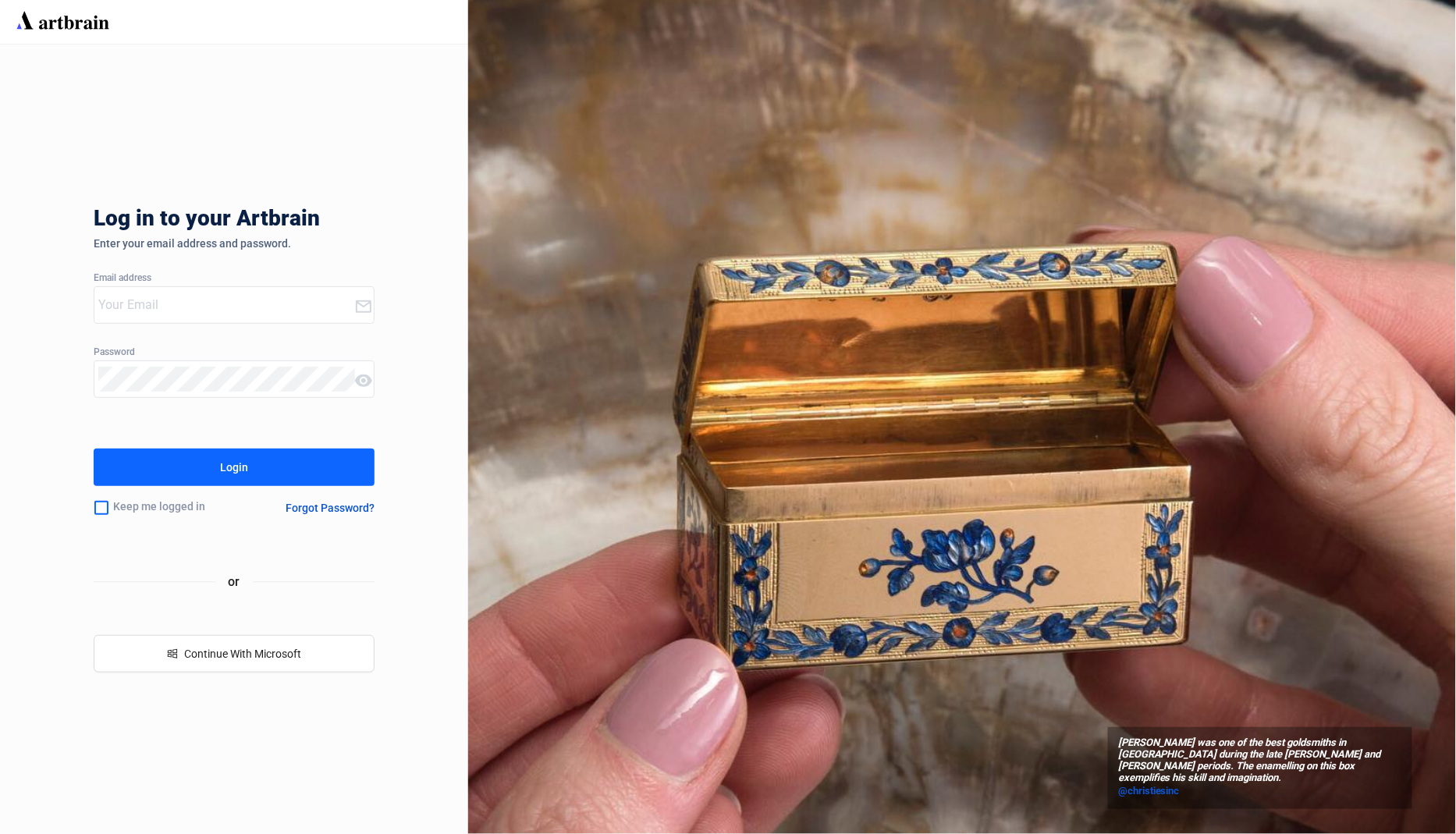
click at [249, 310] on input "email" at bounding box center [227, 305] width 256 height 25
type input "[EMAIL_ADDRESS][DOMAIN_NAME]"
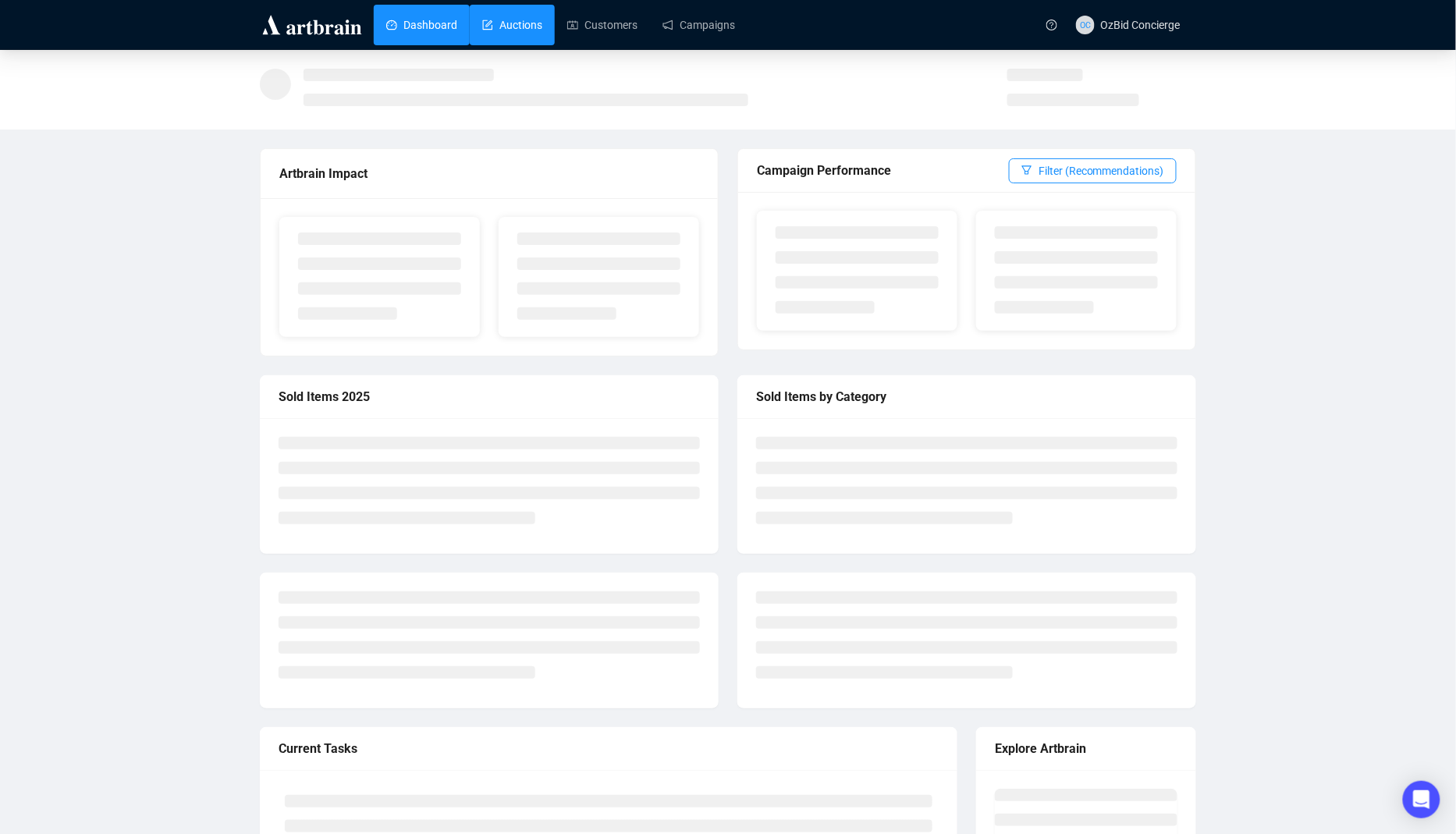
click at [499, 33] on link "Auctions" at bounding box center [513, 25] width 60 height 41
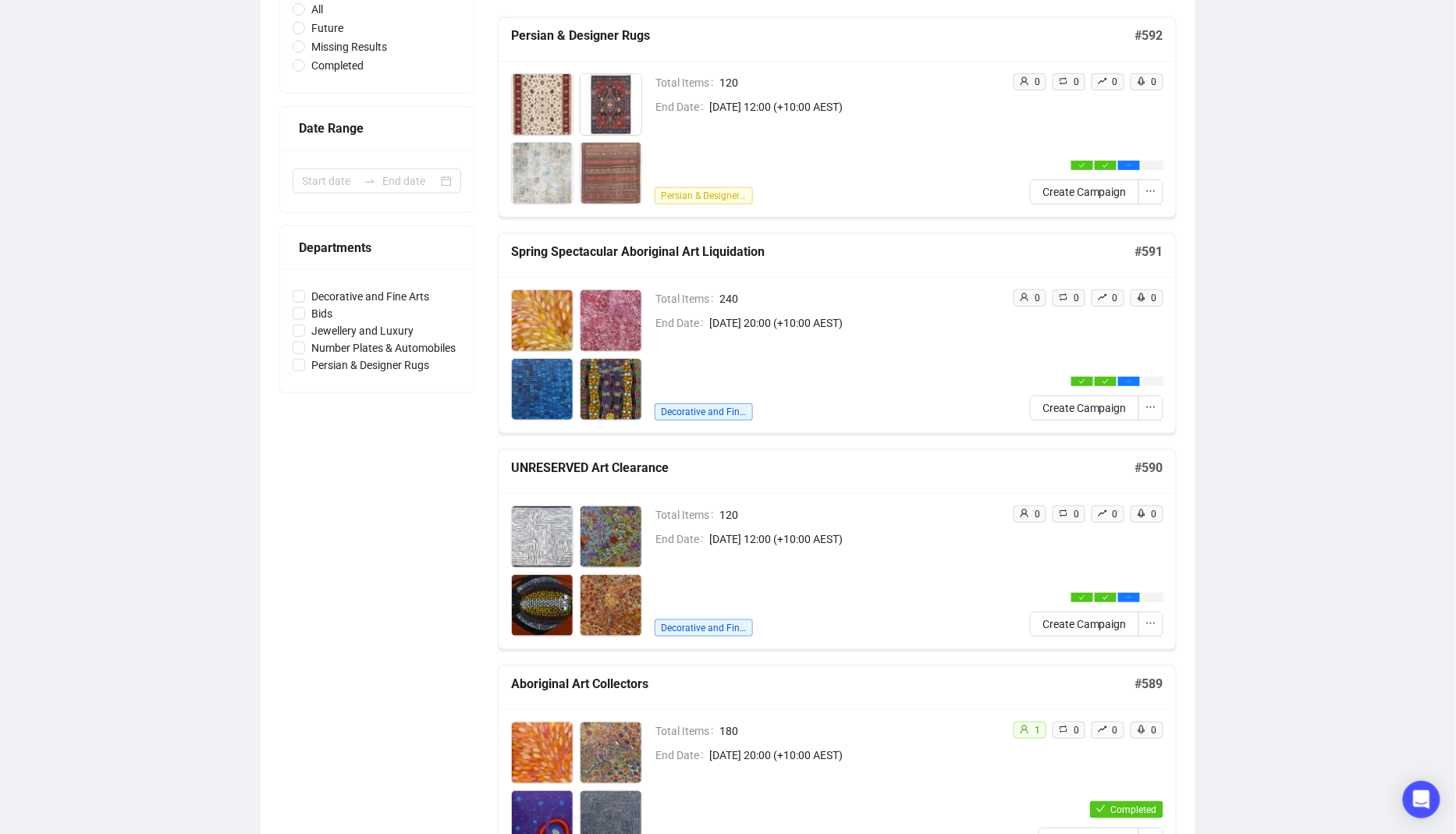
scroll to position [52, 0]
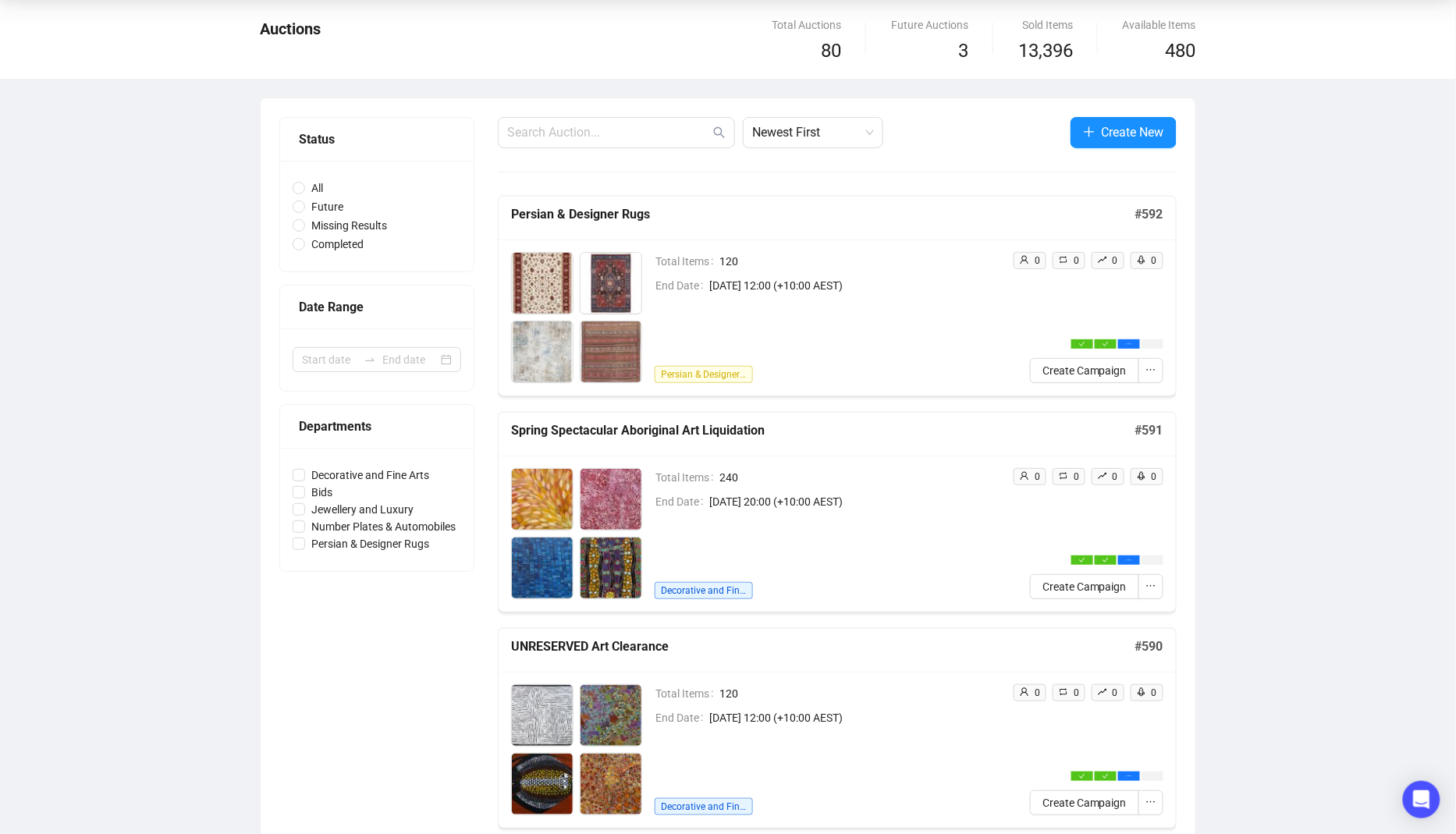
click at [960, 282] on span "[DATE] 12:00 (+10:00 AEST)" at bounding box center [854, 285] width 291 height 17
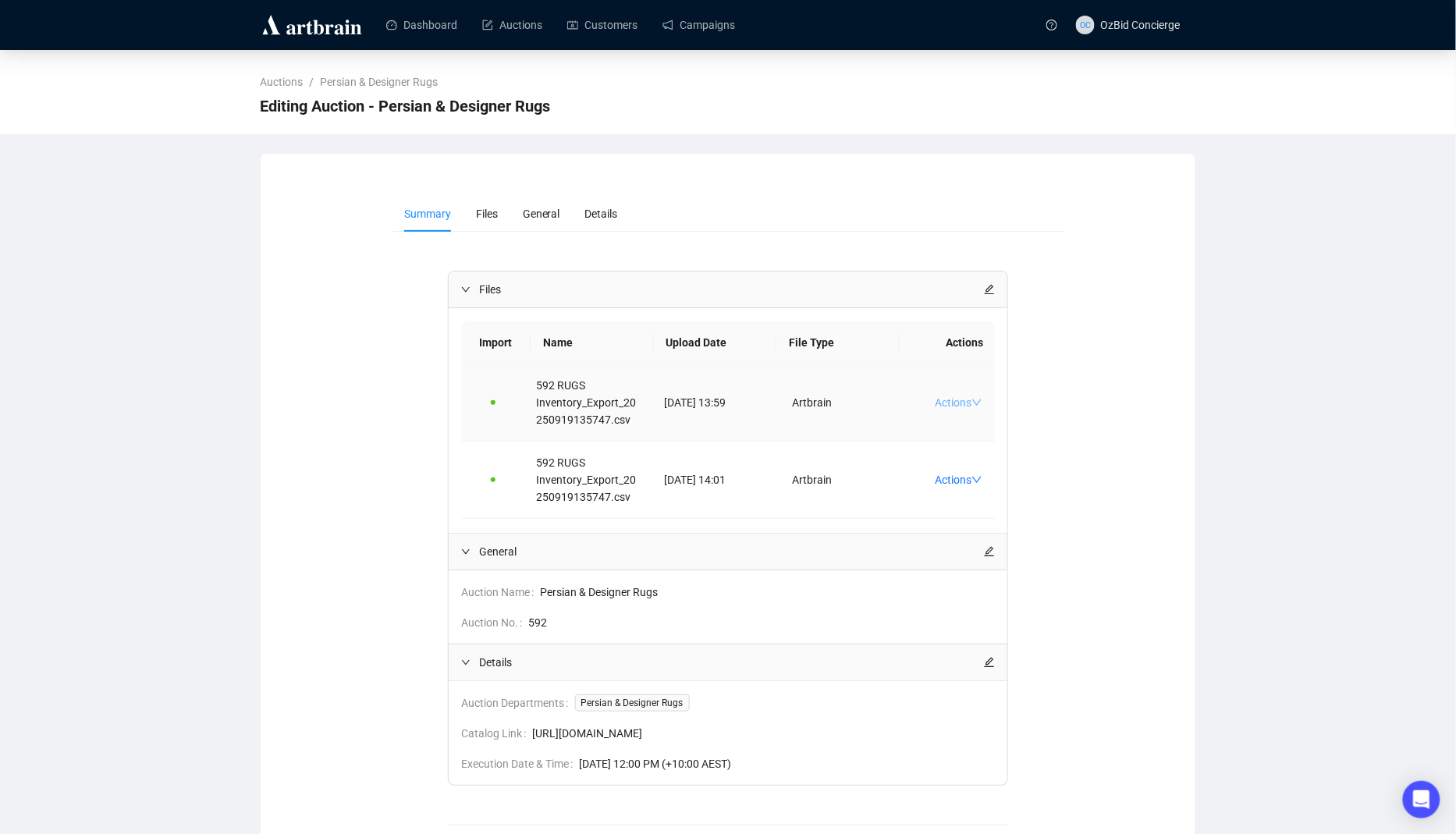
click at [951, 404] on link "Actions" at bounding box center [959, 402] width 47 height 12
click at [1004, 481] on span "Download Original" at bounding box center [995, 484] width 103 height 17
click at [1132, 38] on span "OC OzBid Concierge" at bounding box center [1128, 24] width 104 height 50
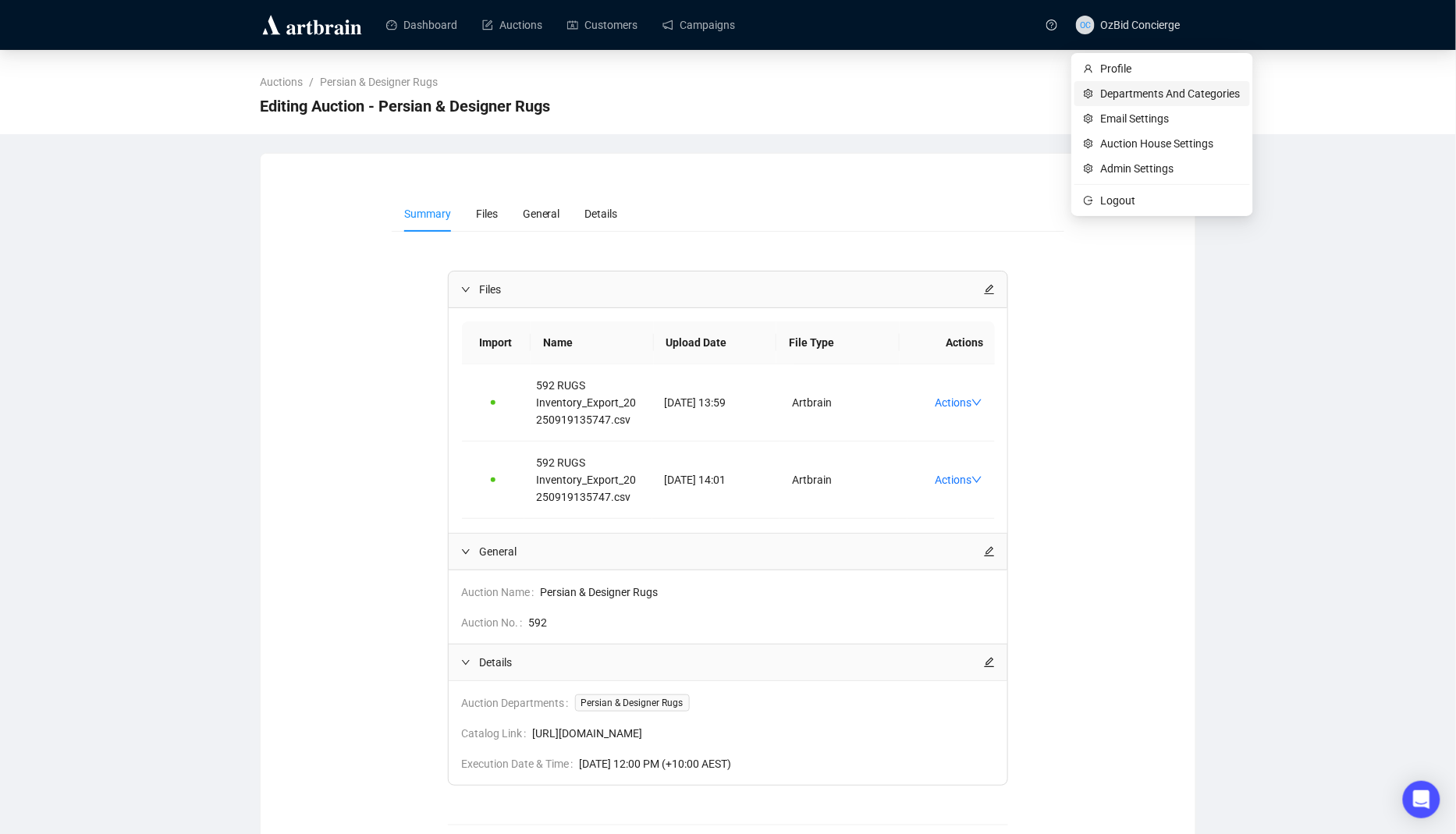
click at [1162, 96] on span "Departments And Categories" at bounding box center [1171, 93] width 139 height 17
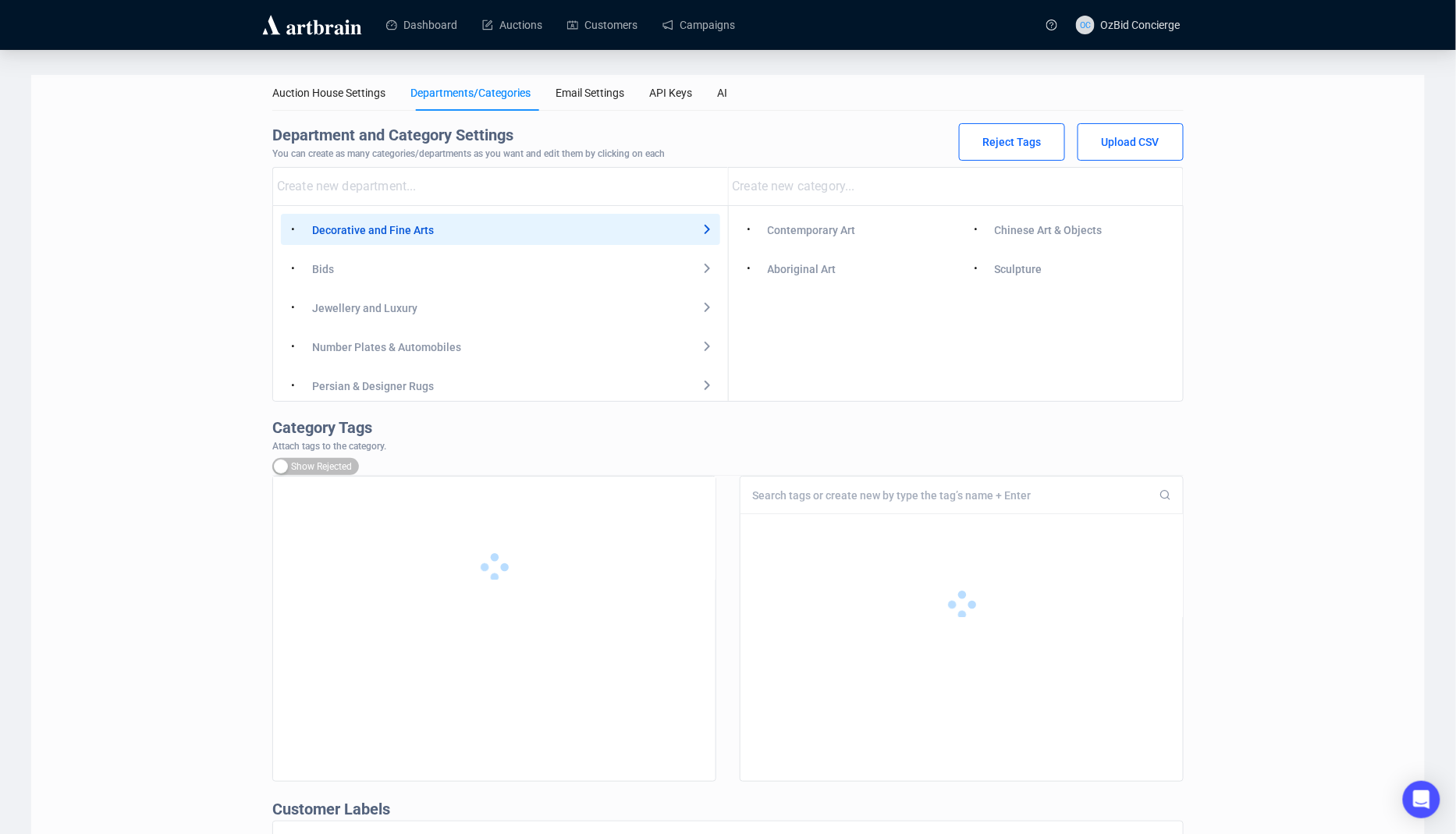
click at [417, 315] on div "Jewellery and Luxury" at bounding box center [364, 308] width 105 height 17
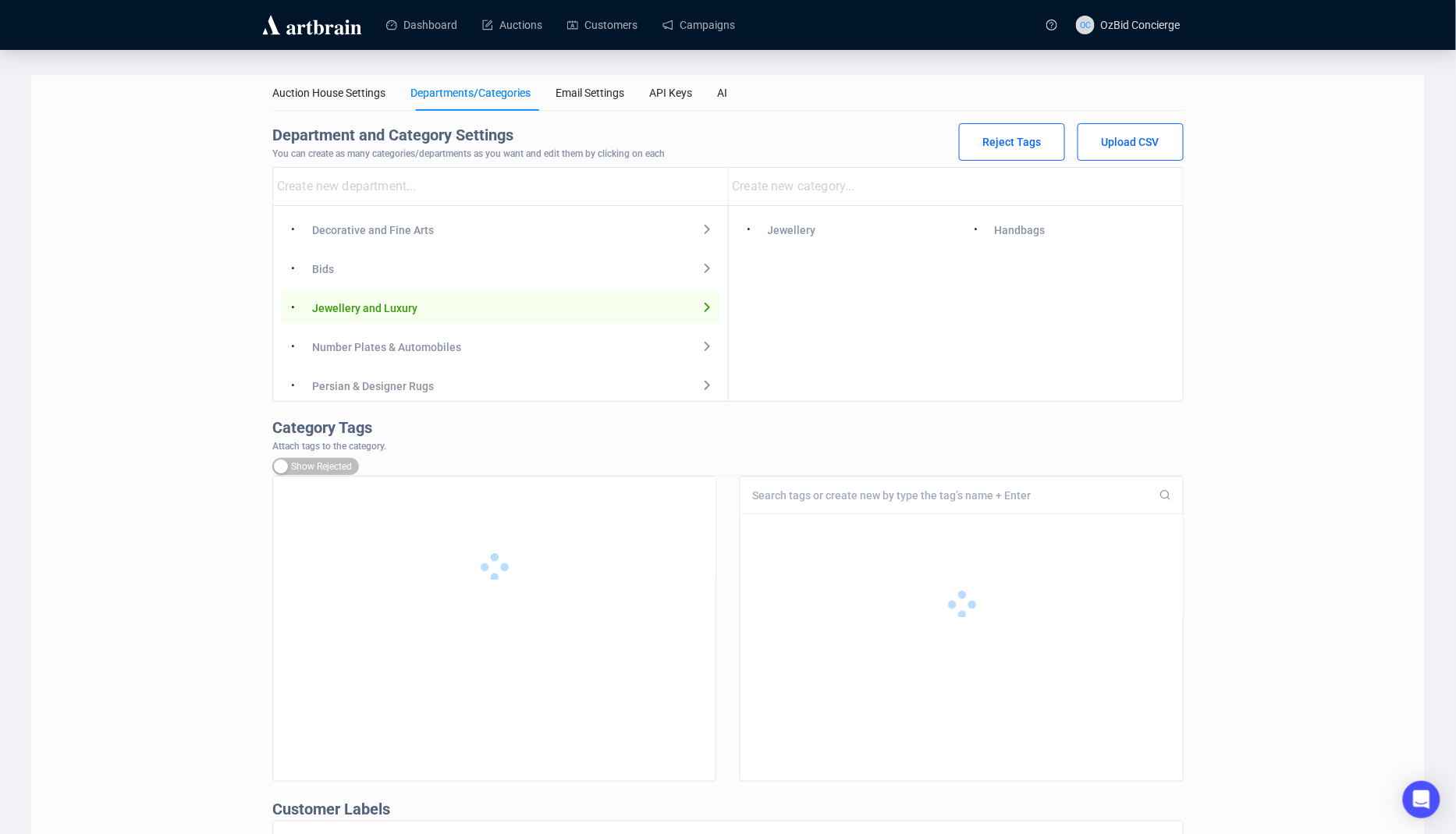
click at [420, 359] on div "• Number Plates & Automobiles" at bounding box center [501, 346] width 439 height 31
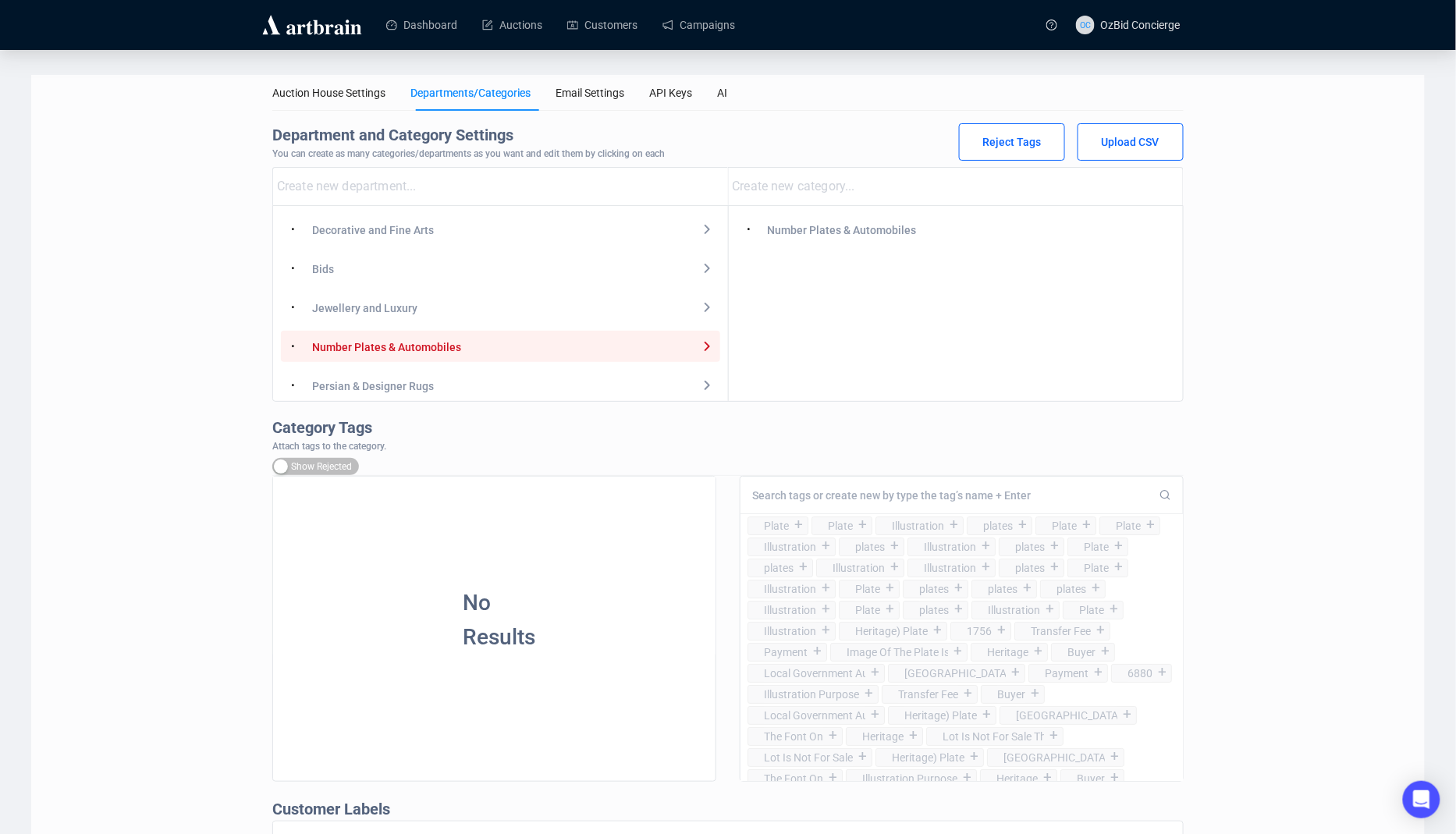
click at [420, 386] on div "Persian & Designer Rugs" at bounding box center [373, 386] width 121 height 17
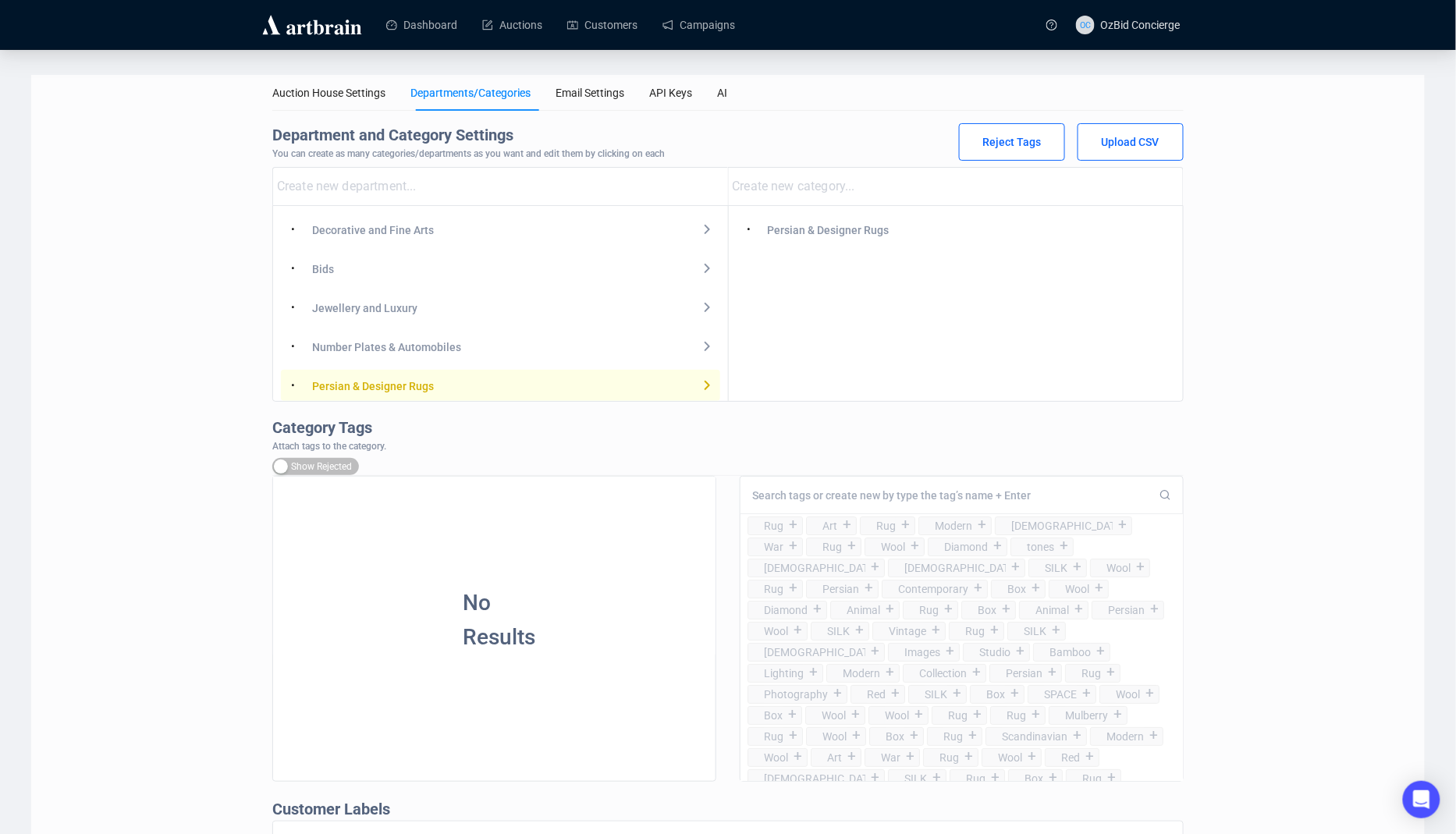
scroll to position [8, 0]
click at [839, 188] on input "string" at bounding box center [958, 186] width 451 height 25
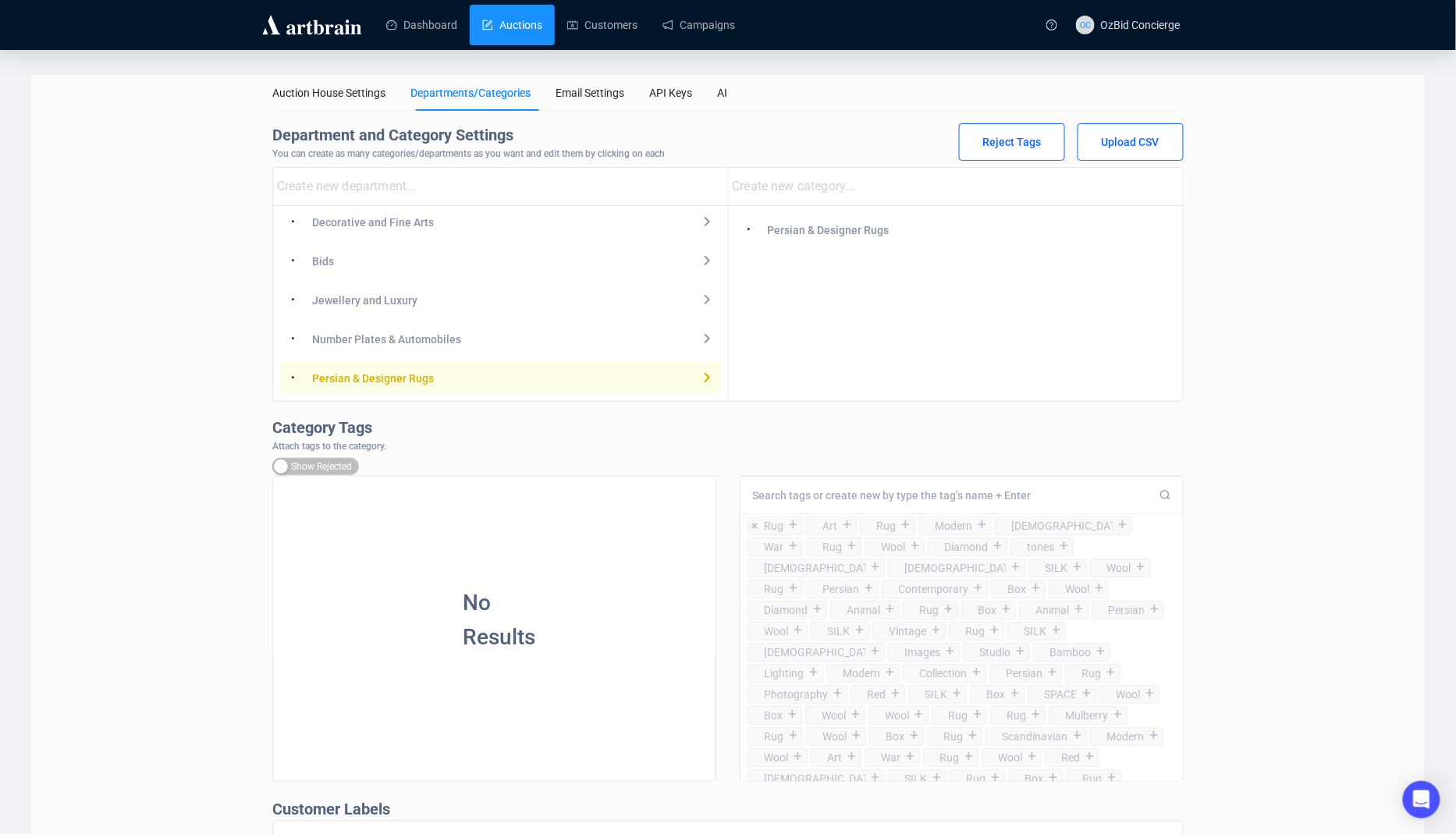
click at [522, 33] on link "Auctions" at bounding box center [513, 25] width 60 height 41
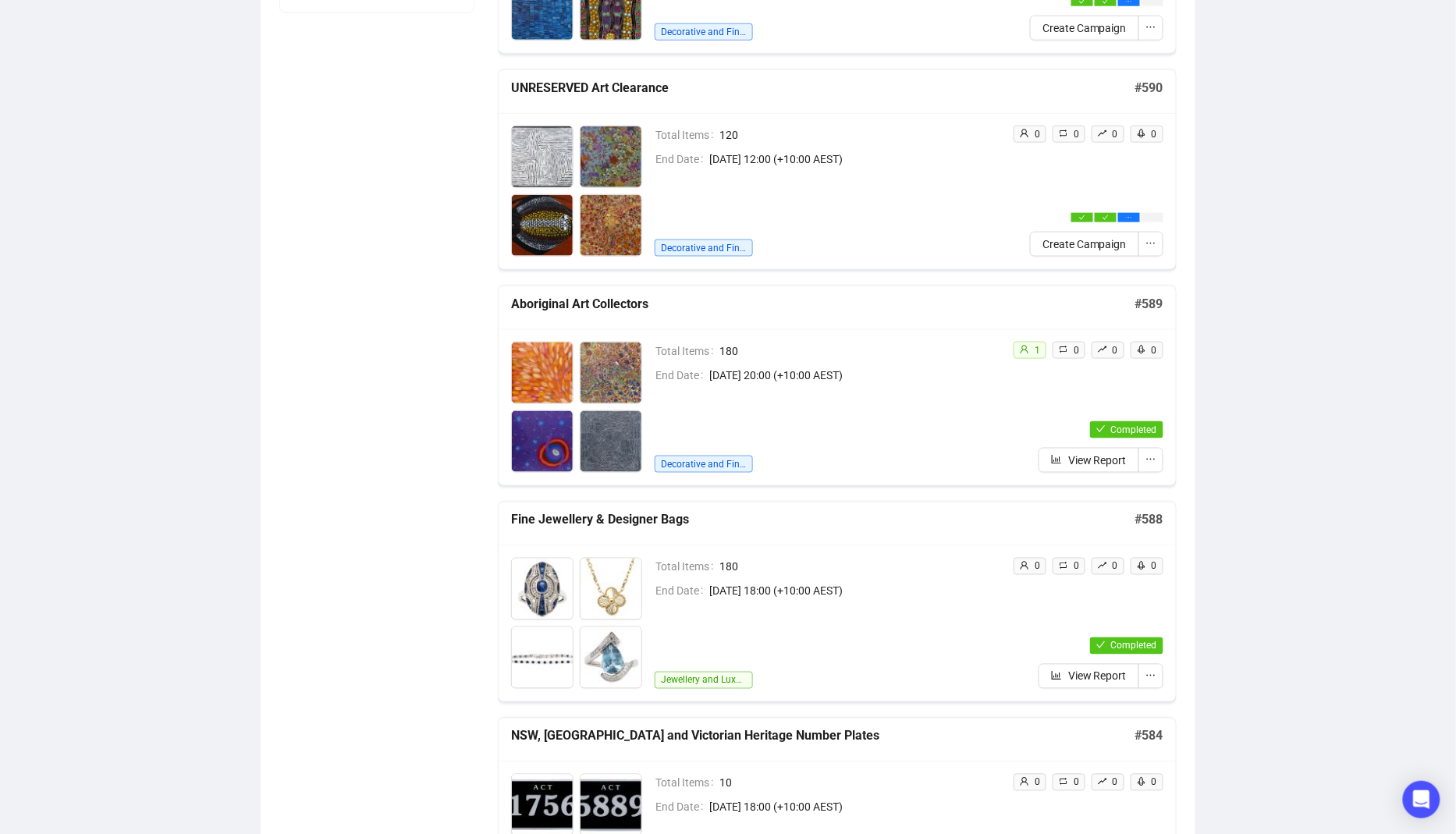
scroll to position [673, 0]
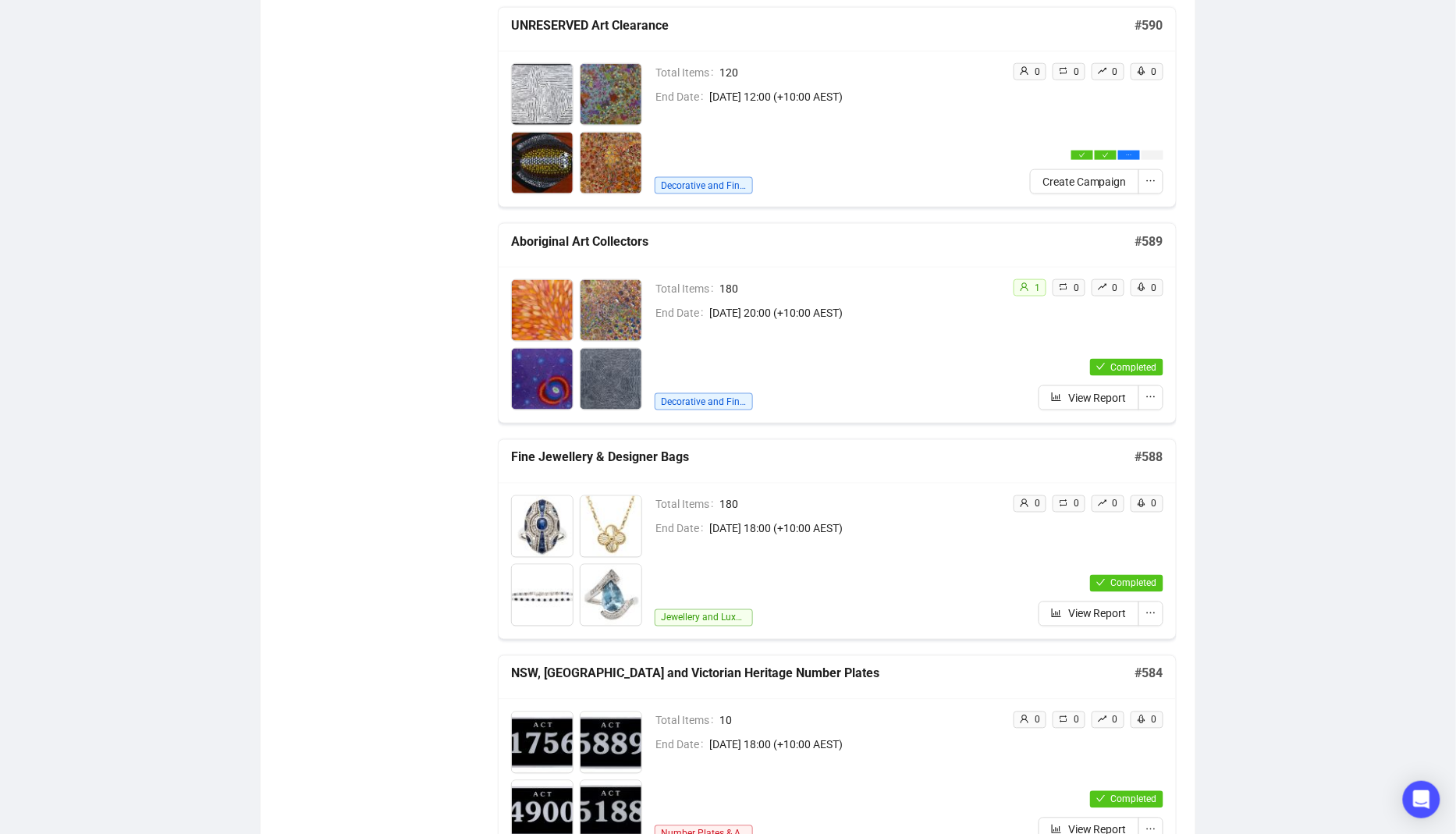
click at [861, 192] on div "Total Items 120 End Date [DATE] 12:00 (+10:00 AEST) Decorative and Fine Arts 0 …" at bounding box center [837, 128] width 677 height 156
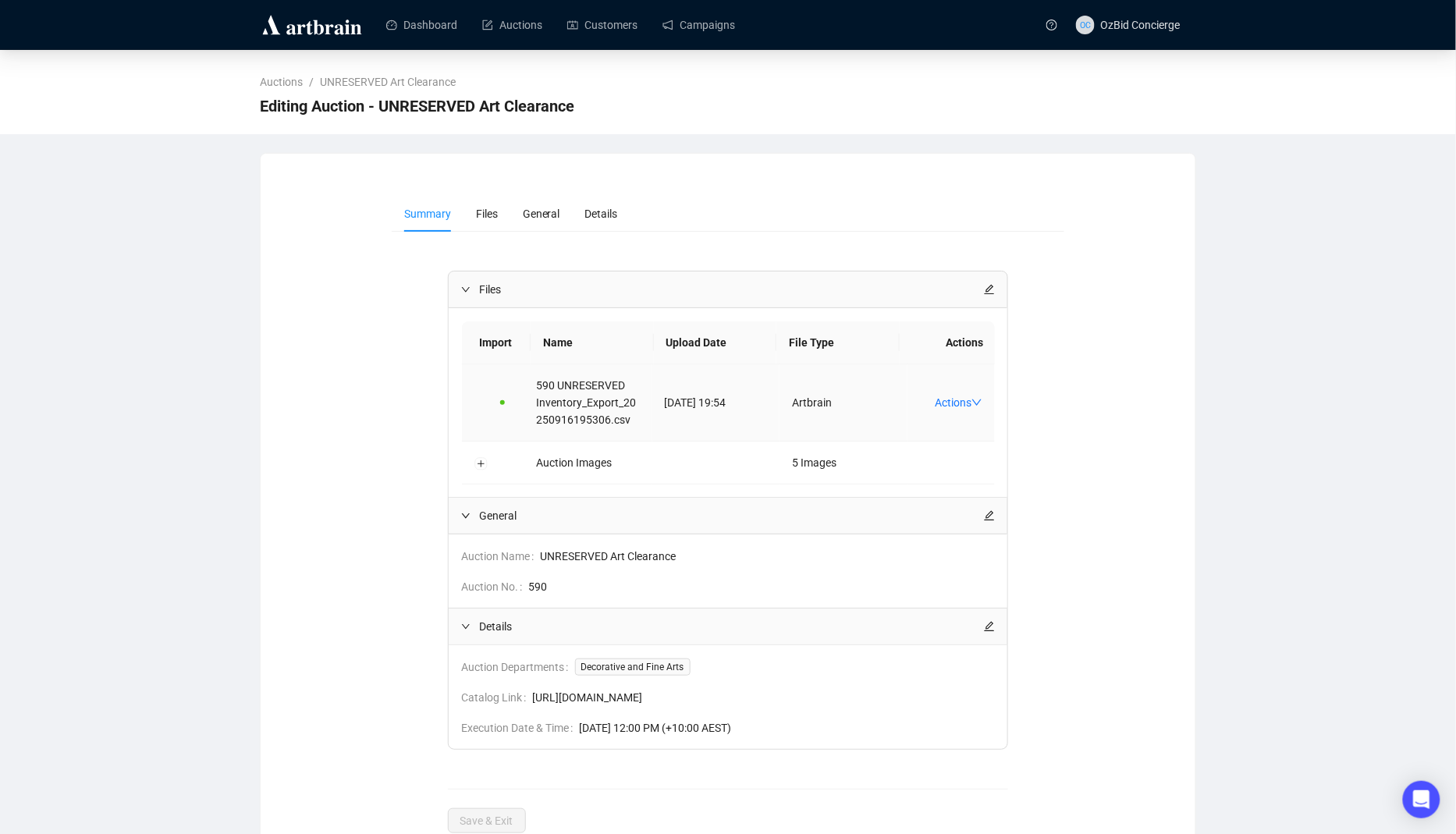
click at [959, 423] on td "Actions" at bounding box center [951, 403] width 87 height 77
click at [960, 409] on link "Actions" at bounding box center [959, 402] width 47 height 12
click at [1005, 465] on span "Download FF" at bounding box center [995, 459] width 103 height 17
click at [501, 24] on link "Auctions" at bounding box center [513, 25] width 60 height 41
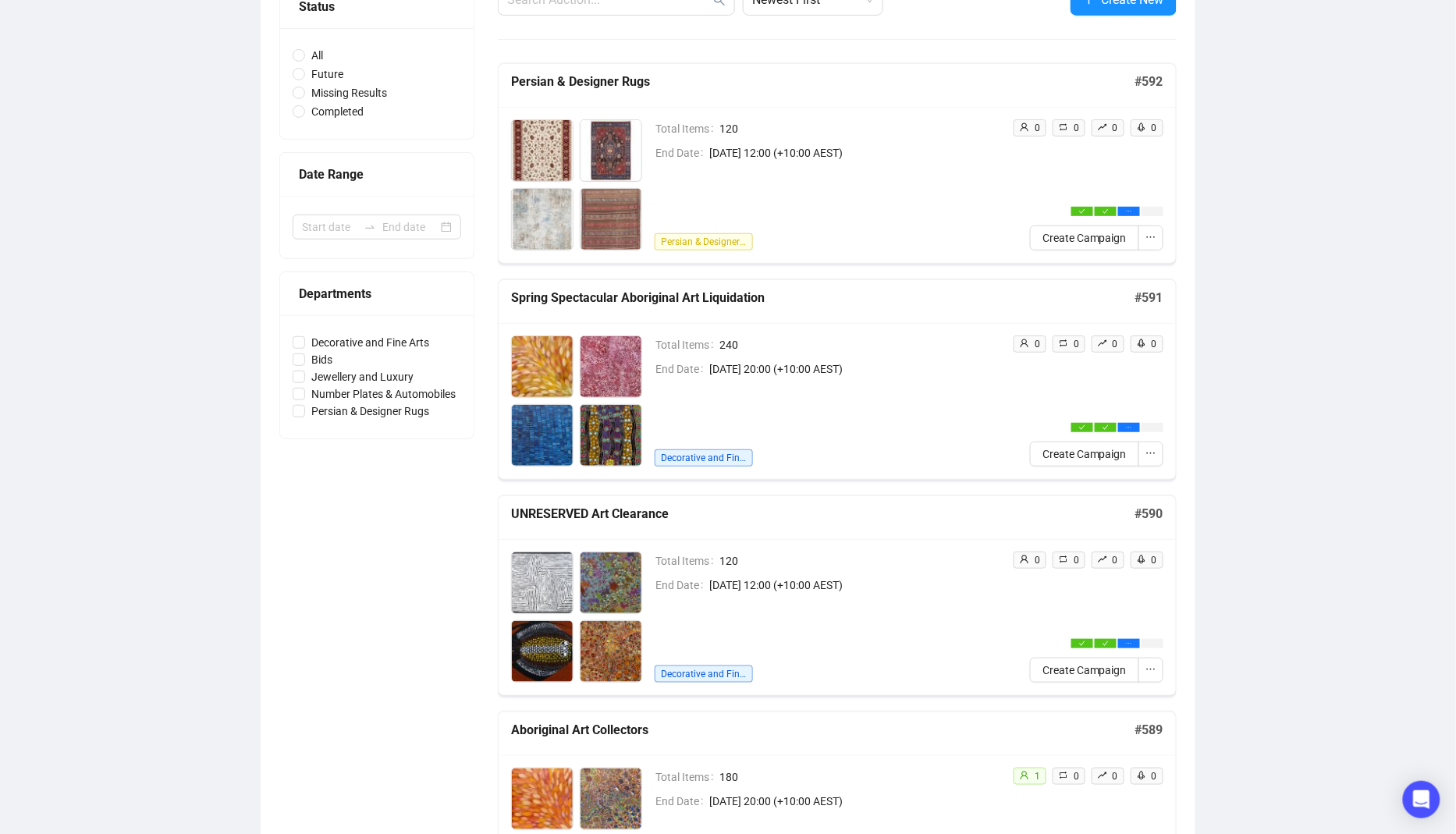
scroll to position [188, 0]
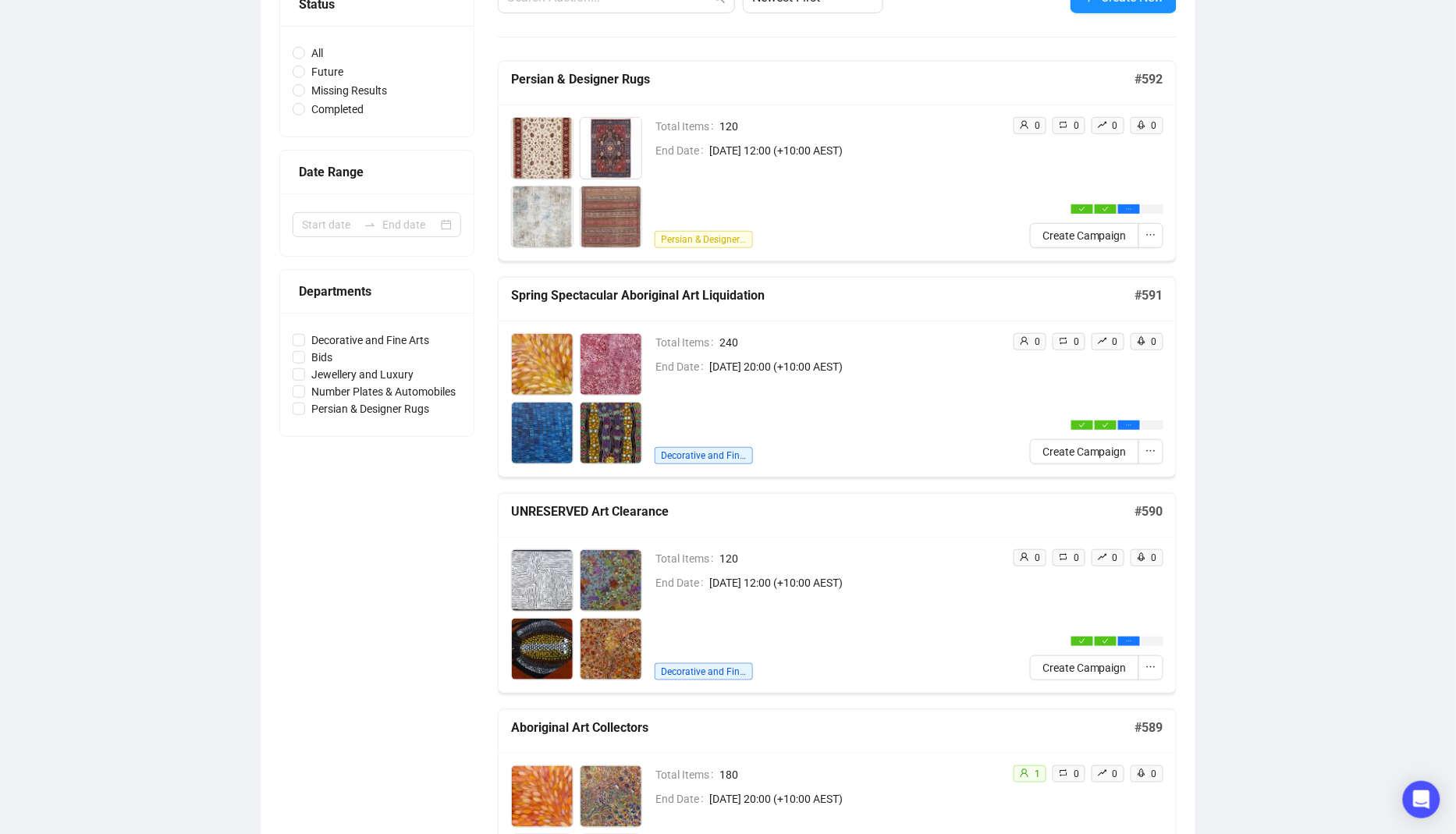
click at [892, 185] on div "Total Items 120 End Date [DATE] 12:00 (+10:00 AEST) Persian & Designer Rugs" at bounding box center [827, 183] width 346 height 131
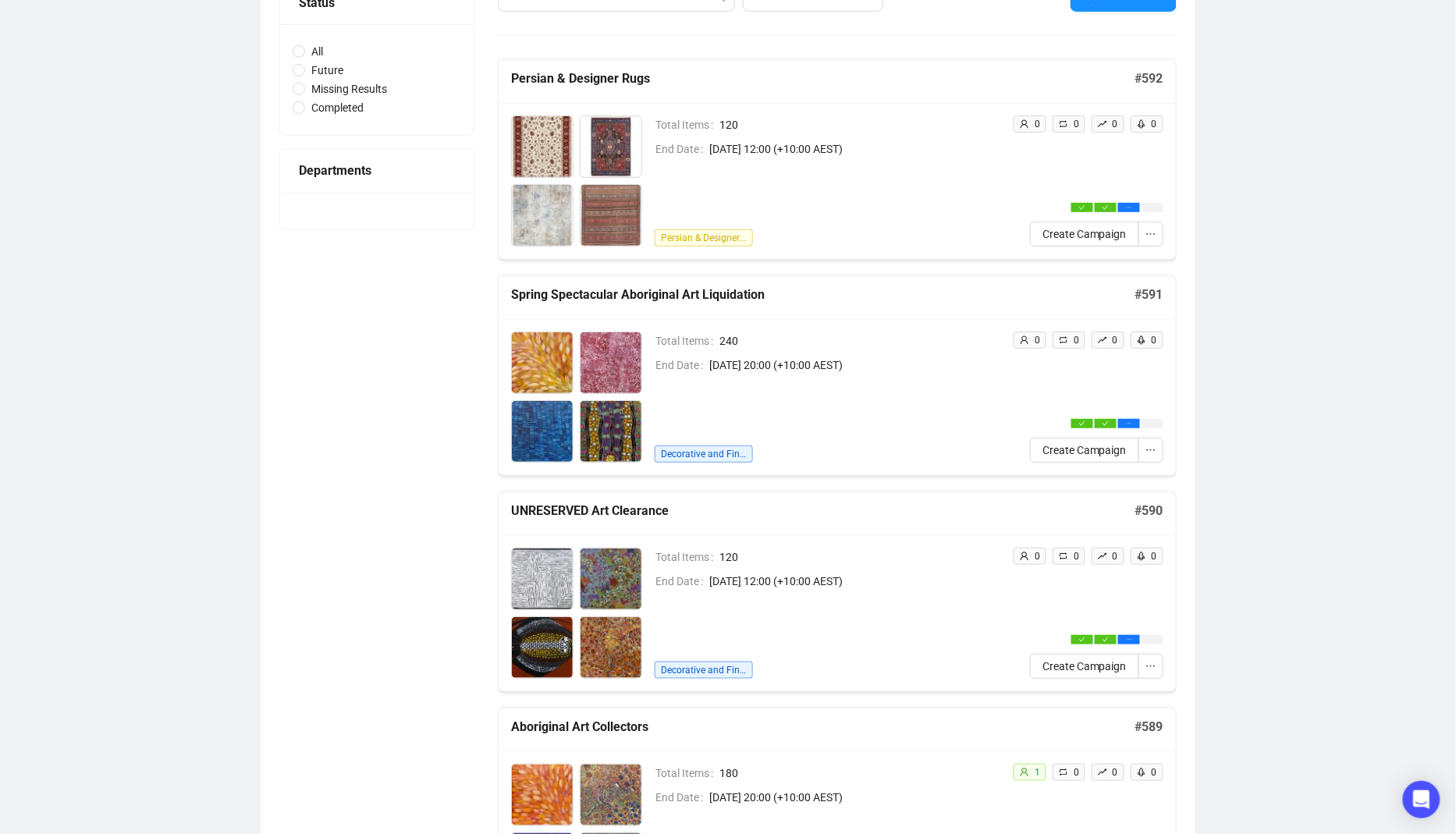
scroll to position [188, 0]
click at [887, 593] on div "Total Items 120 End Date [DATE] 12:00 (+10:00 AEST) Decorative and Fine Arts" at bounding box center [827, 612] width 346 height 131
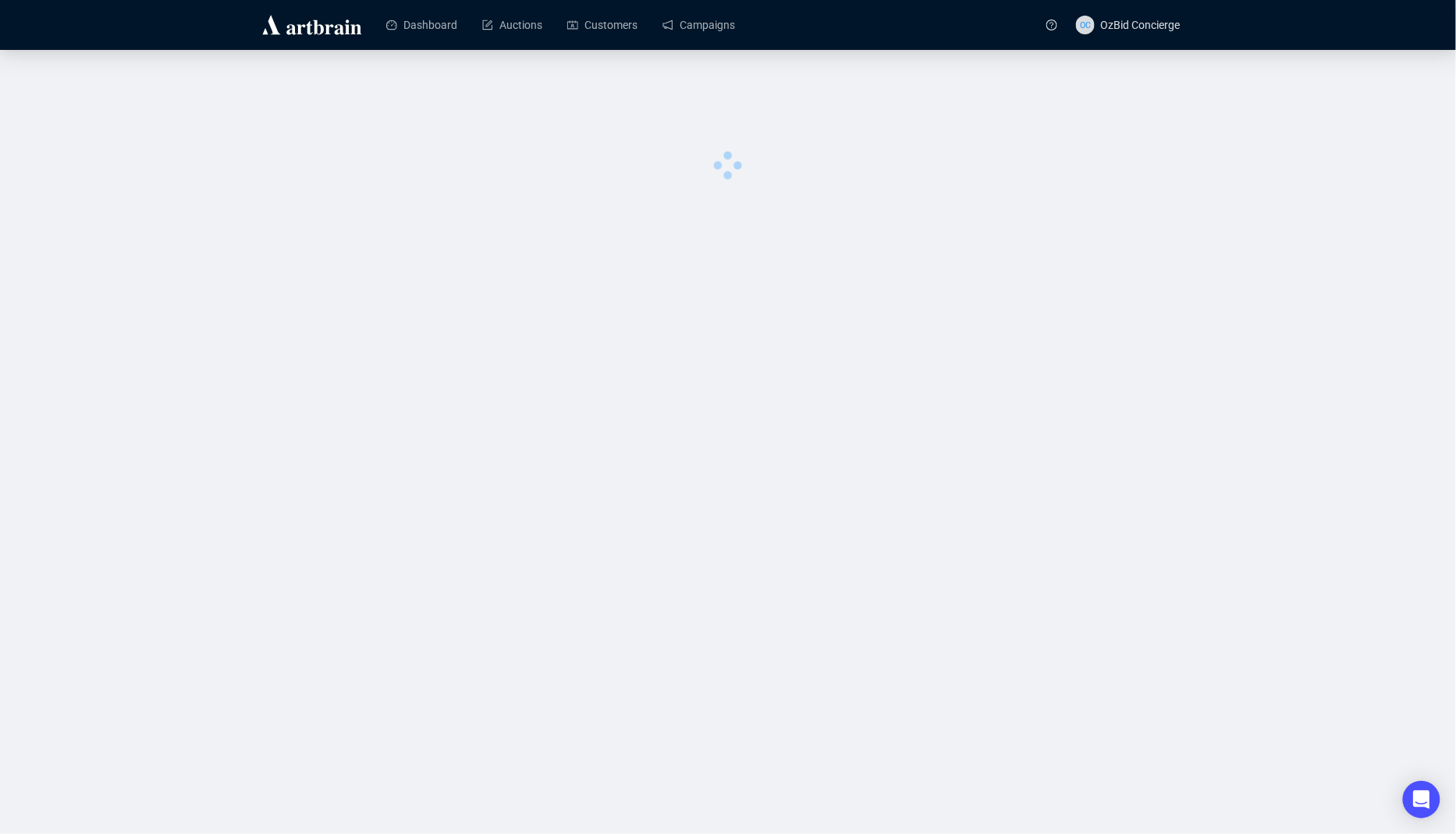
click at [886, 592] on div "Dashboard Auctions Customers Campaigns OC OzBid Concierge 0 image was uploaded" at bounding box center [728, 417] width 1456 height 834
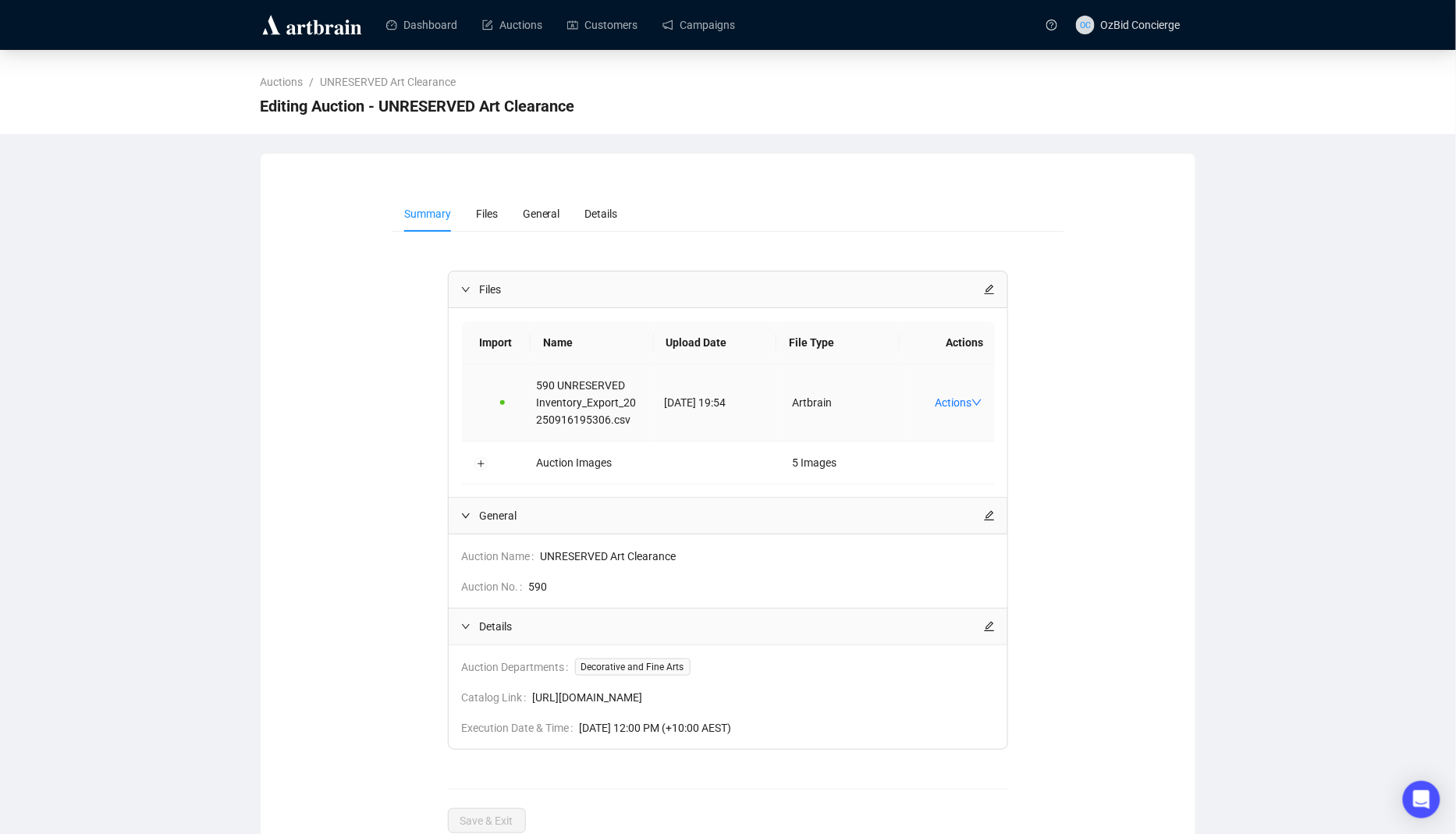
click at [970, 399] on td "Actions" at bounding box center [951, 403] width 87 height 77
click at [524, 31] on link "Auctions" at bounding box center [513, 25] width 60 height 41
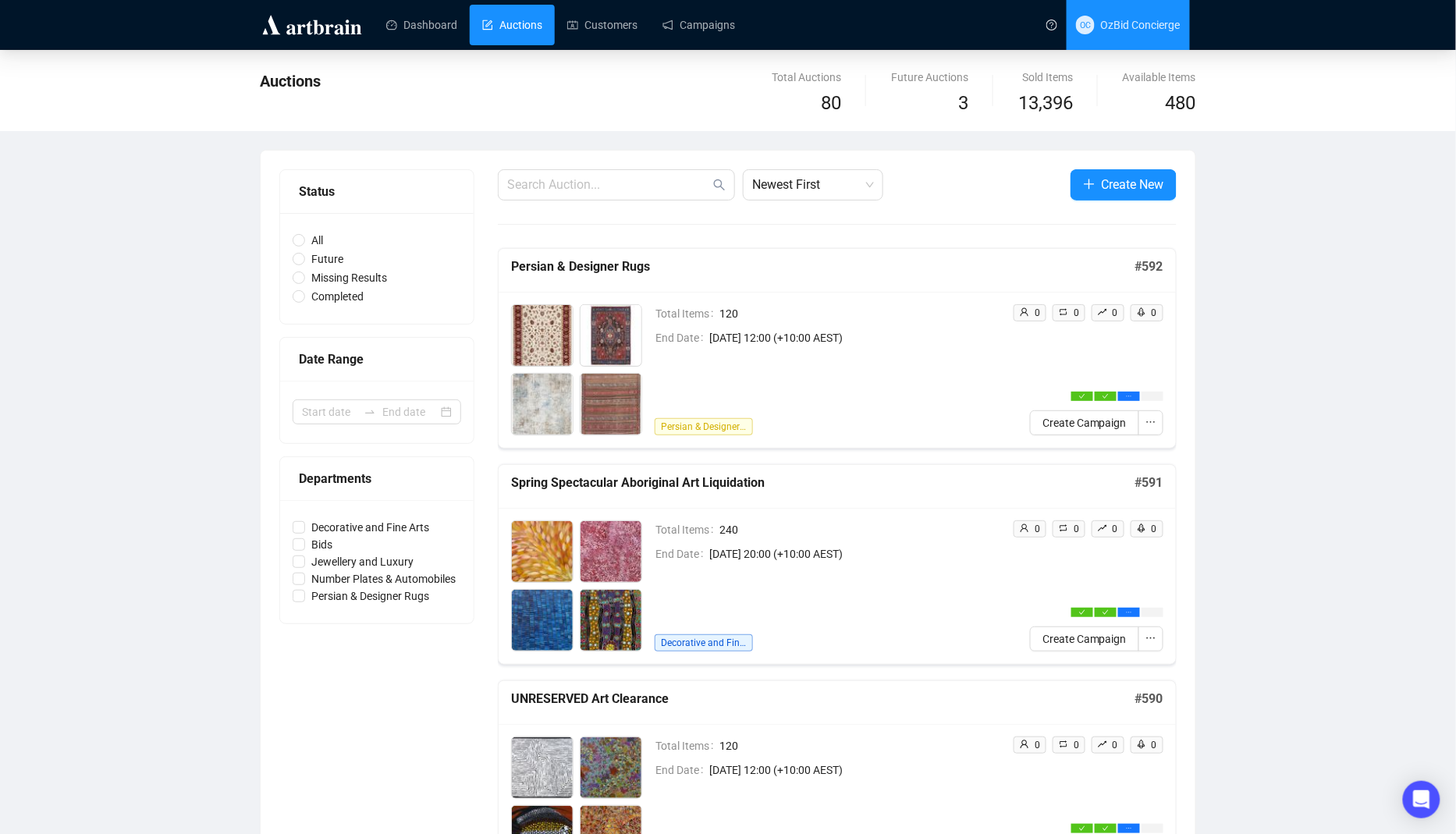
click at [1113, 29] on span "OzBid Concierge" at bounding box center [1141, 24] width 80 height 12
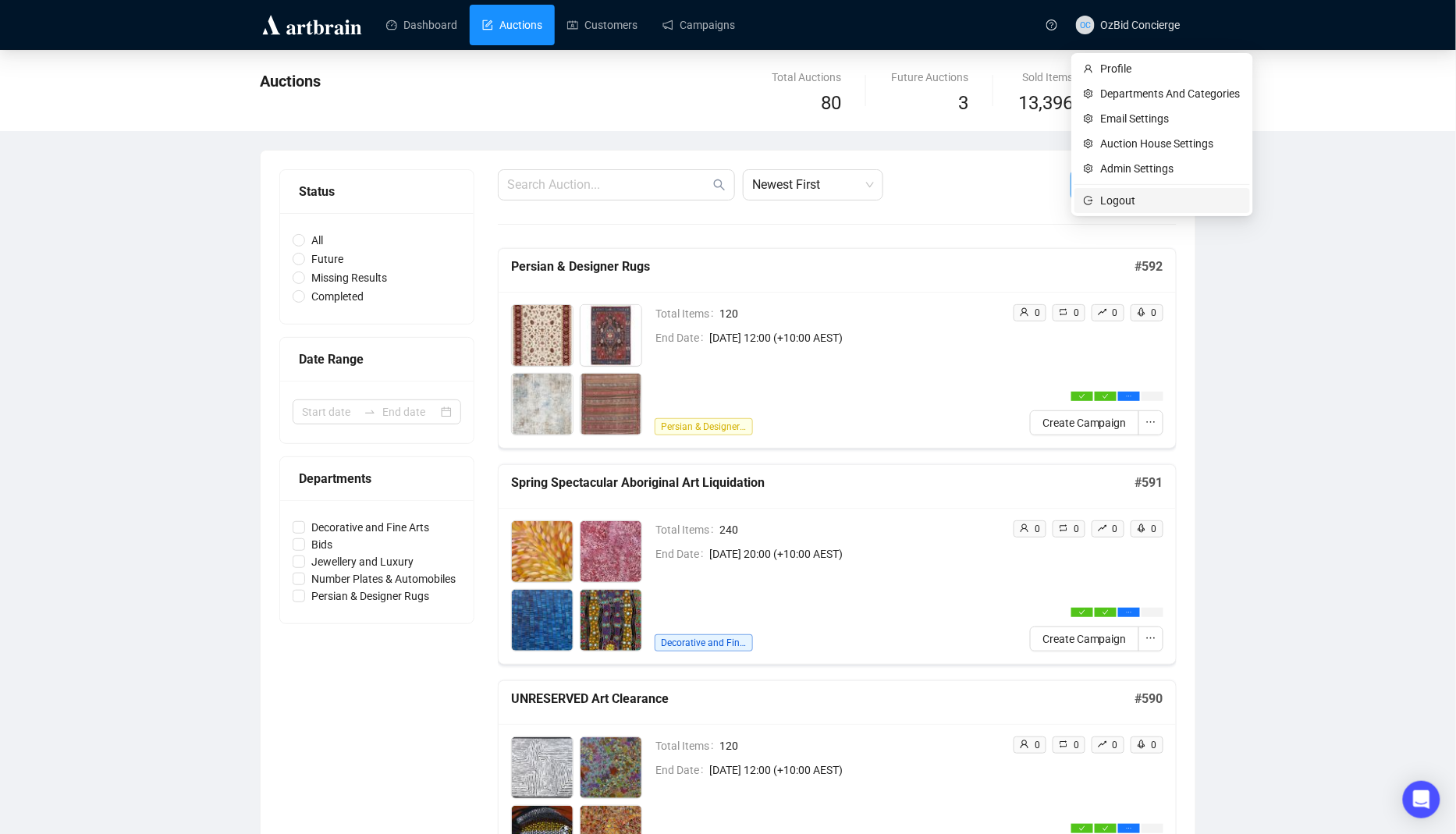
click at [1092, 210] on li "Logout" at bounding box center [1162, 201] width 175 height 25
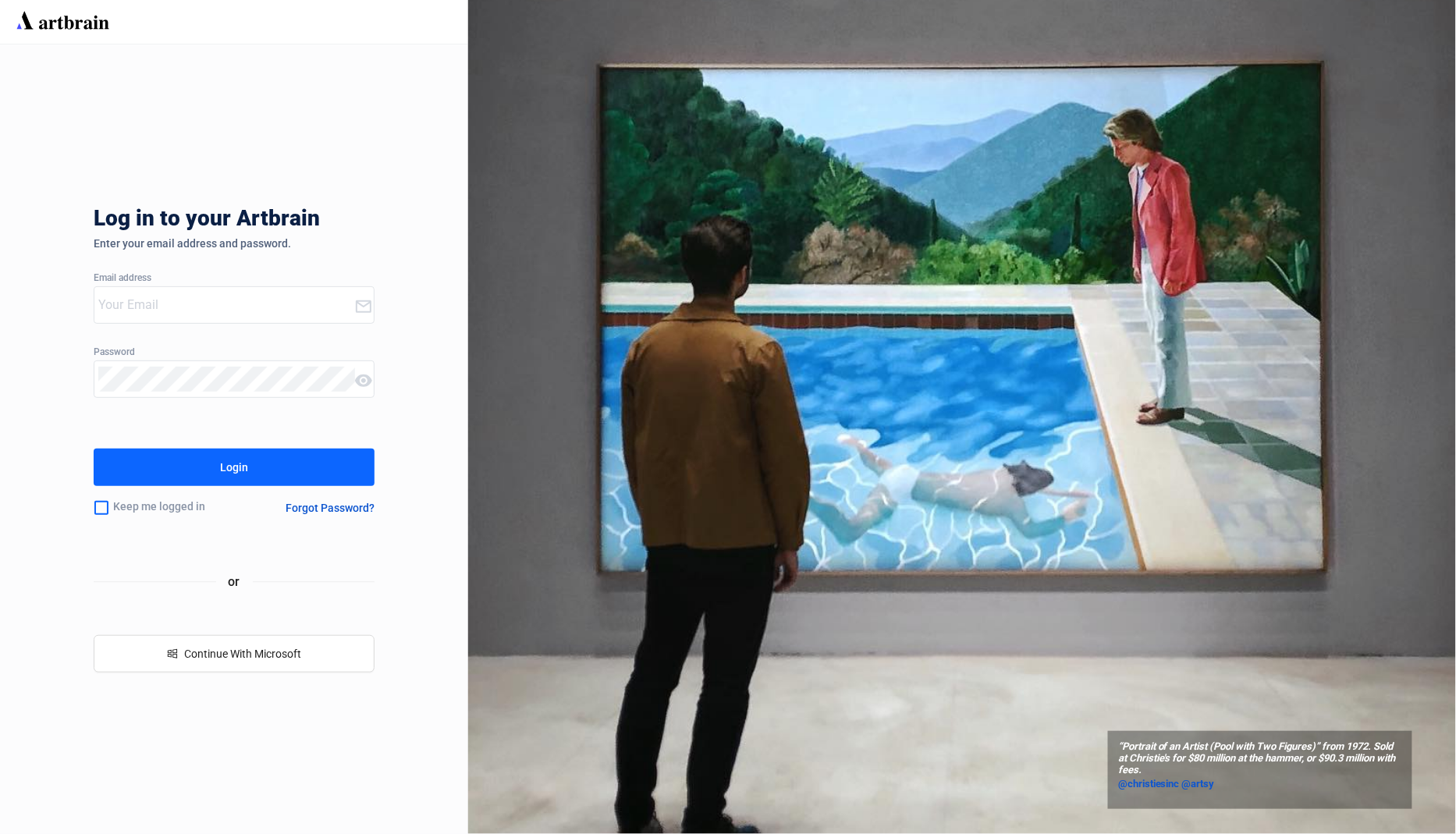
click at [201, 318] on div at bounding box center [224, 305] width 260 height 36
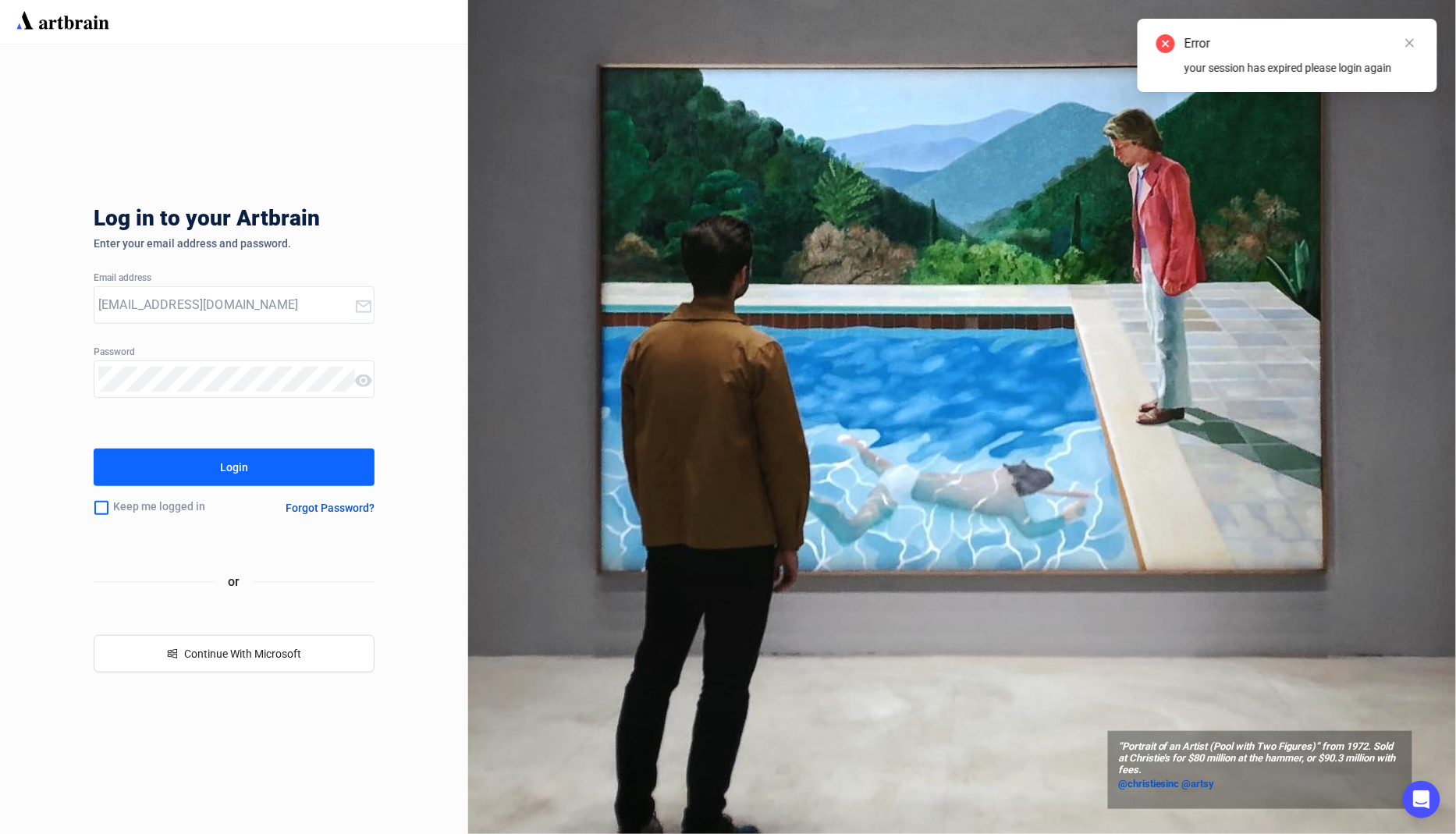
type input "[EMAIL_ADDRESS][DOMAIN_NAME]"
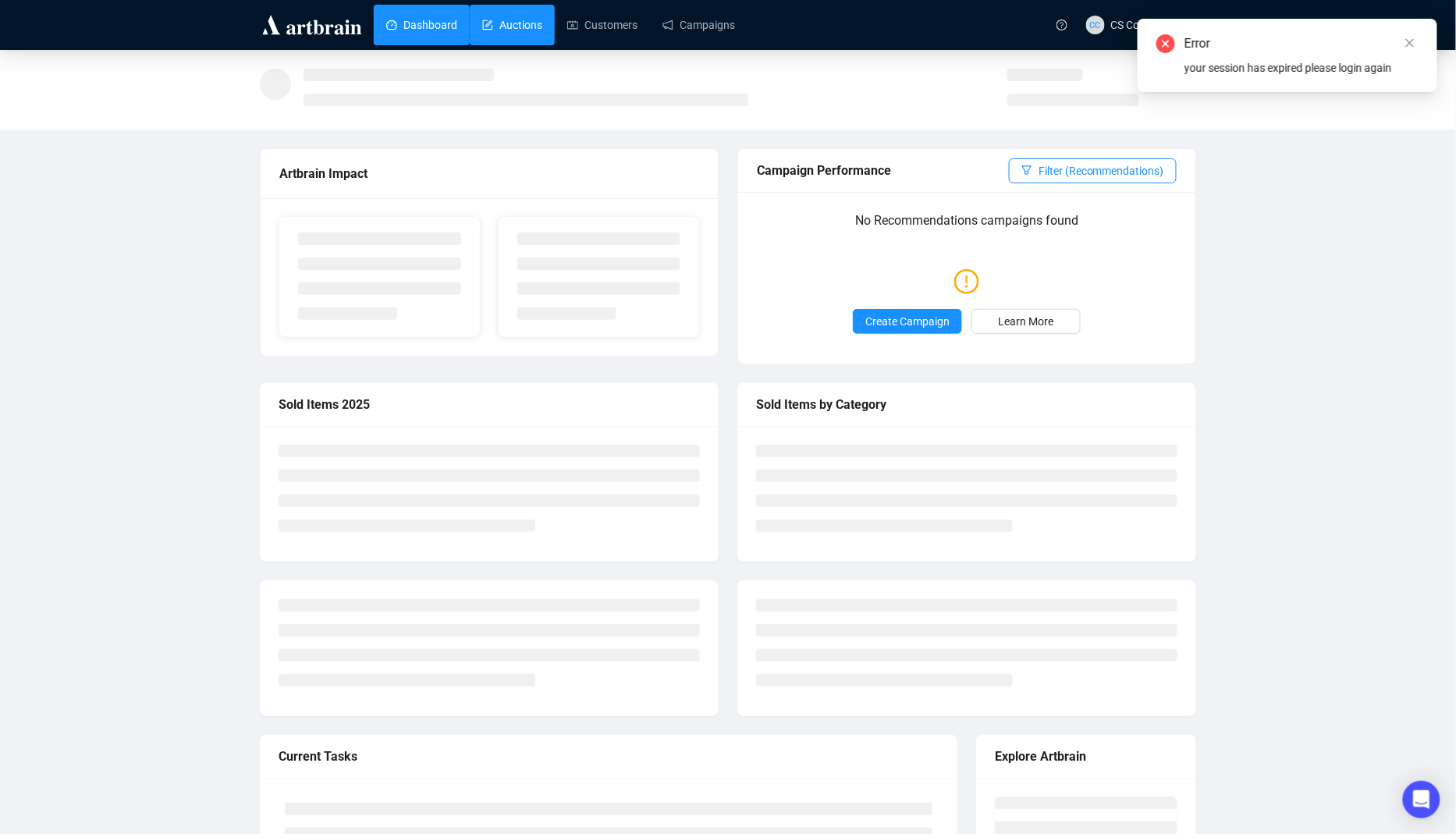
click at [542, 34] on link "Auctions" at bounding box center [513, 25] width 60 height 41
